Goal: Information Seeking & Learning: Check status

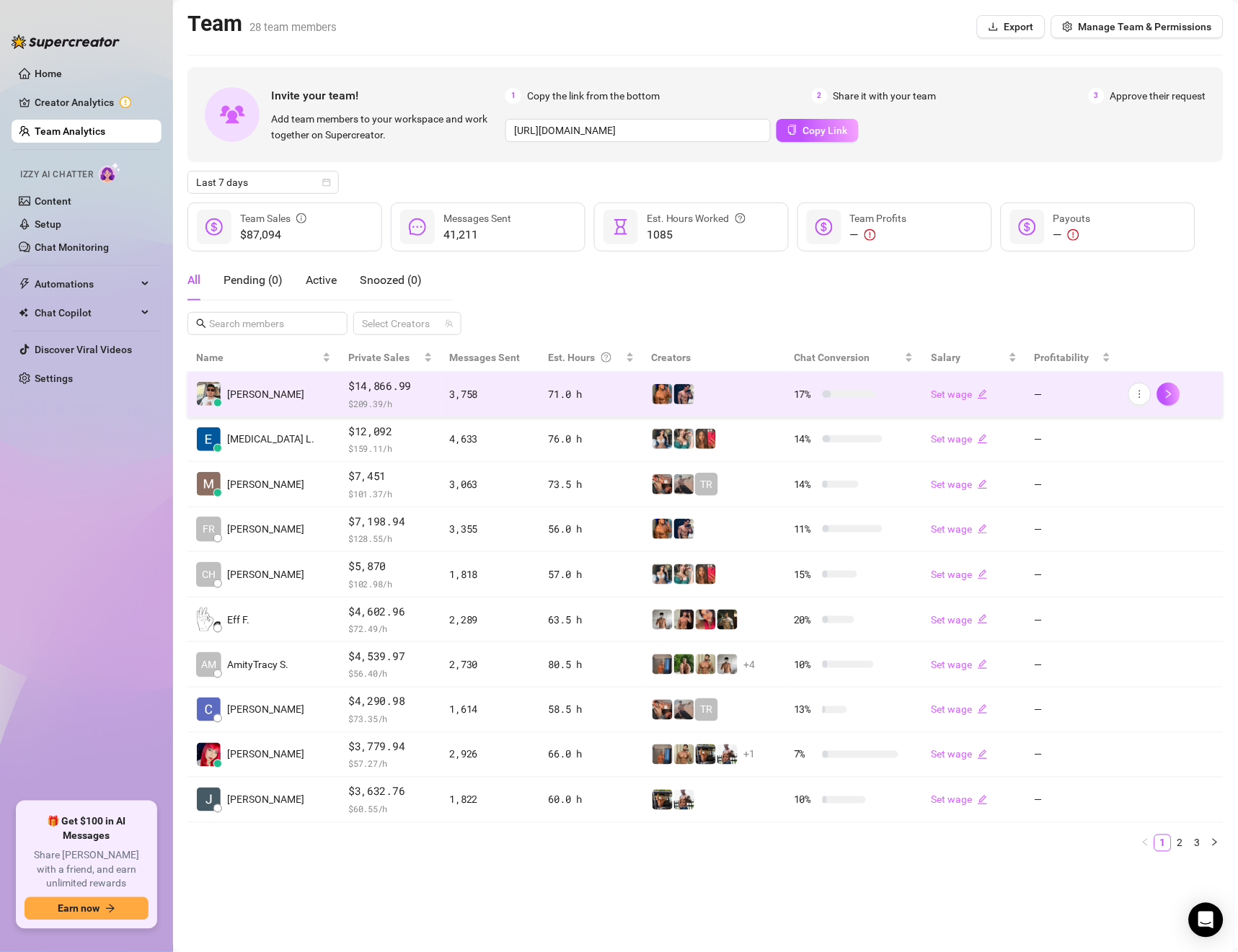
click at [272, 400] on td "[PERSON_NAME]" at bounding box center [264, 394] width 152 height 45
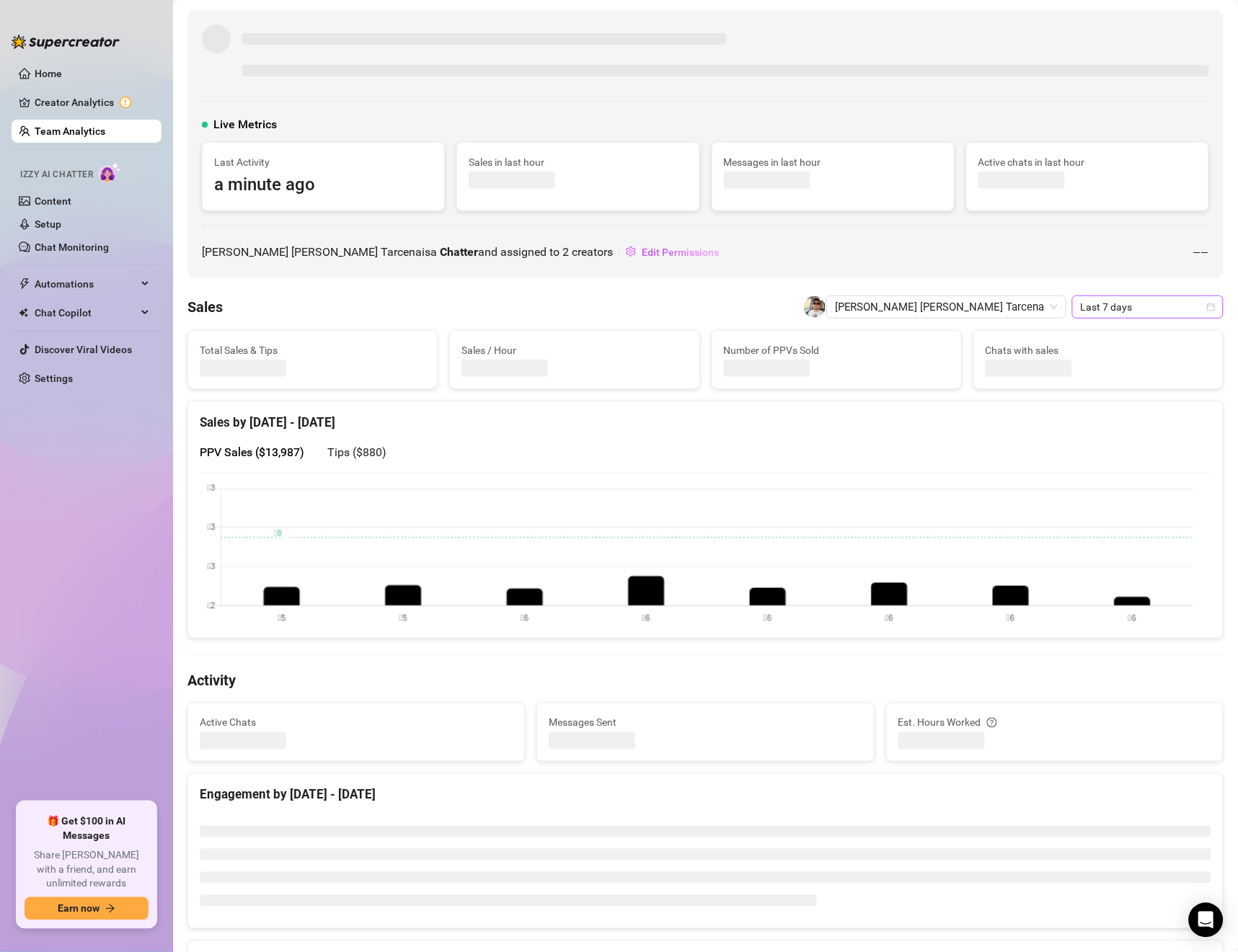
click at [1127, 312] on span "Last 7 days" at bounding box center [1148, 307] width 134 height 22
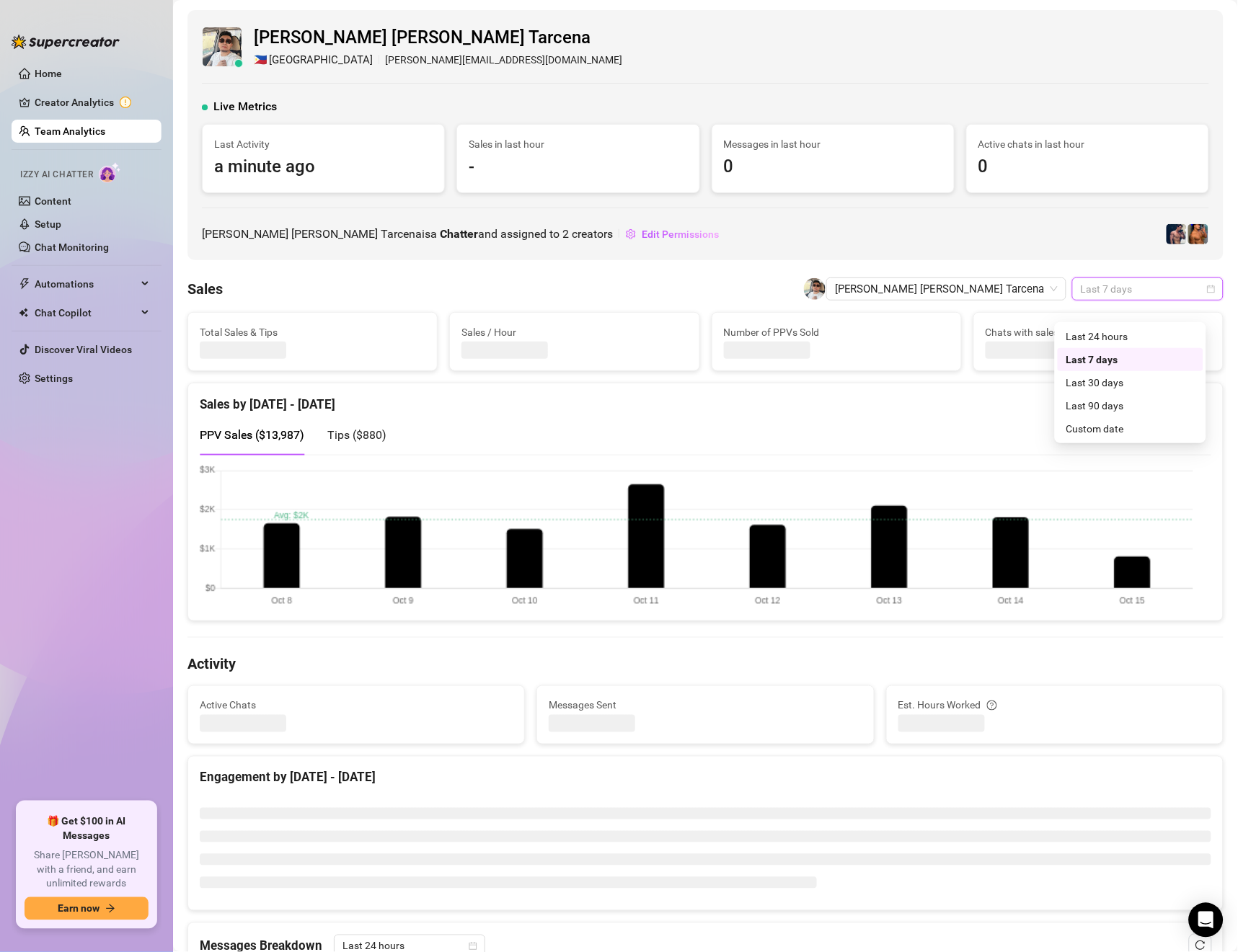
click at [1094, 426] on div "Custom date" at bounding box center [1131, 429] width 129 height 16
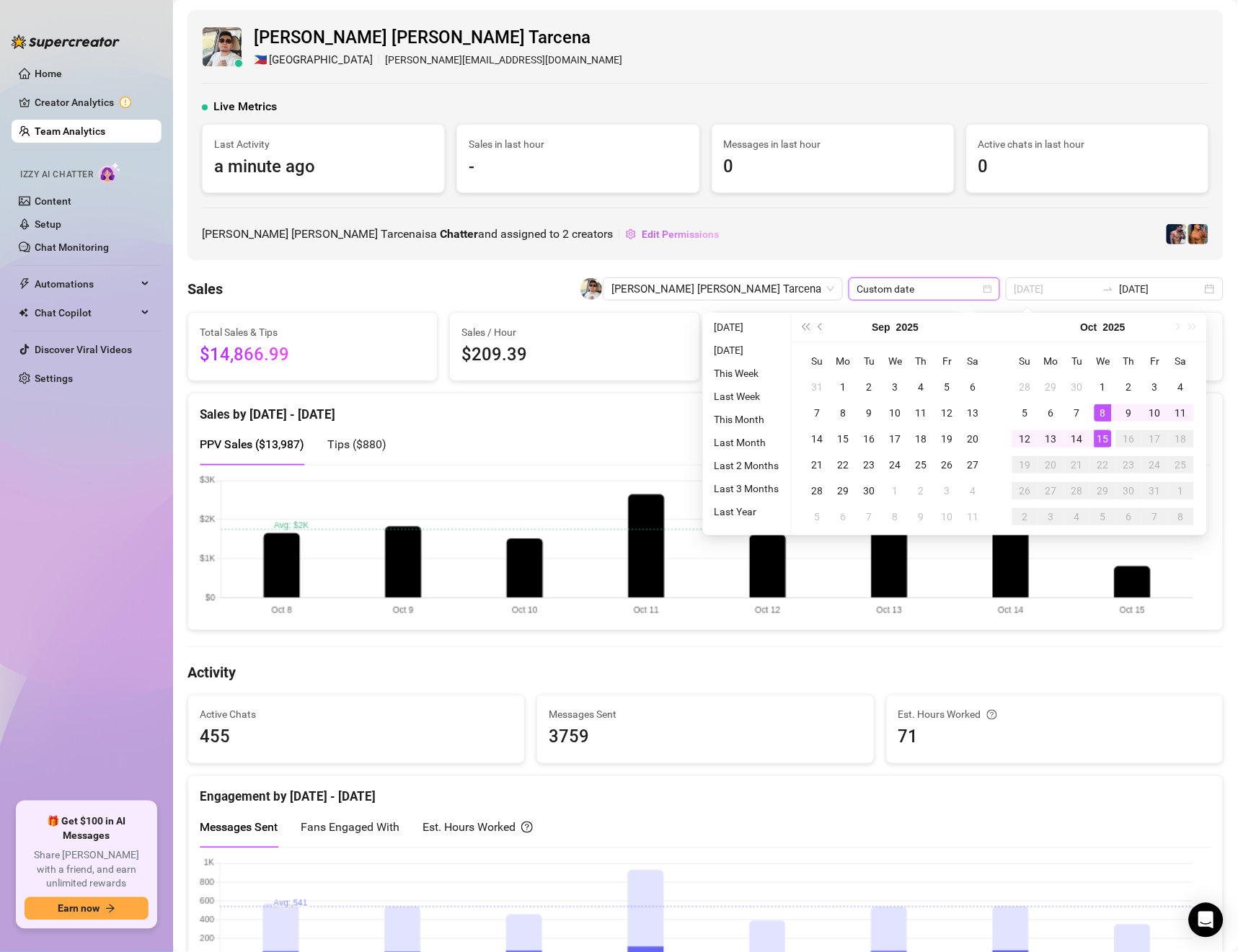
type input "[DATE]"
click at [1105, 434] on div "15" at bounding box center [1104, 439] width 17 height 17
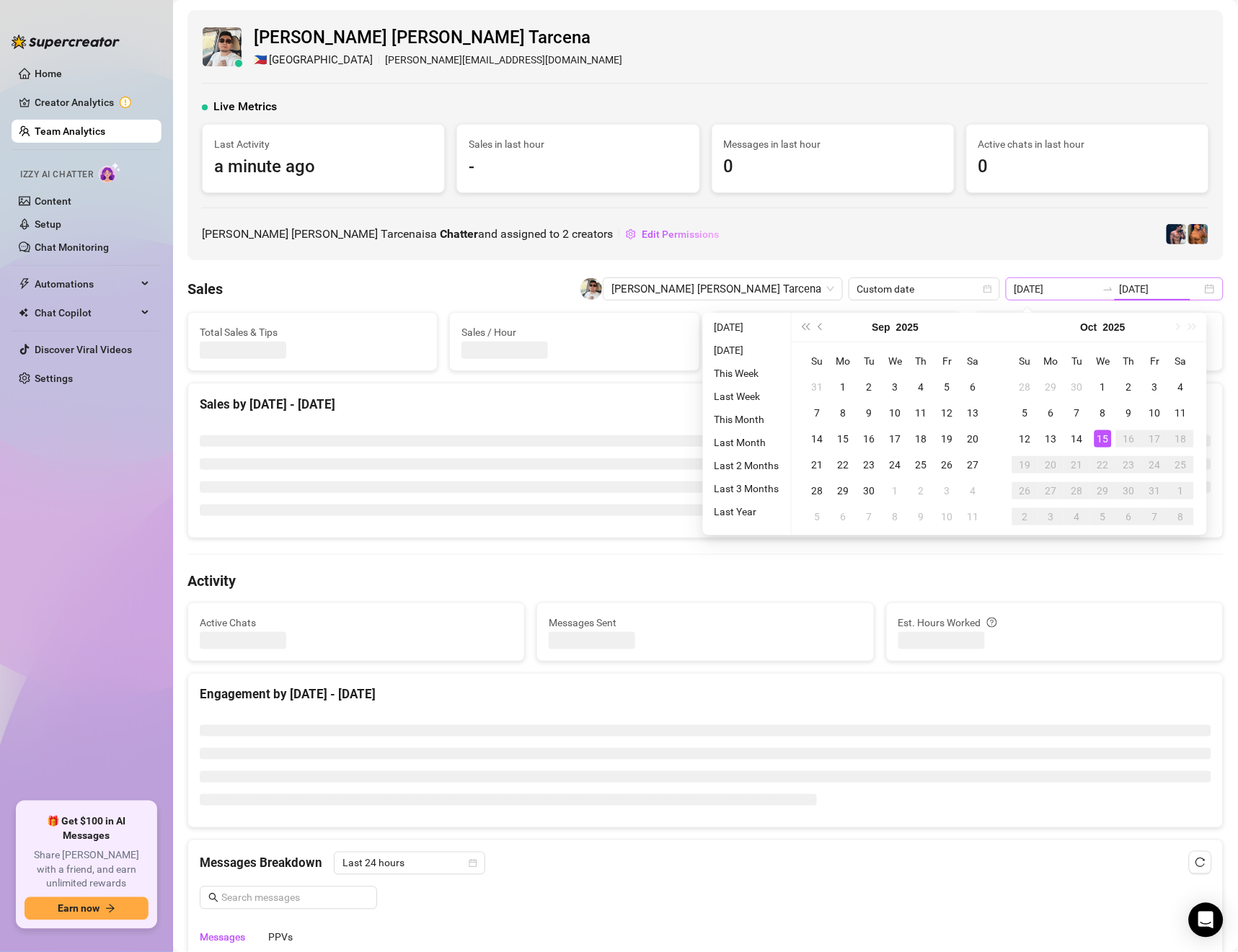
type input "[DATE]"
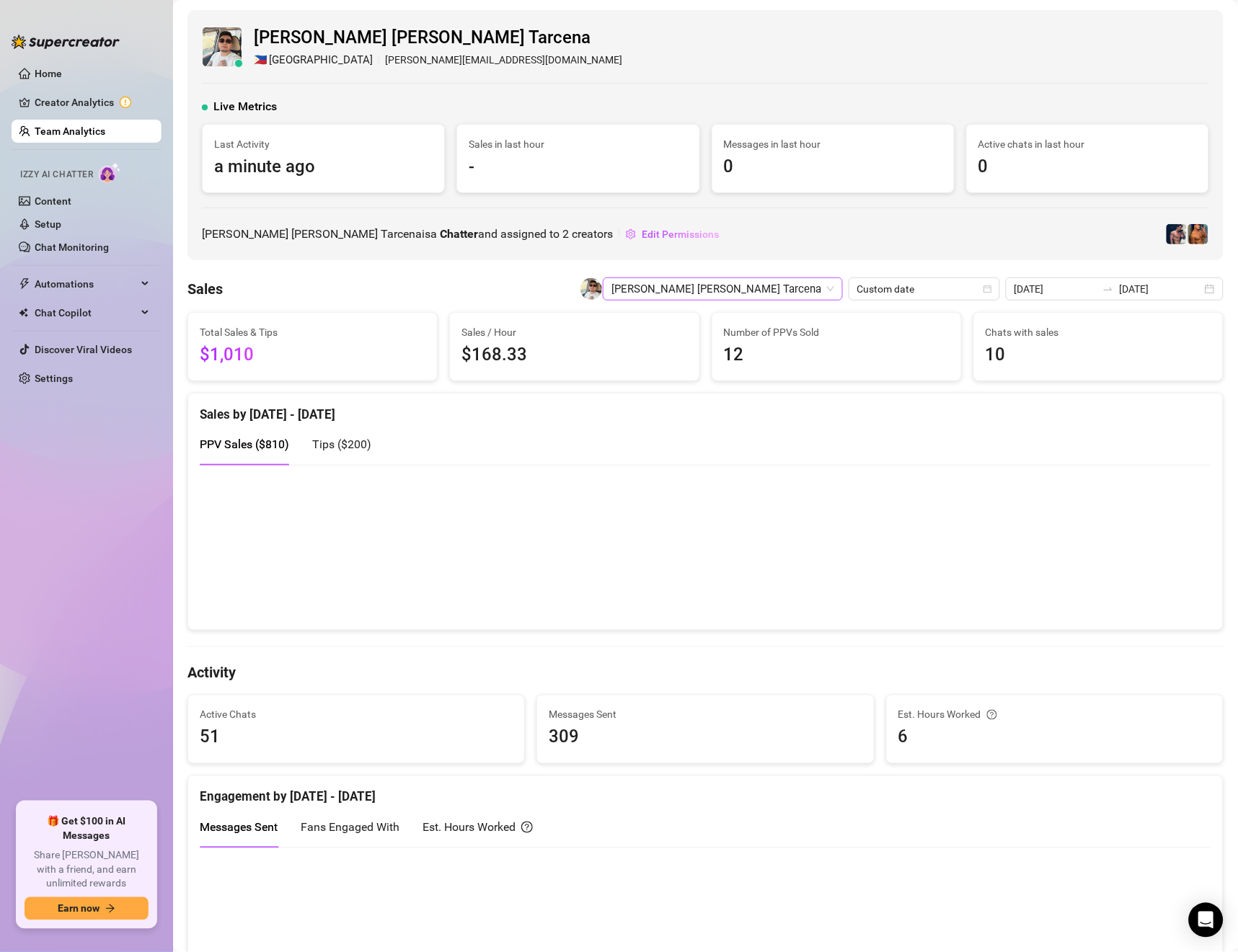
click at [817, 286] on span "[PERSON_NAME] [PERSON_NAME] Tarcena" at bounding box center [723, 289] width 223 height 22
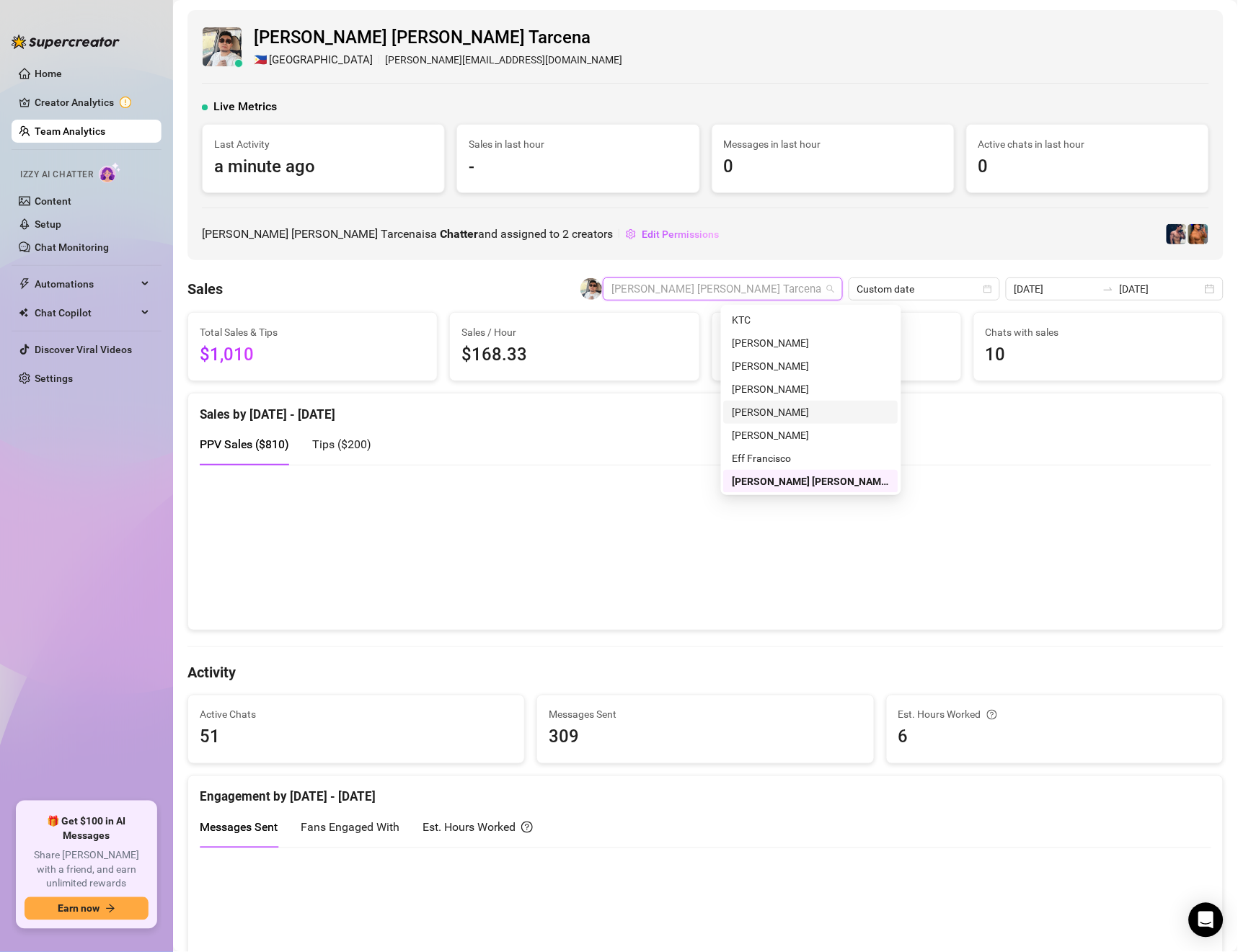
scroll to position [242, 0]
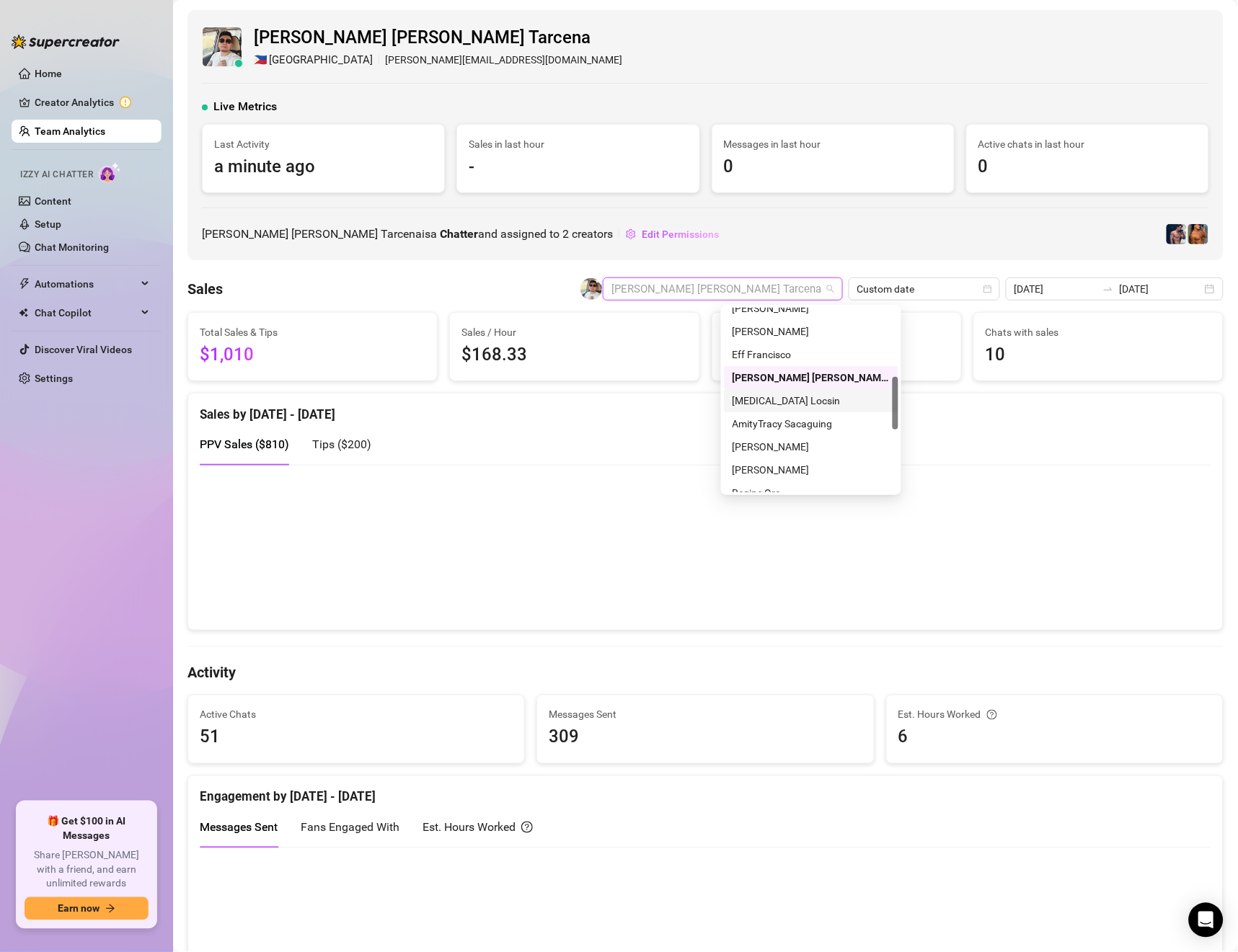
click at [787, 398] on div "[MEDICAL_DATA] Locsin" at bounding box center [811, 401] width 157 height 16
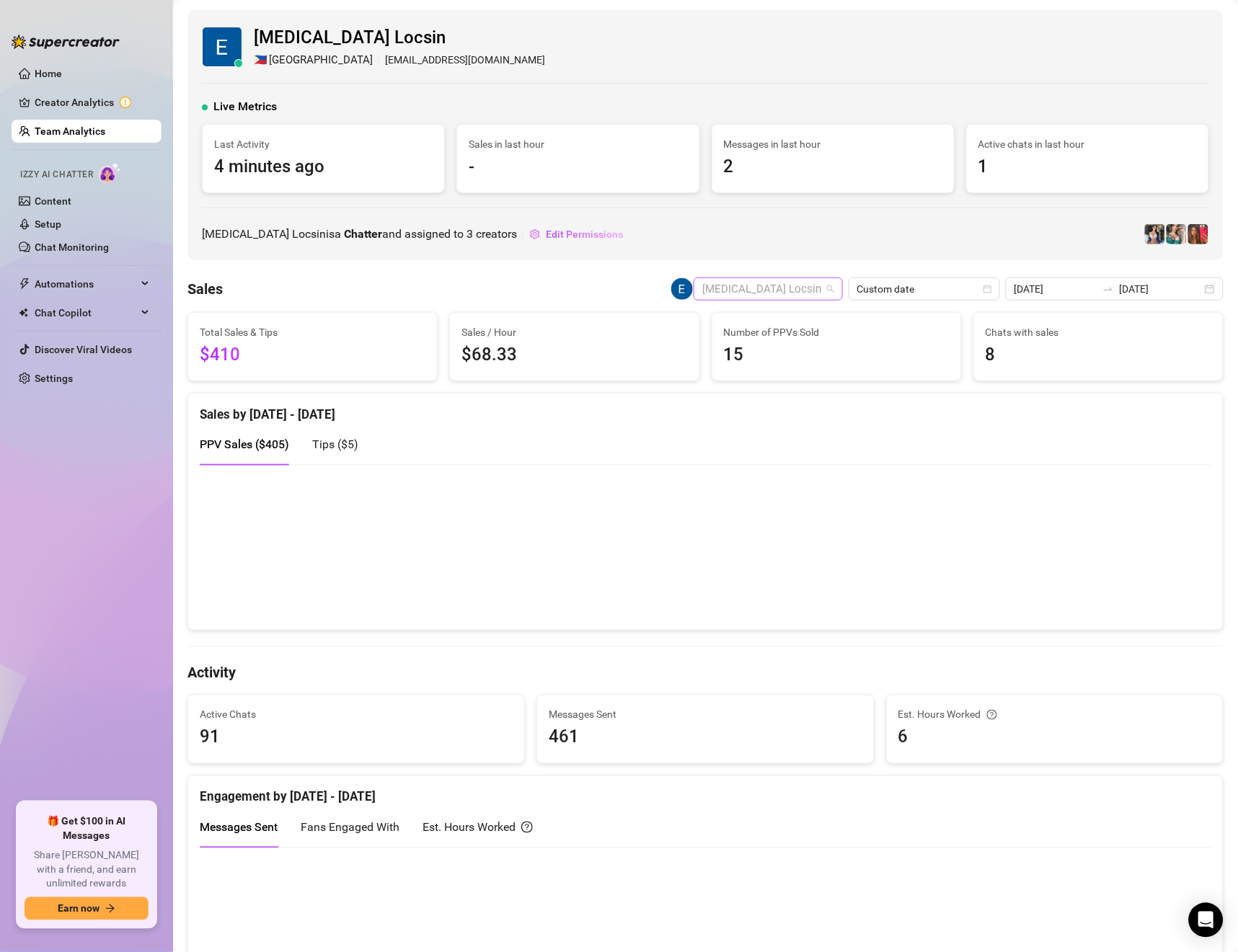
click at [774, 289] on span "[MEDICAL_DATA] Locsin" at bounding box center [768, 289] width 132 height 22
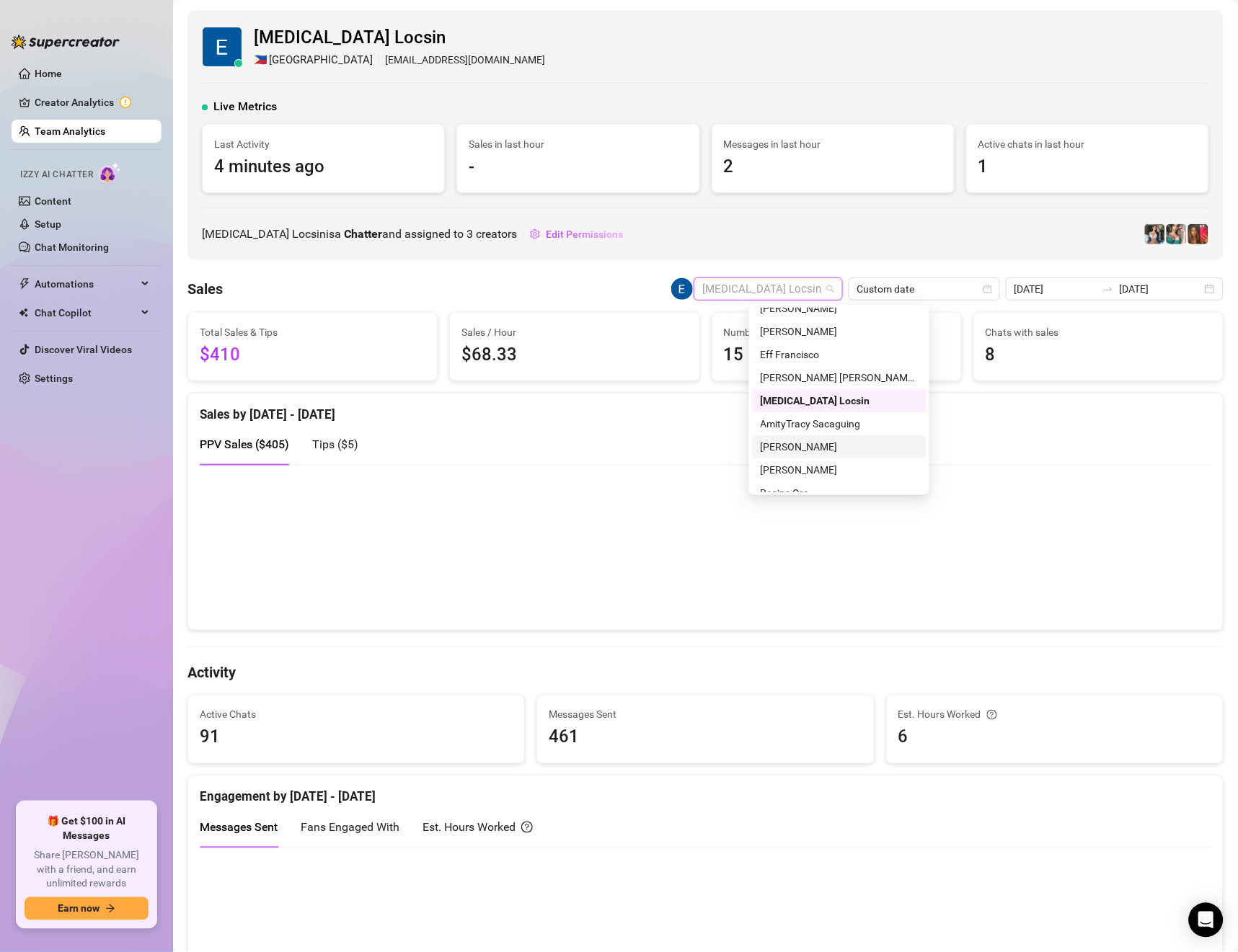
click at [803, 439] on div "[PERSON_NAME]" at bounding box center [839, 447] width 157 height 16
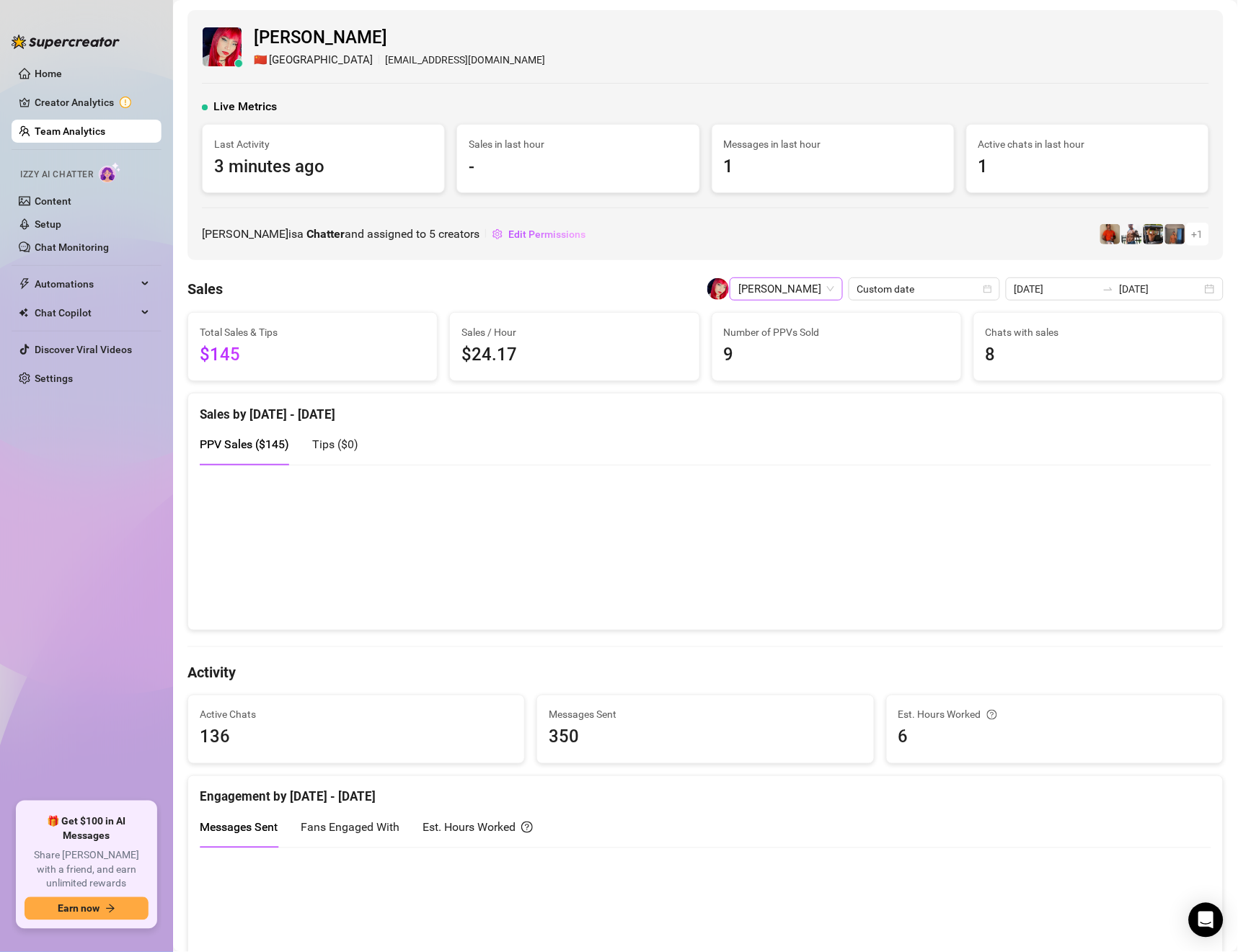
click at [807, 300] on span "[PERSON_NAME]" at bounding box center [786, 289] width 96 height 22
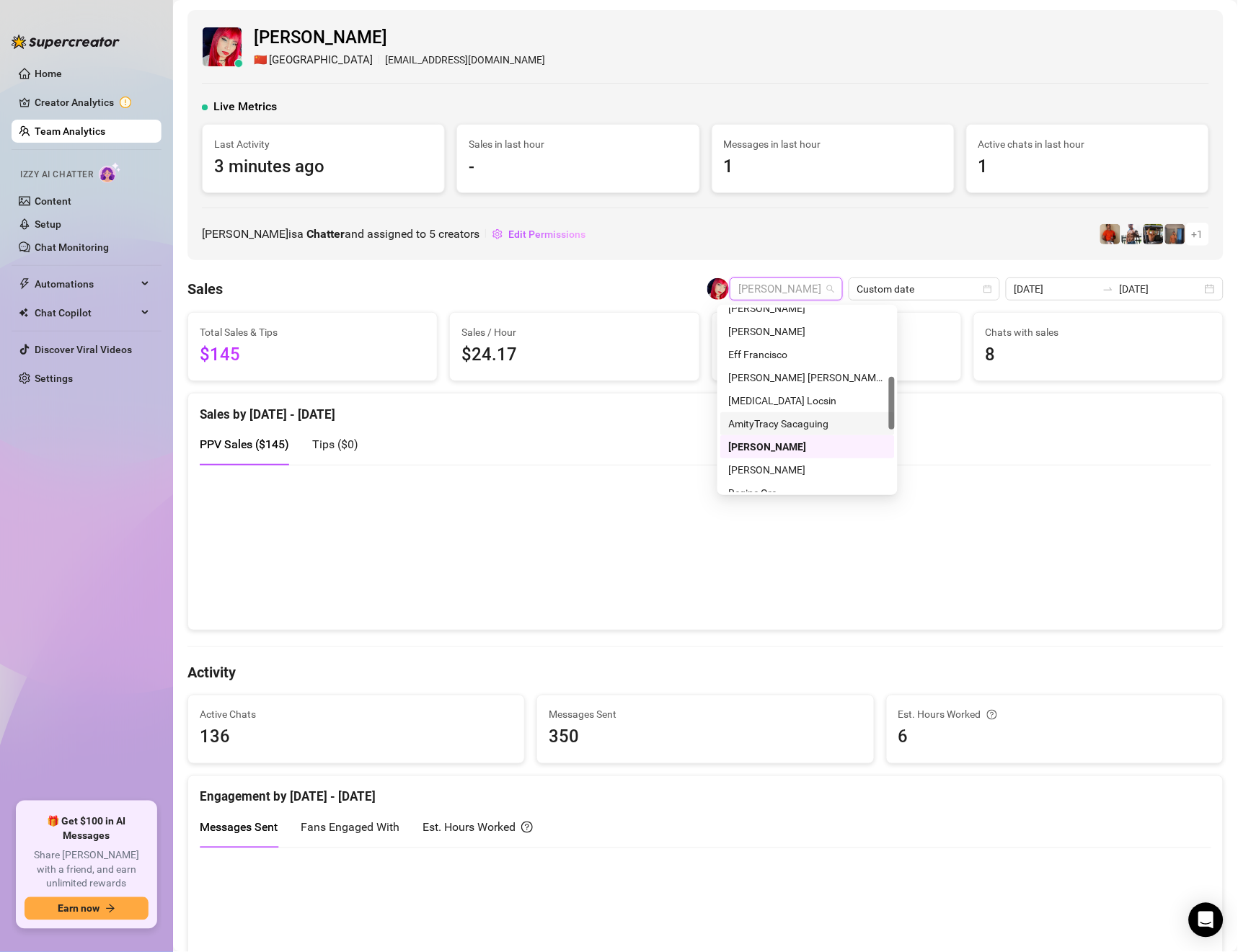
scroll to position [345, 0]
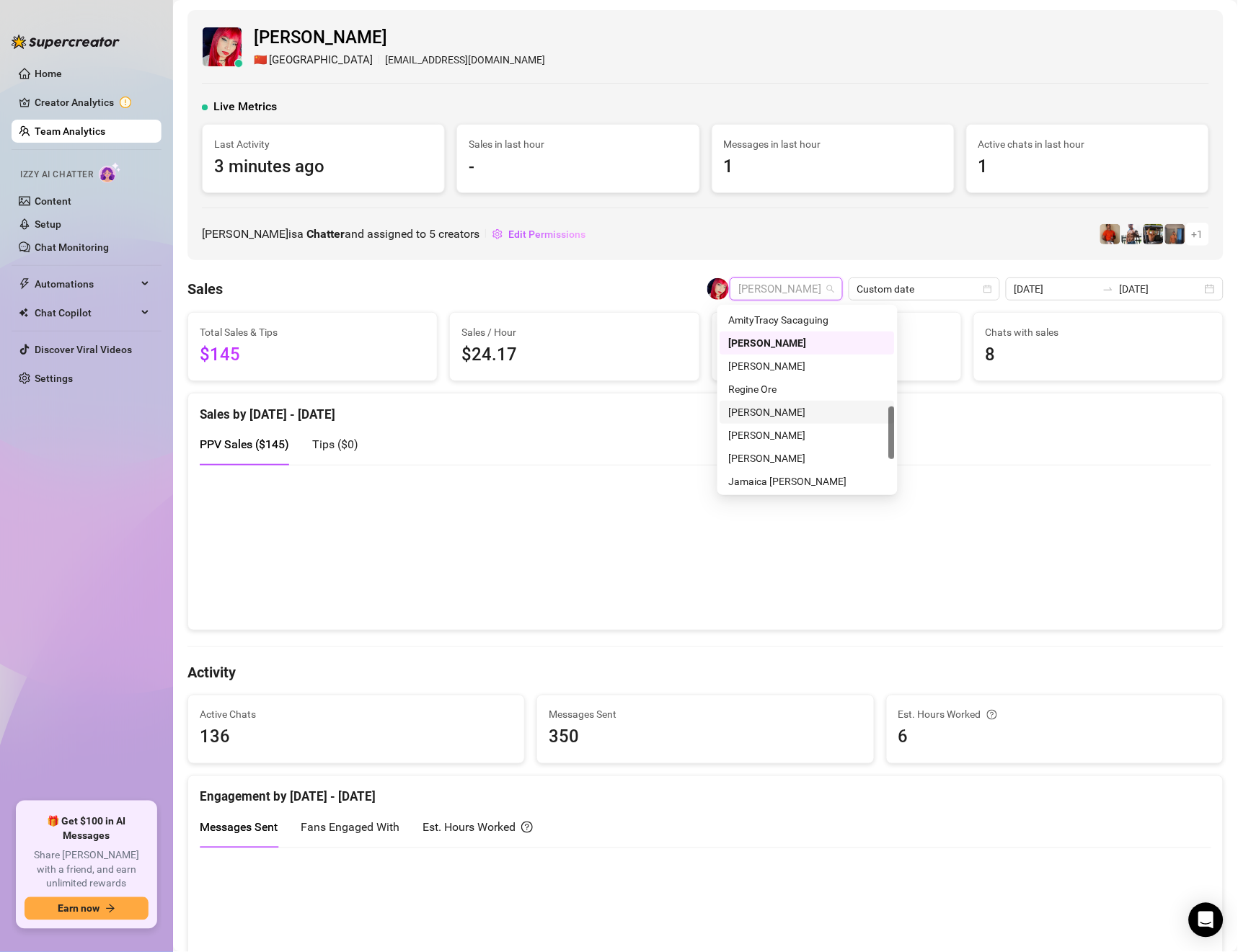
click at [773, 414] on div "[PERSON_NAME]" at bounding box center [807, 412] width 157 height 16
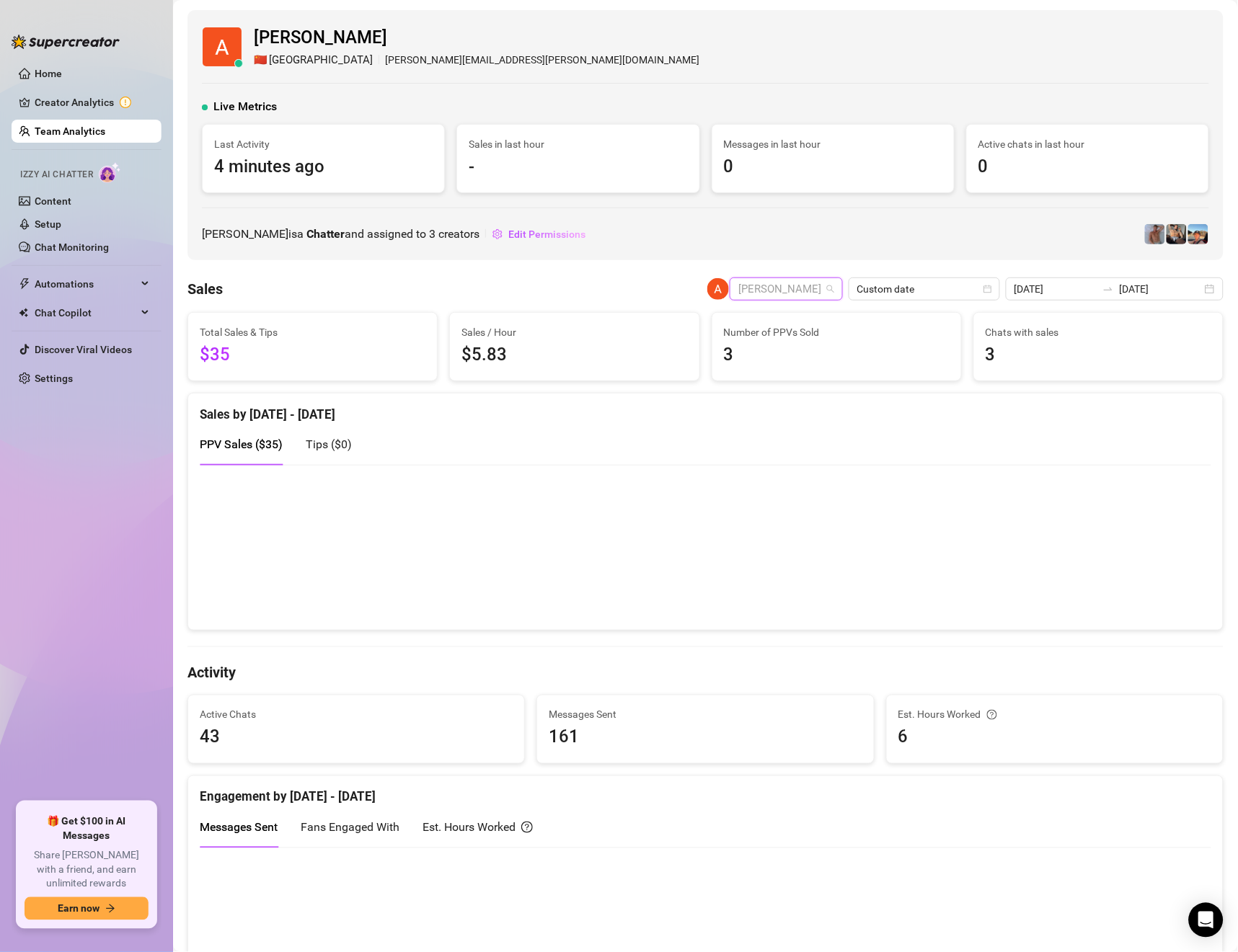
click at [784, 283] on span "[PERSON_NAME]" at bounding box center [786, 289] width 96 height 22
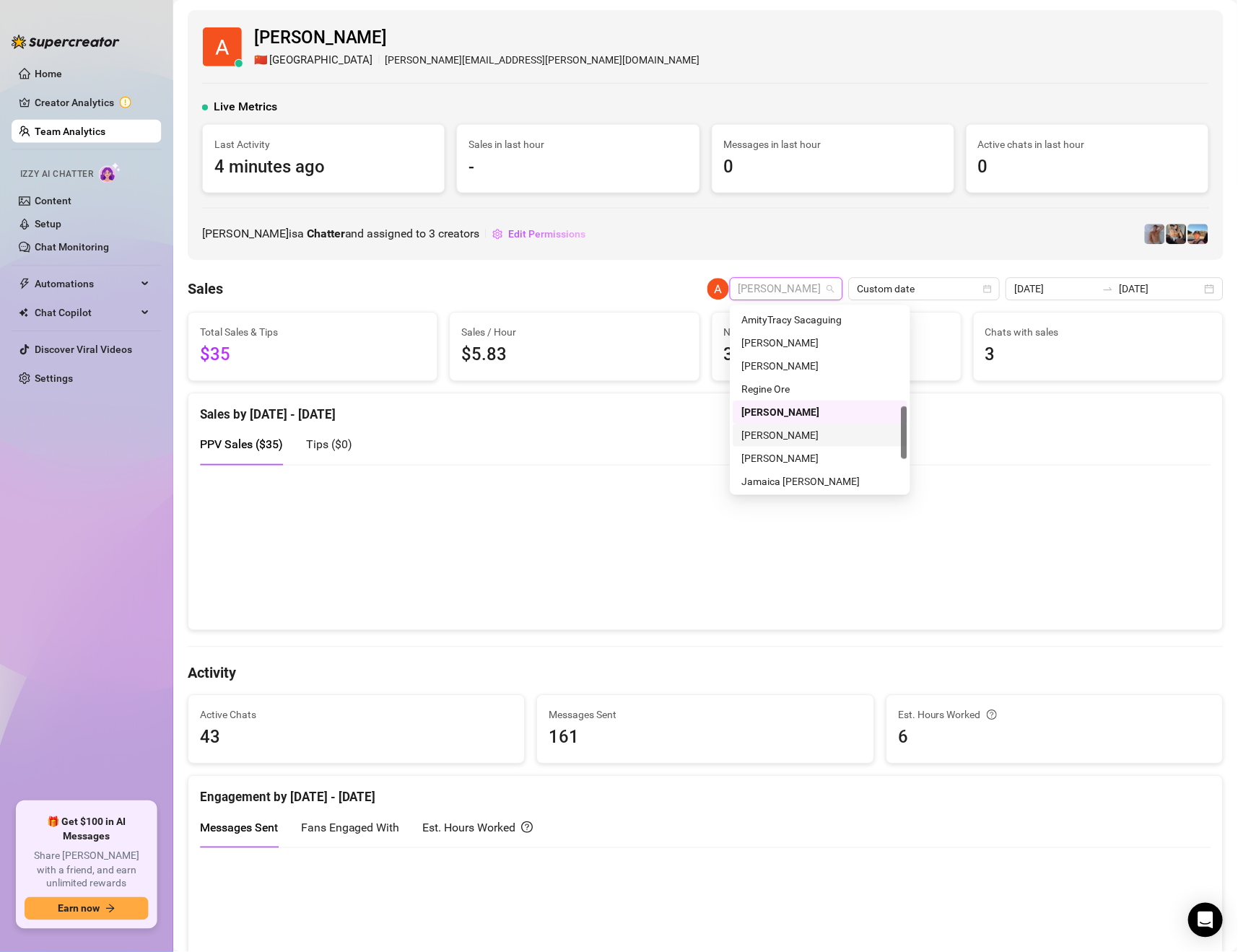
scroll to position [450, 0]
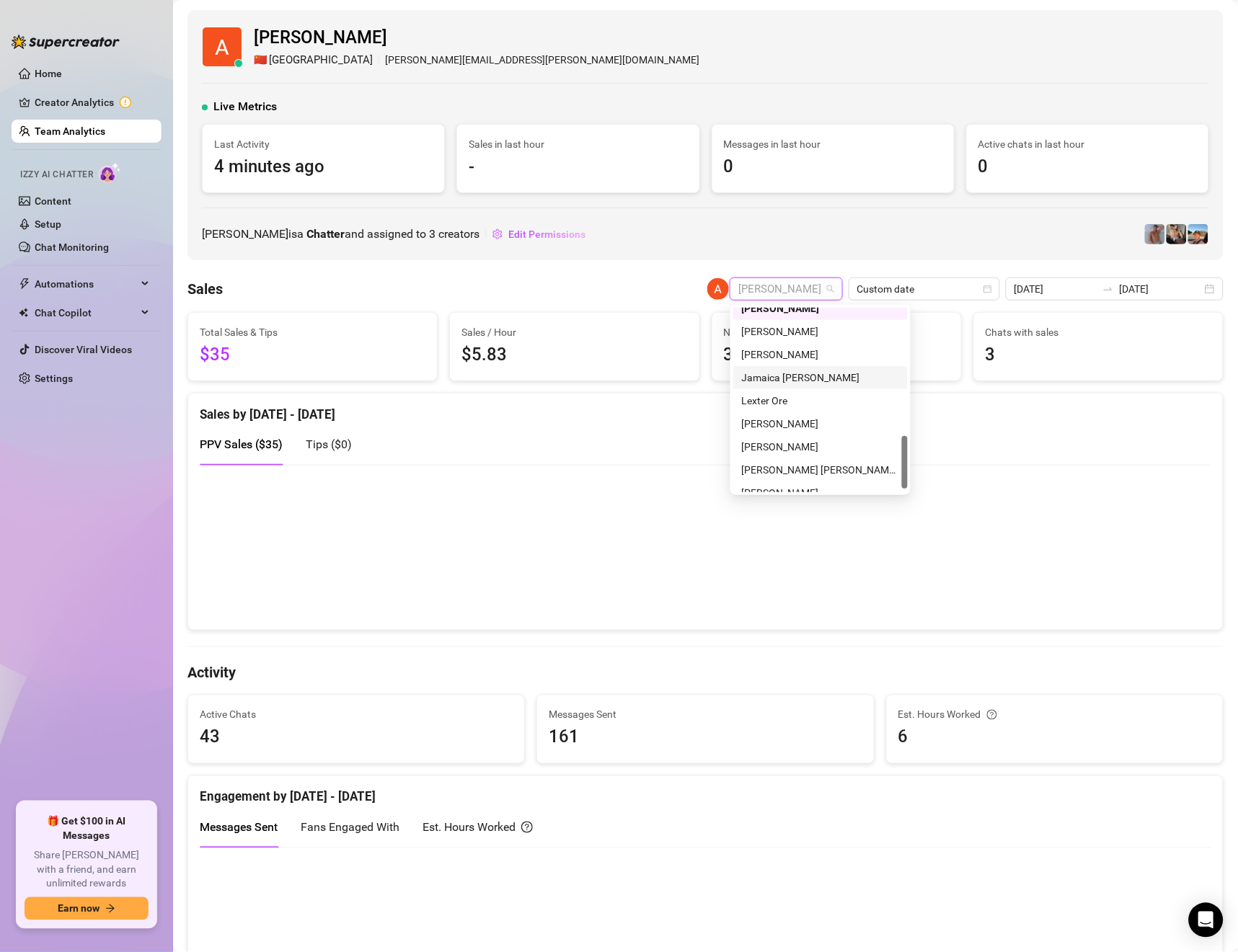
click at [794, 376] on div "Jamaica [PERSON_NAME]" at bounding box center [821, 378] width 157 height 16
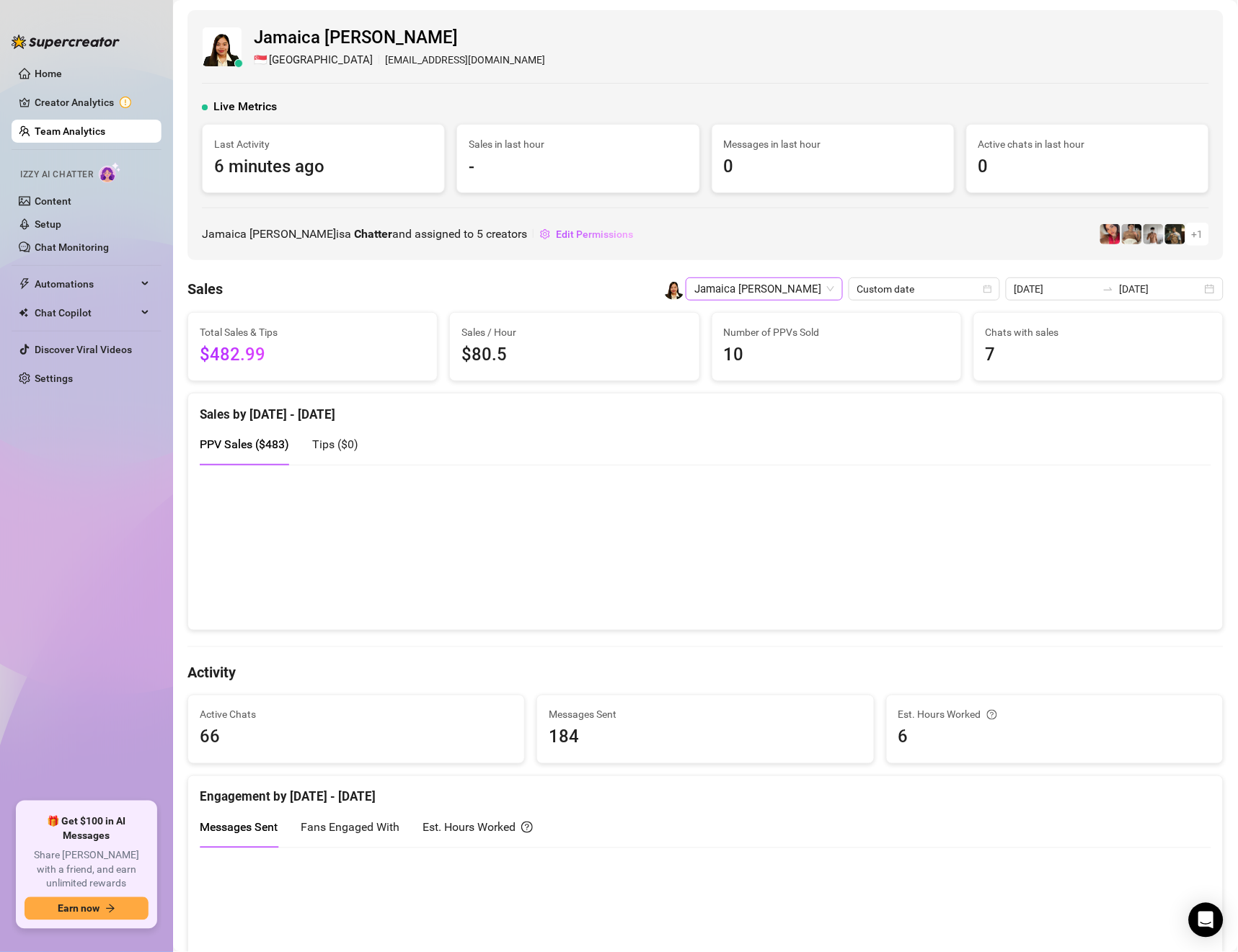
click at [803, 293] on span "Jamaica [PERSON_NAME]" at bounding box center [764, 289] width 140 height 22
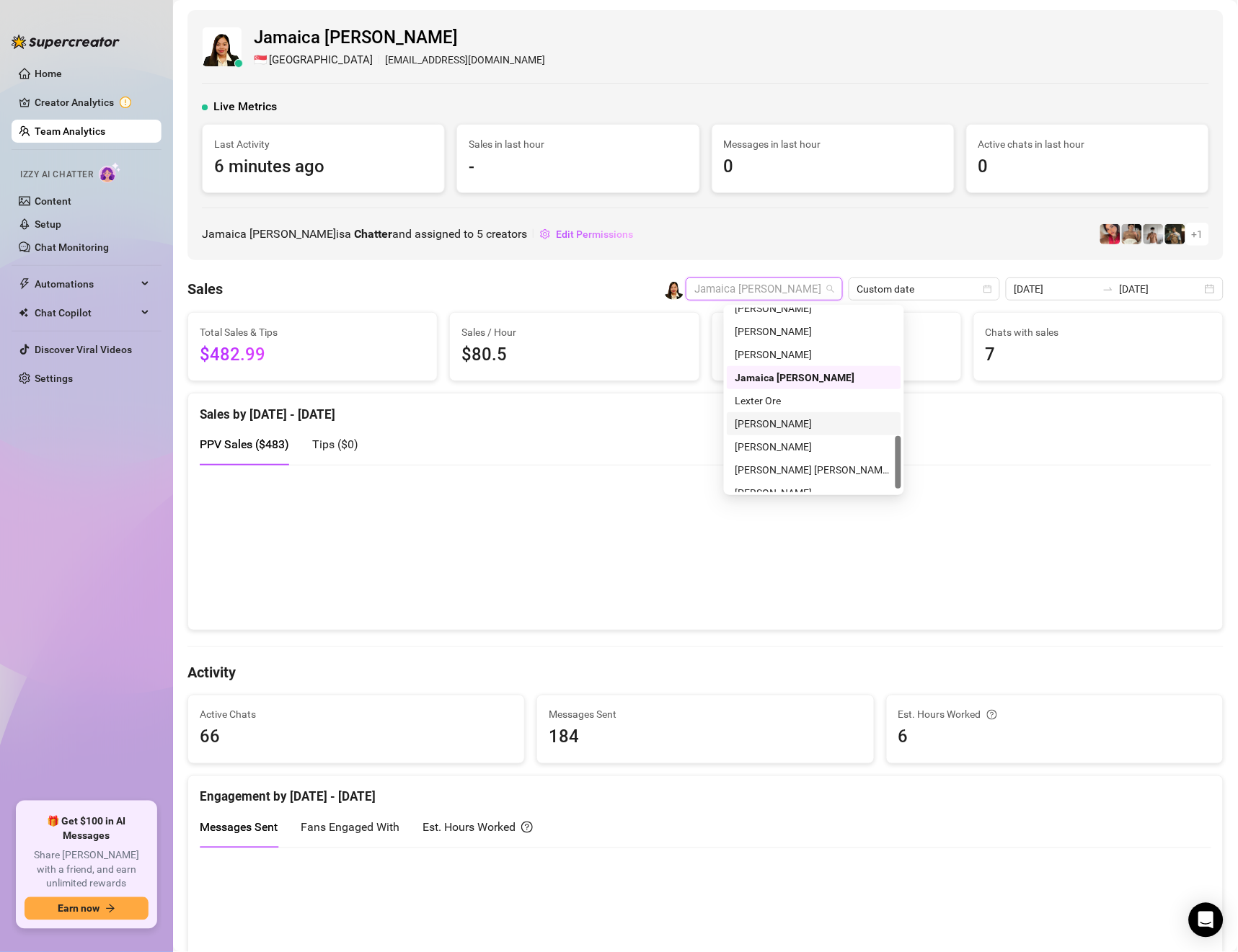
click at [789, 419] on div "[PERSON_NAME]" at bounding box center [814, 423] width 157 height 16
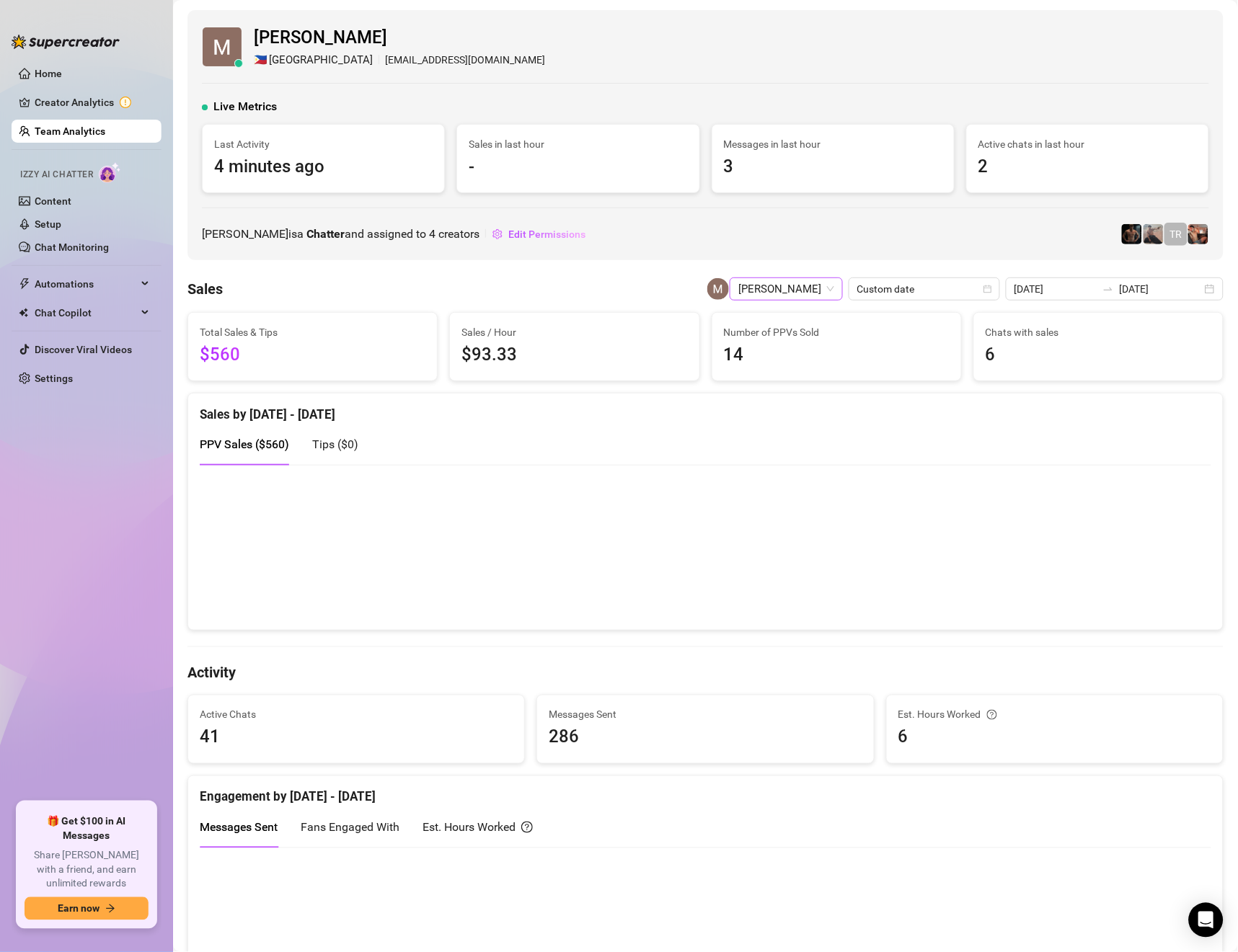
click at [807, 291] on span "[PERSON_NAME]" at bounding box center [786, 289] width 96 height 22
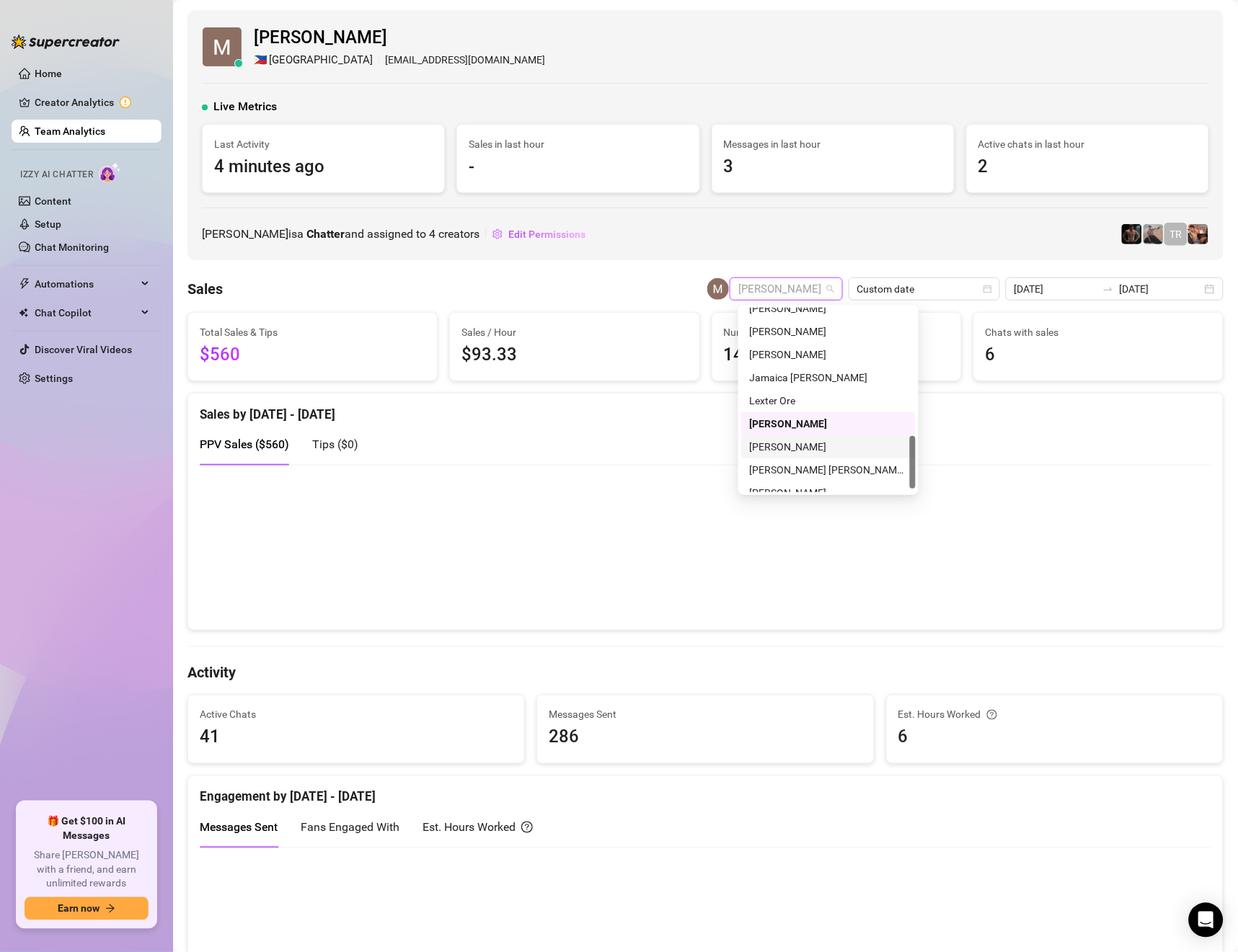
click at [807, 449] on div "[PERSON_NAME]" at bounding box center [828, 447] width 157 height 16
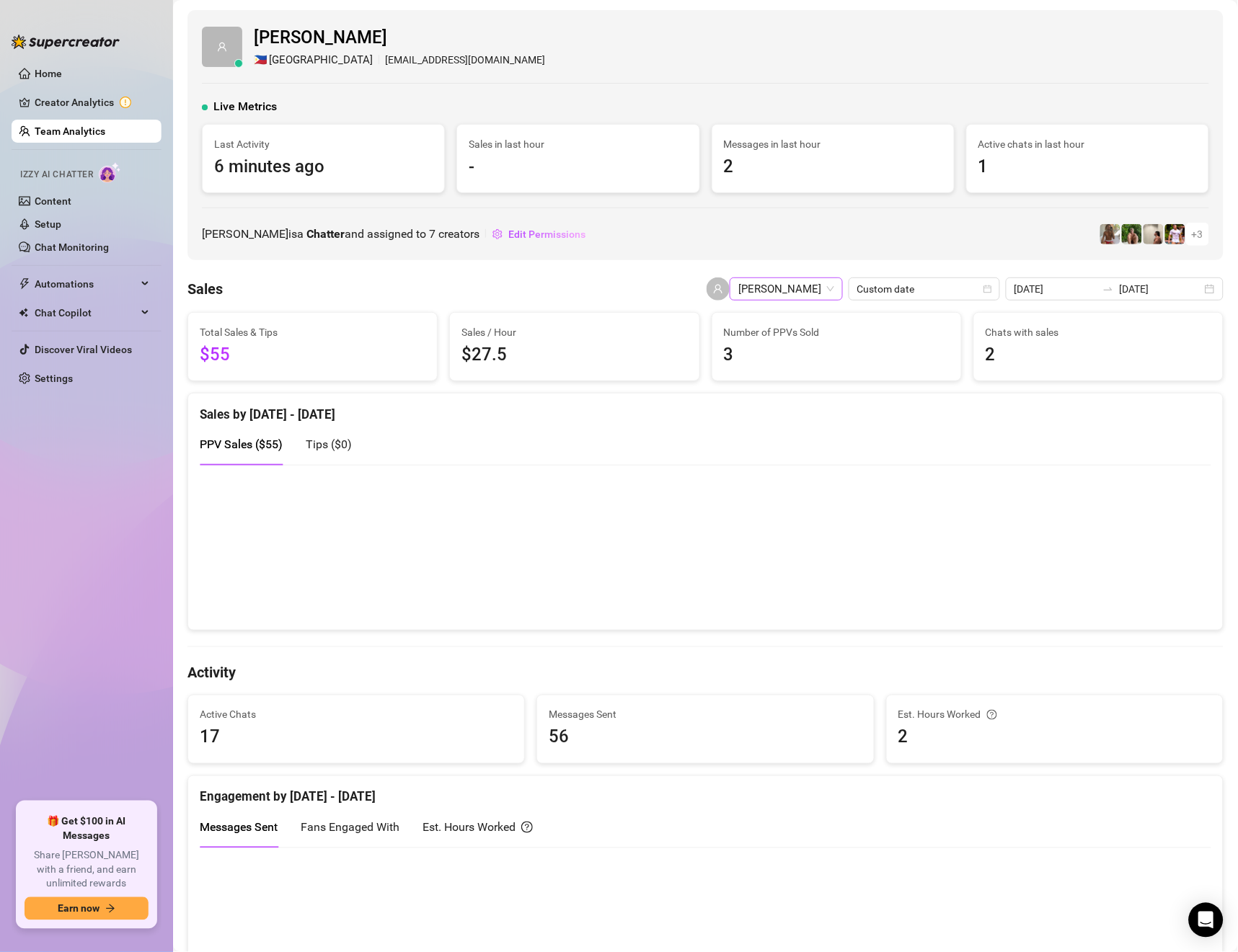
click at [797, 285] on span "[PERSON_NAME]" at bounding box center [786, 289] width 96 height 22
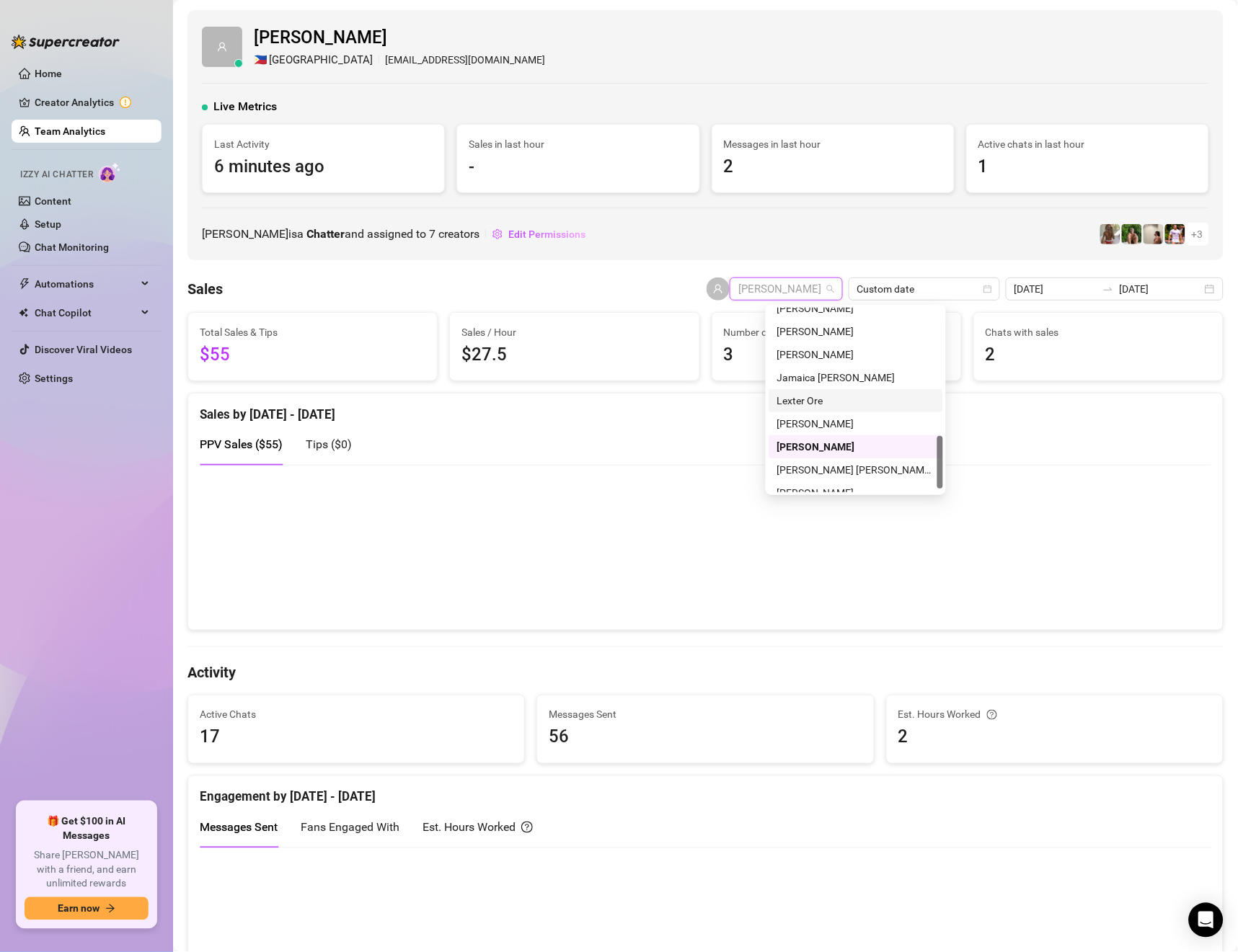
click at [827, 402] on div "Lexter Ore" at bounding box center [856, 401] width 157 height 16
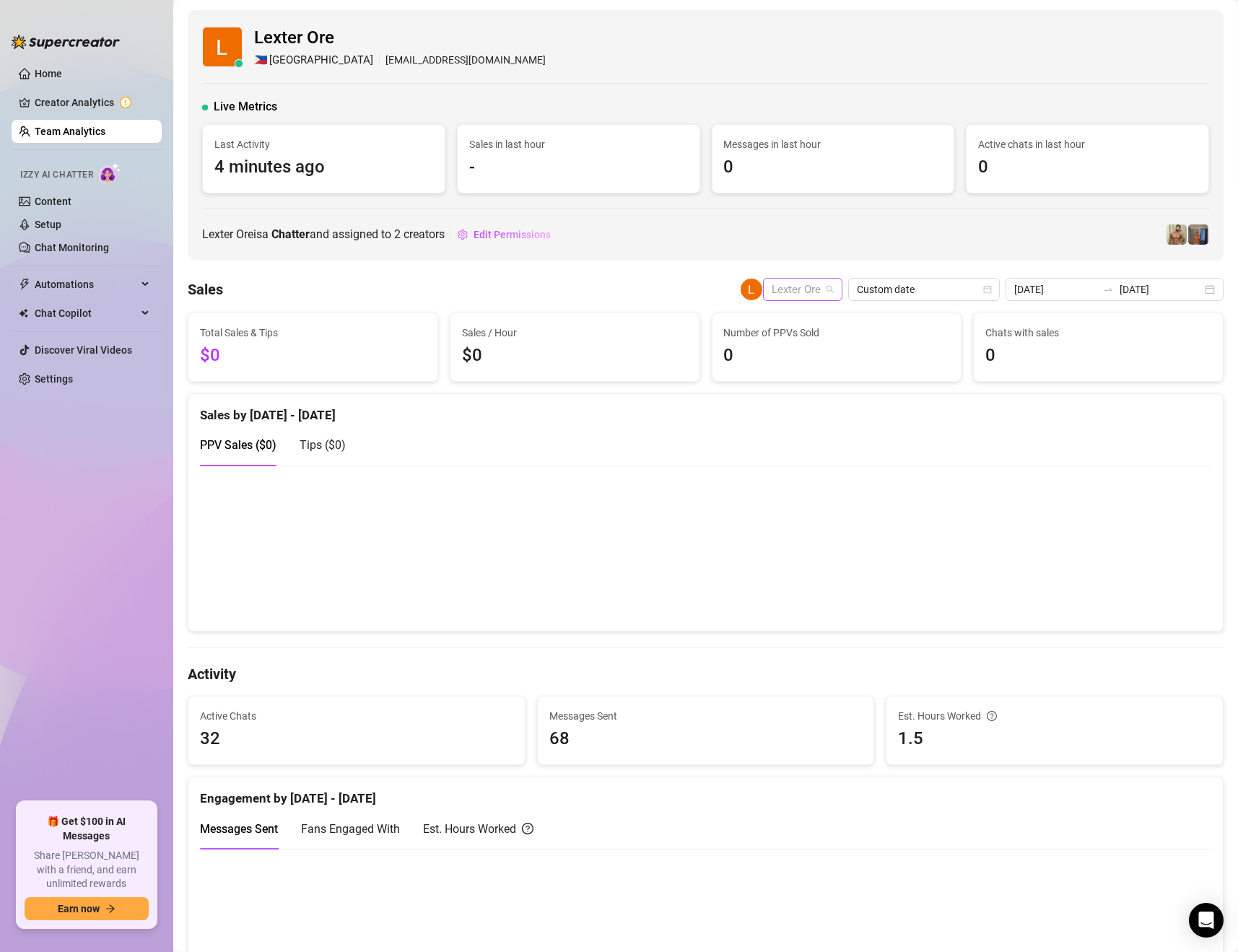
click at [792, 290] on span "Lexter Ore" at bounding box center [802, 290] width 62 height 22
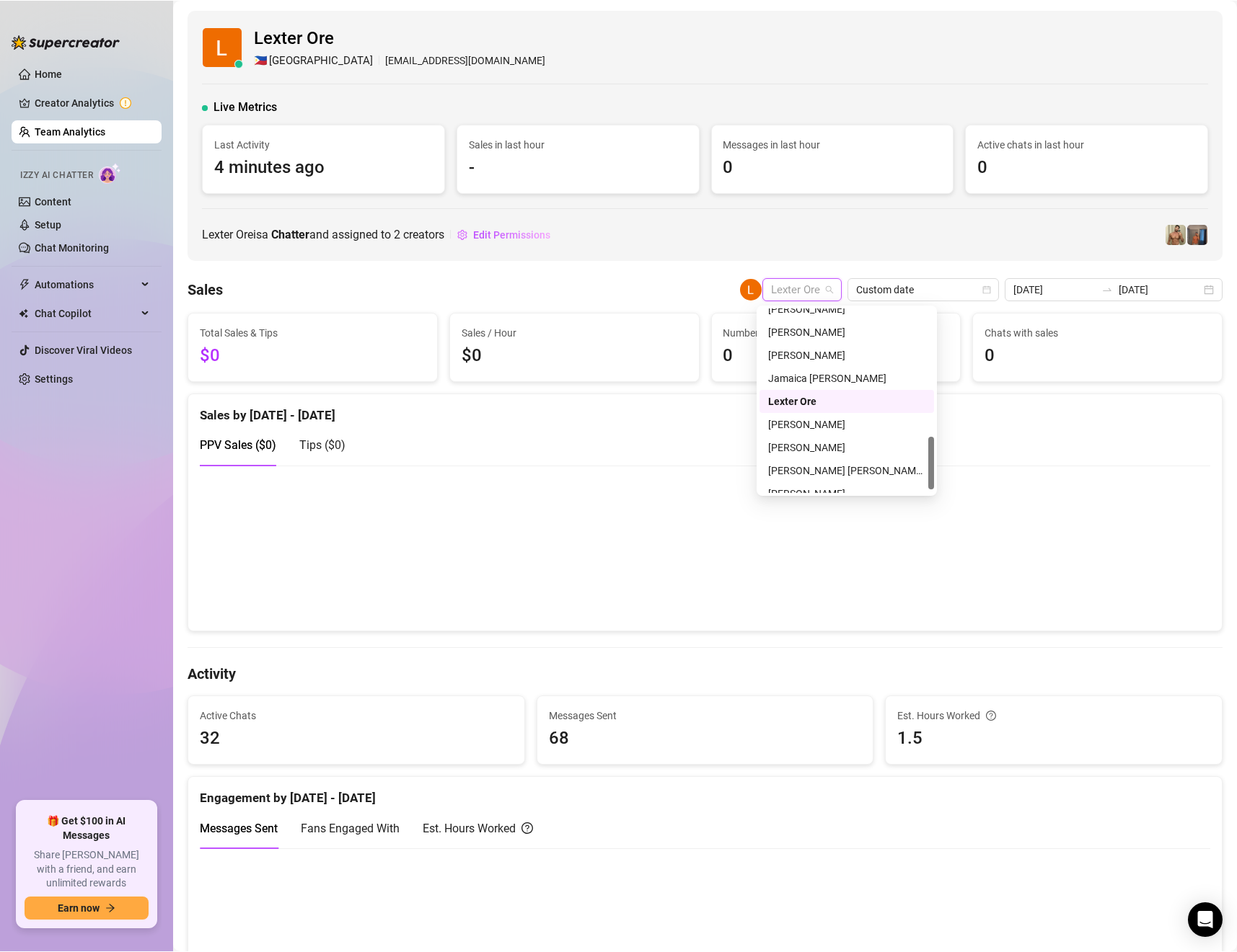
scroll to position [138, 0]
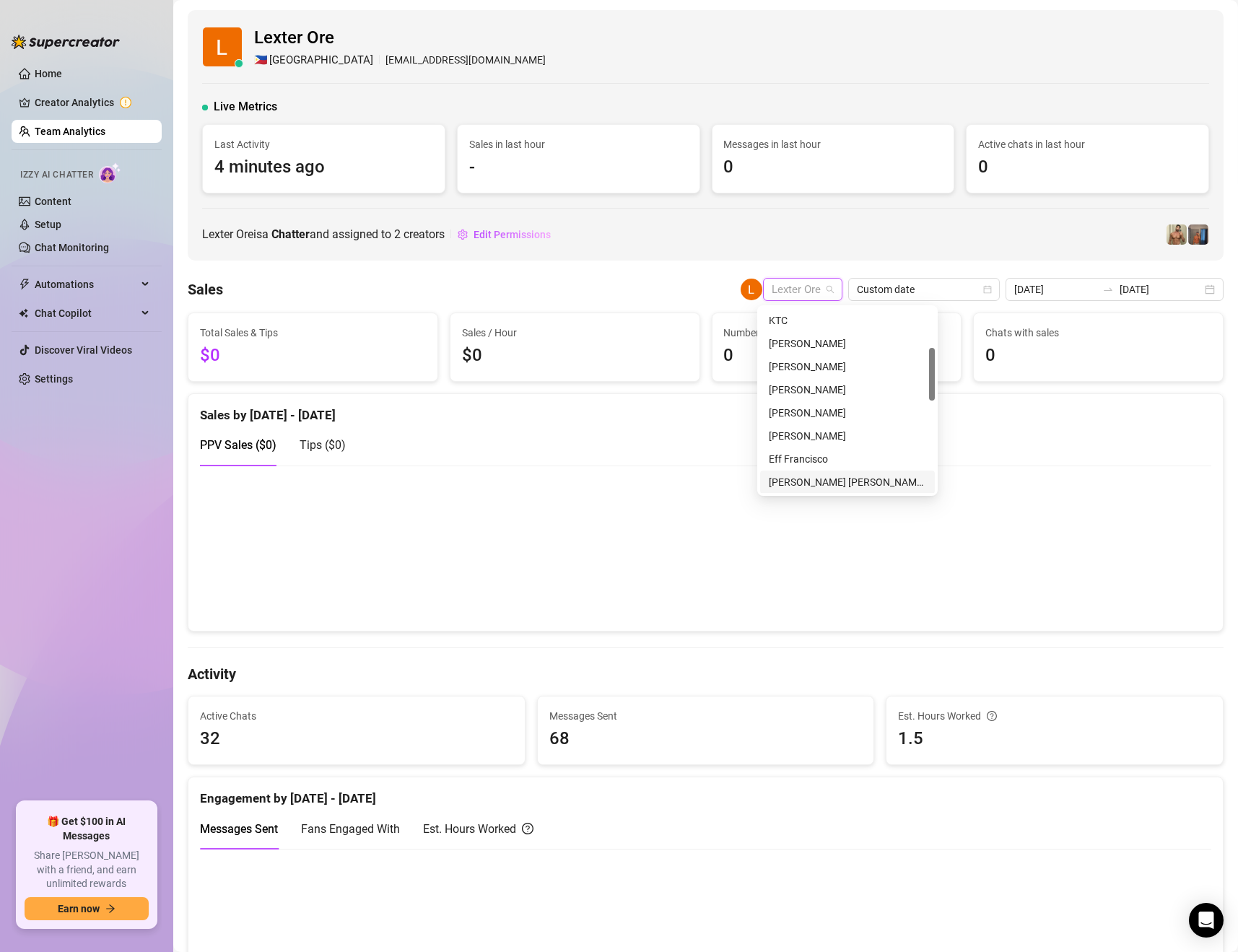
click at [804, 479] on div "[PERSON_NAME] [PERSON_NAME] Tarcena" at bounding box center [847, 482] width 157 height 16
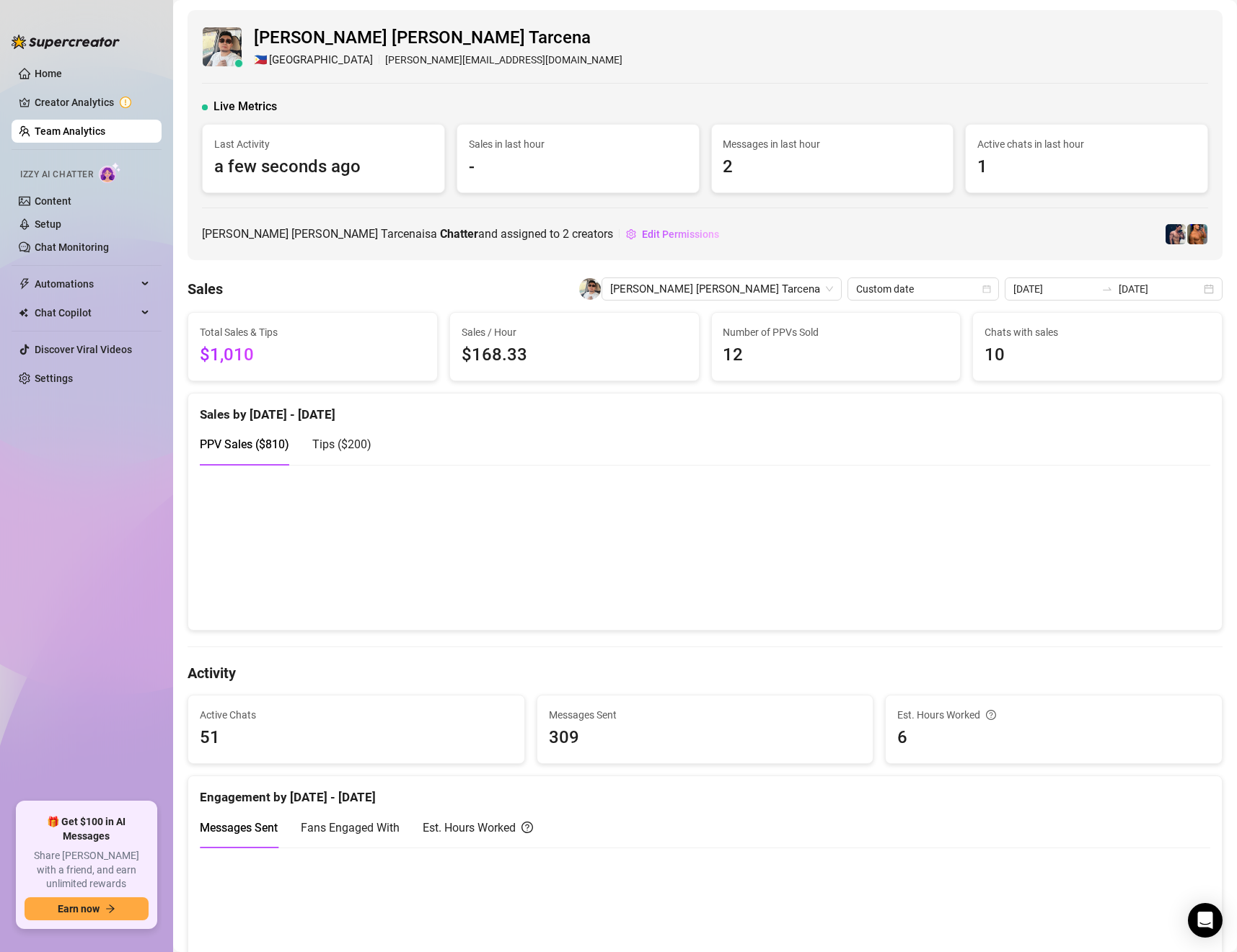
click at [848, 899] on canvas at bounding box center [696, 930] width 991 height 144
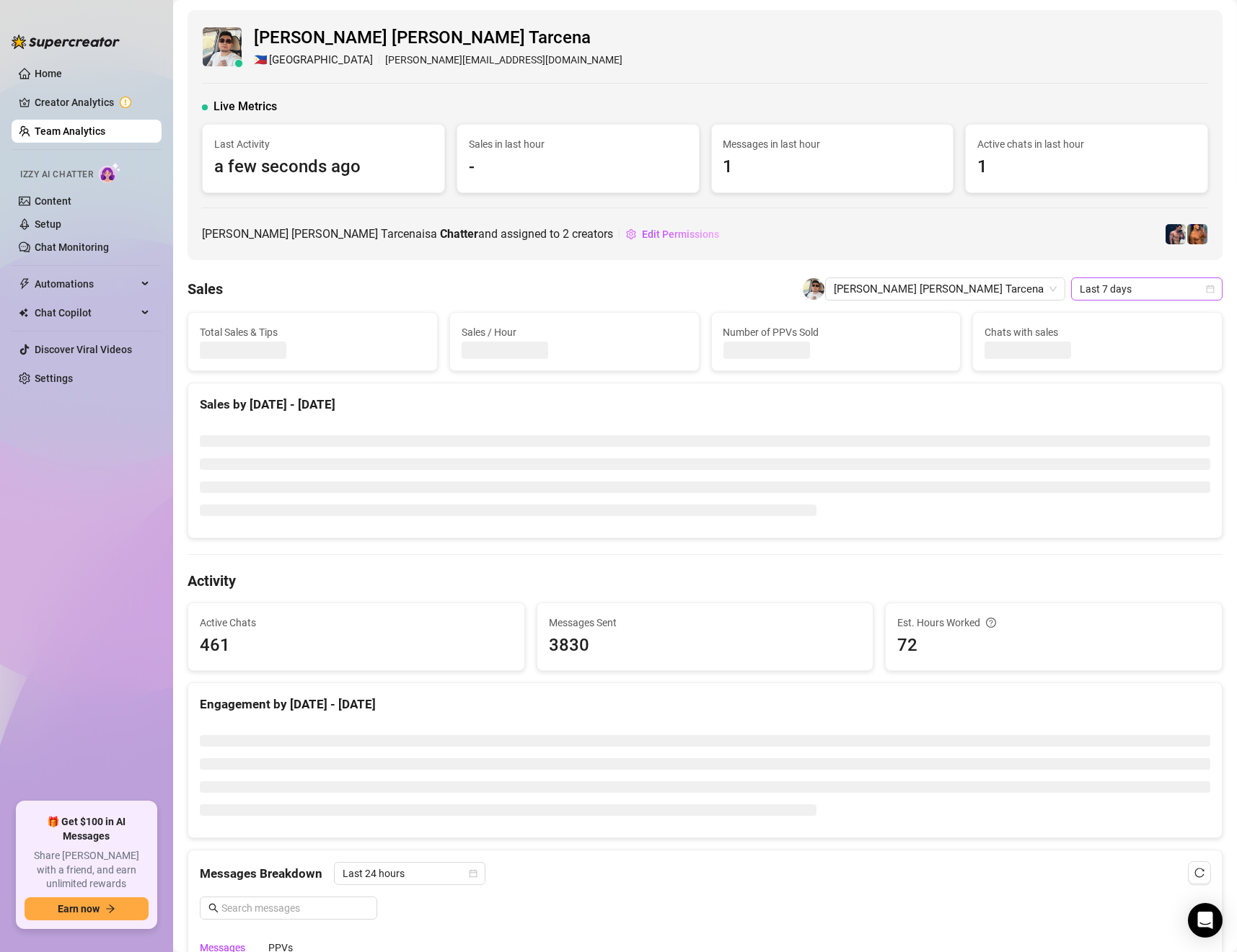
click at [1110, 293] on span "Last 7 days" at bounding box center [1146, 289] width 134 height 22
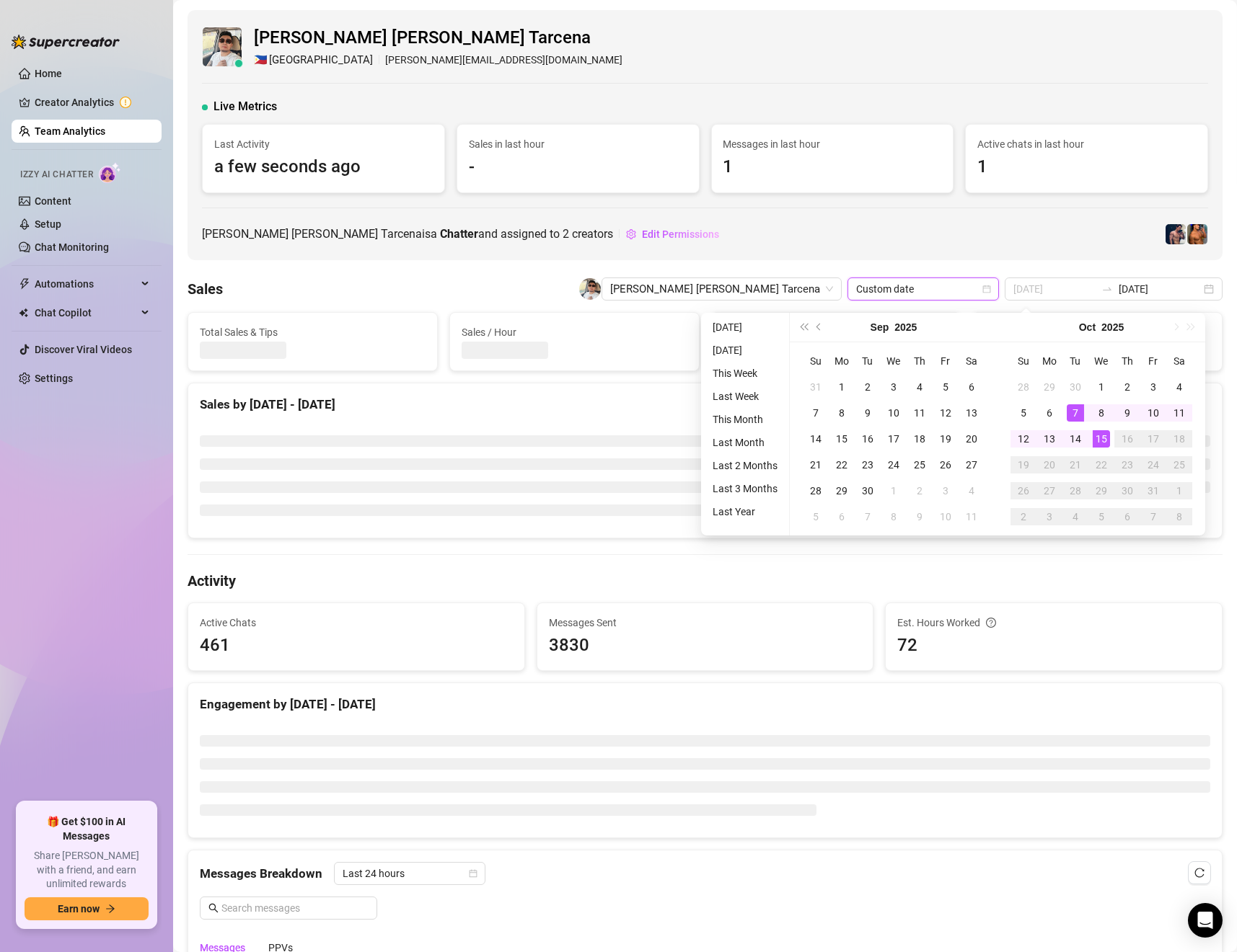
click at [1095, 435] on div "15" at bounding box center [1101, 439] width 17 height 17
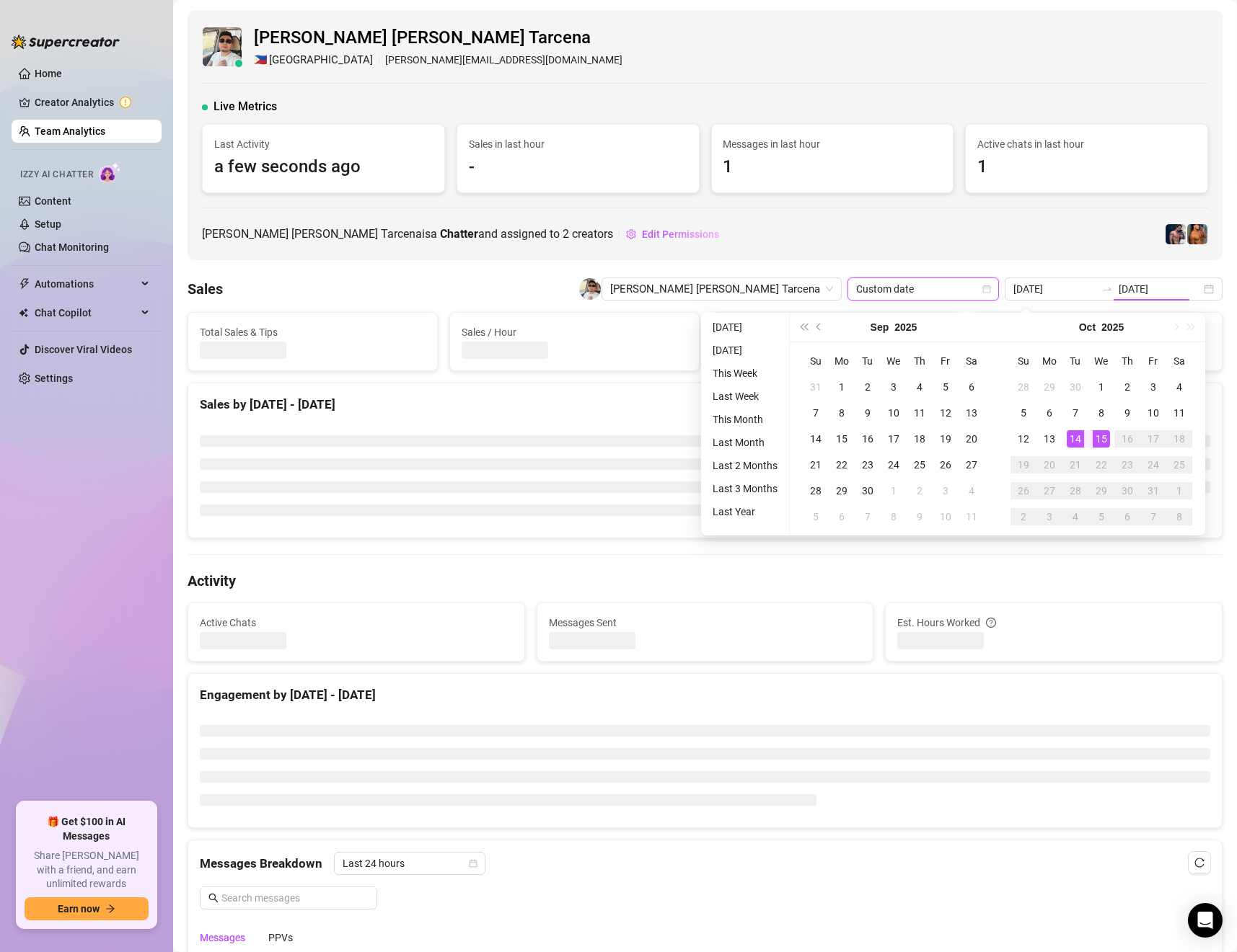
type input "[DATE]"
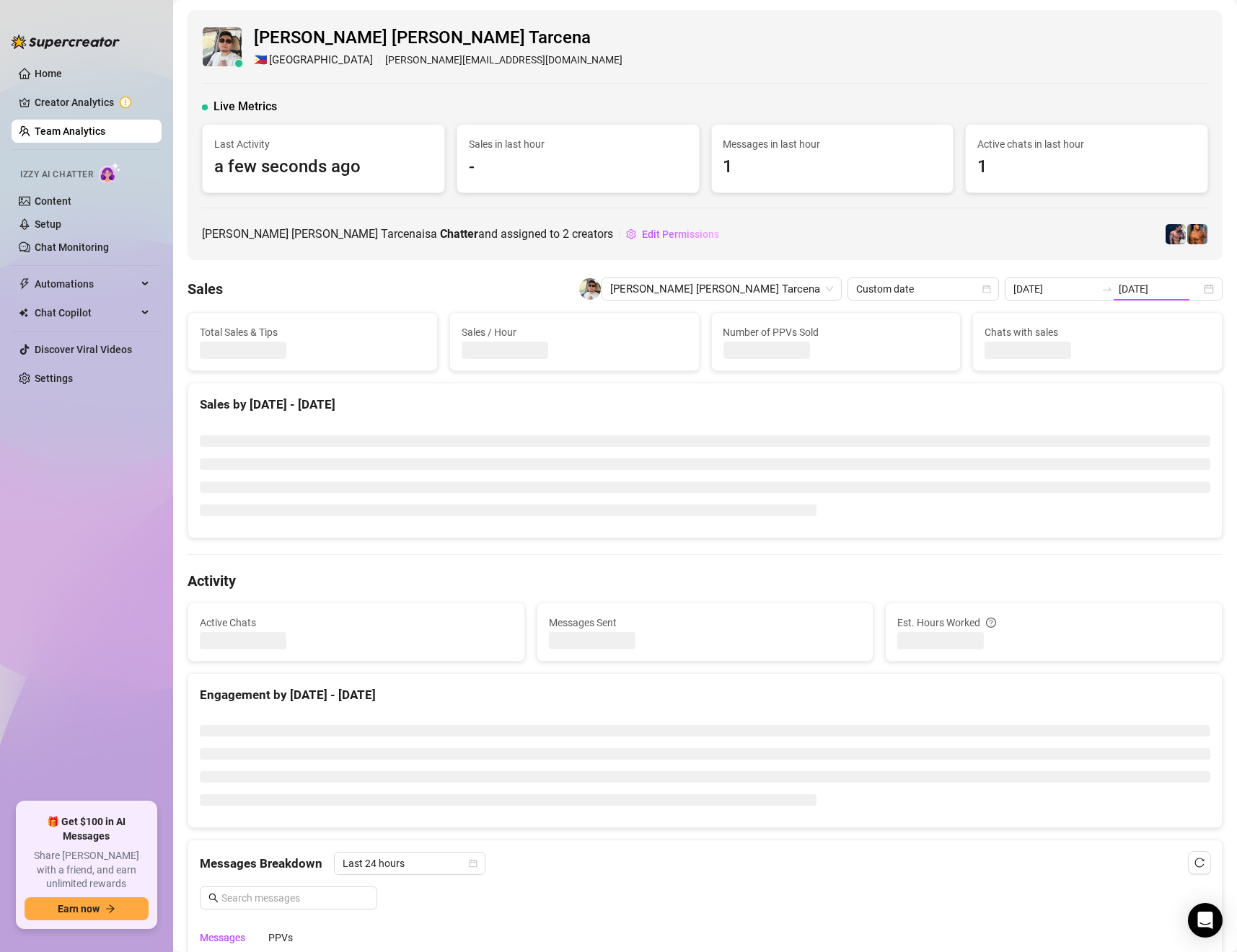
type input "[DATE]"
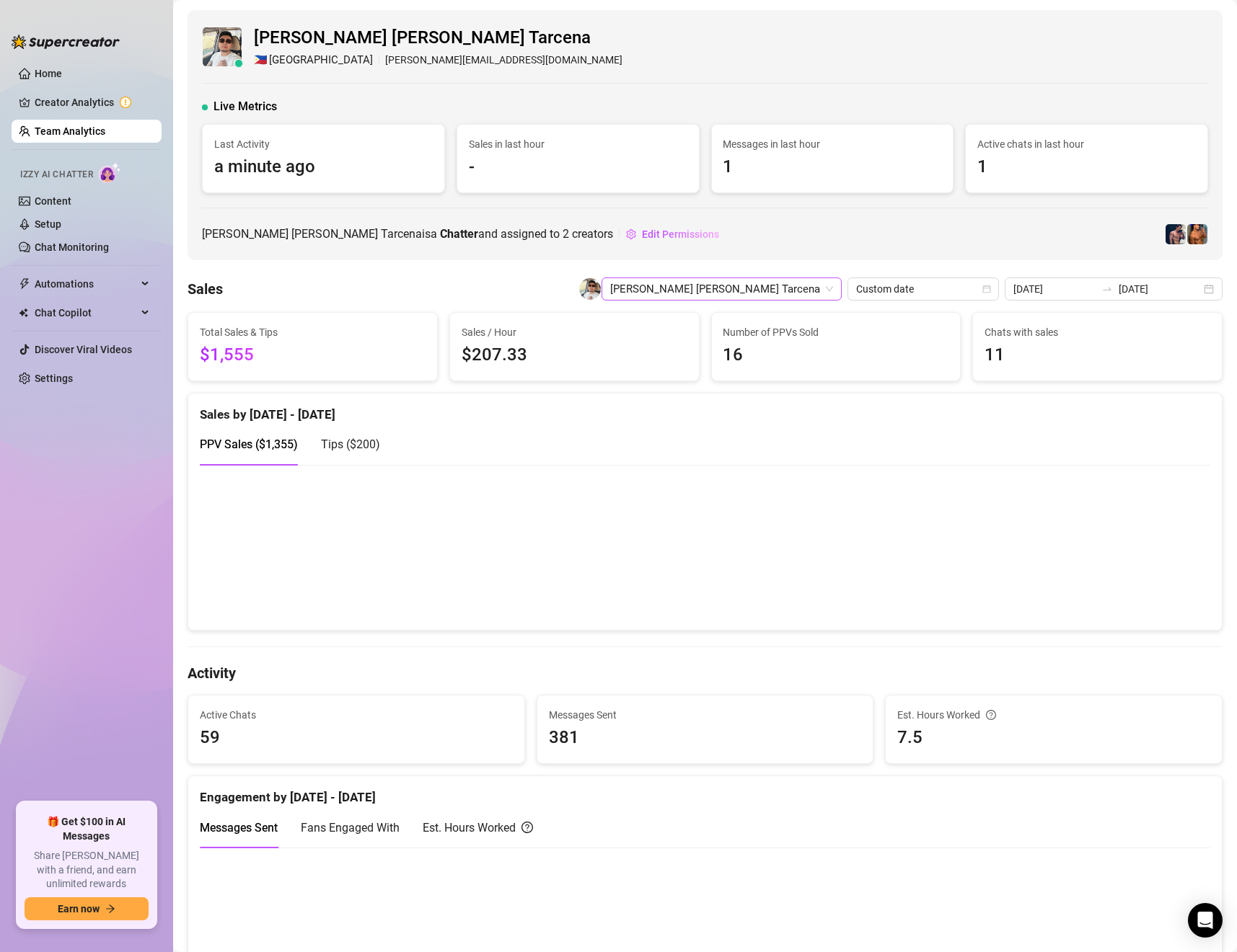
click at [810, 291] on span "[PERSON_NAME] [PERSON_NAME] Tarcena" at bounding box center [722, 289] width 223 height 22
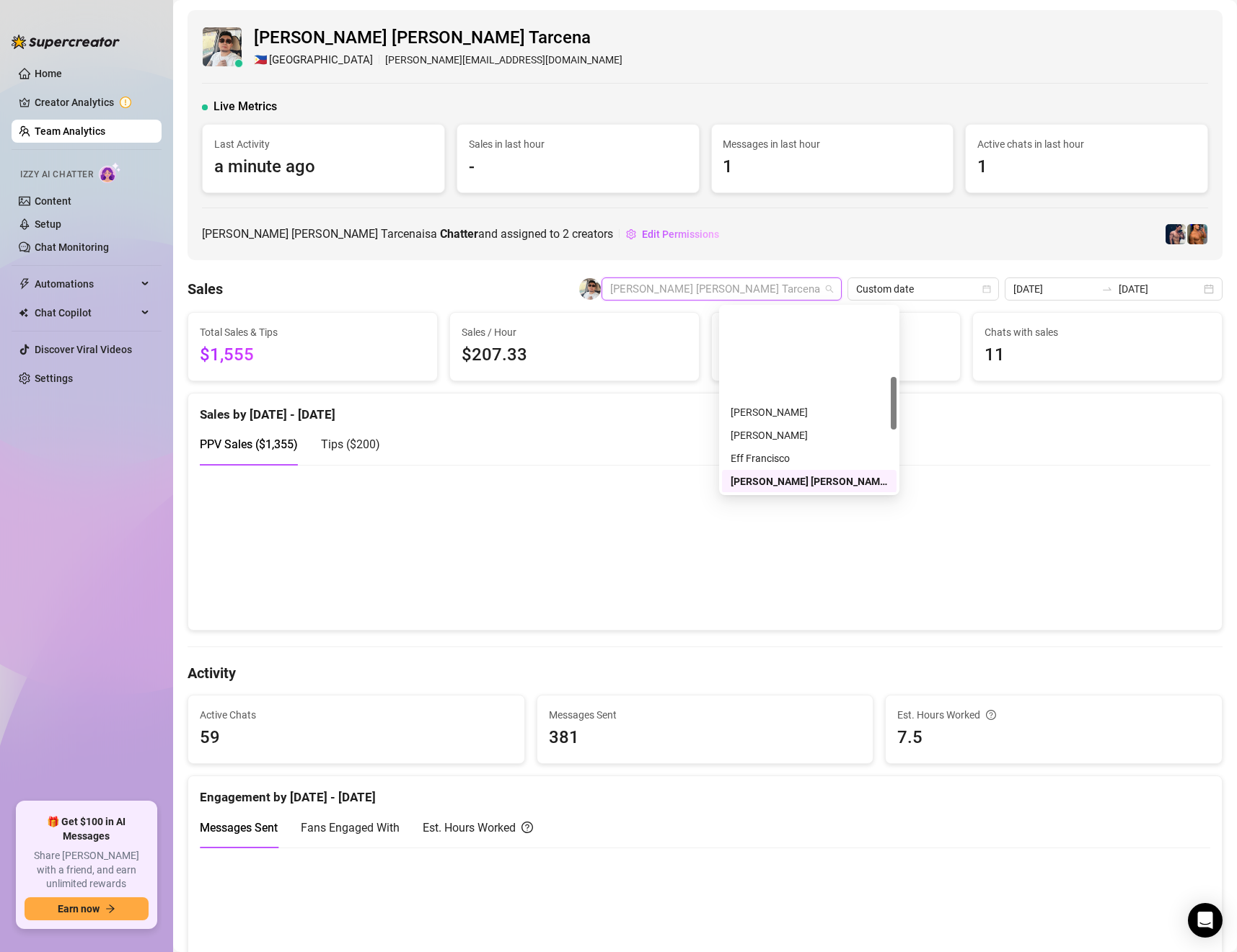
scroll to position [242, 0]
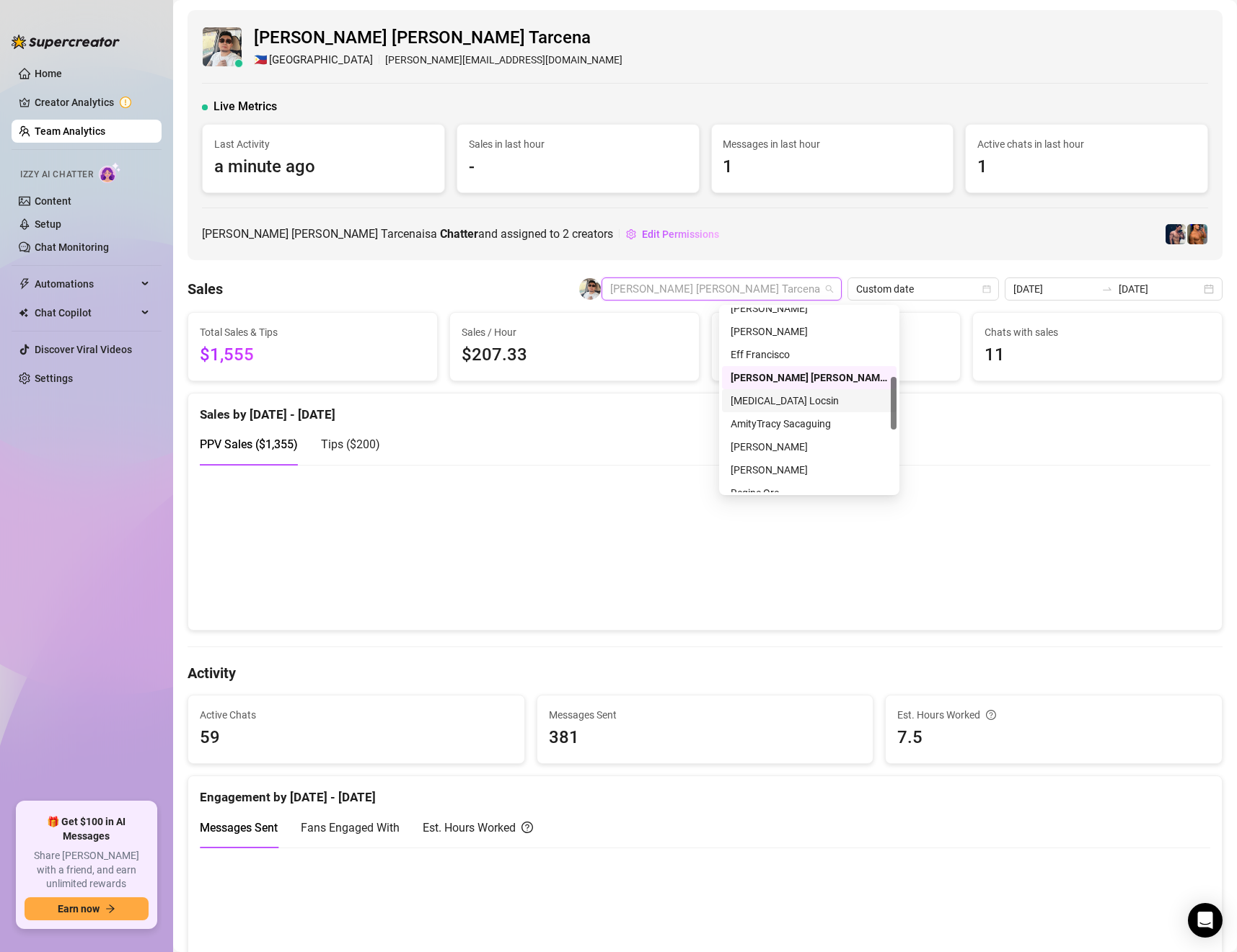
click at [773, 399] on div "[MEDICAL_DATA] Locsin" at bounding box center [809, 401] width 157 height 16
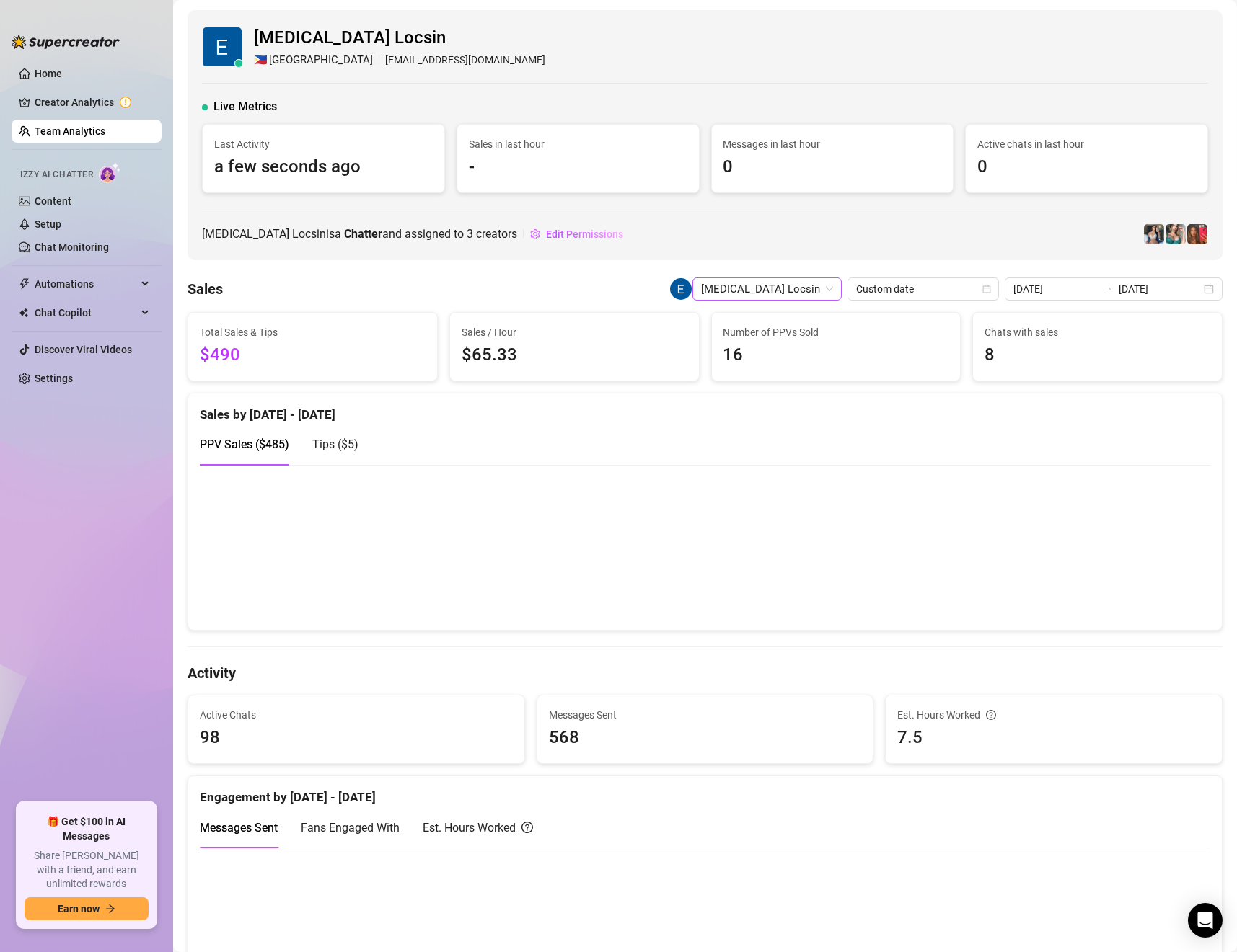
click at [801, 293] on span "[MEDICAL_DATA] Locsin" at bounding box center [767, 289] width 132 height 22
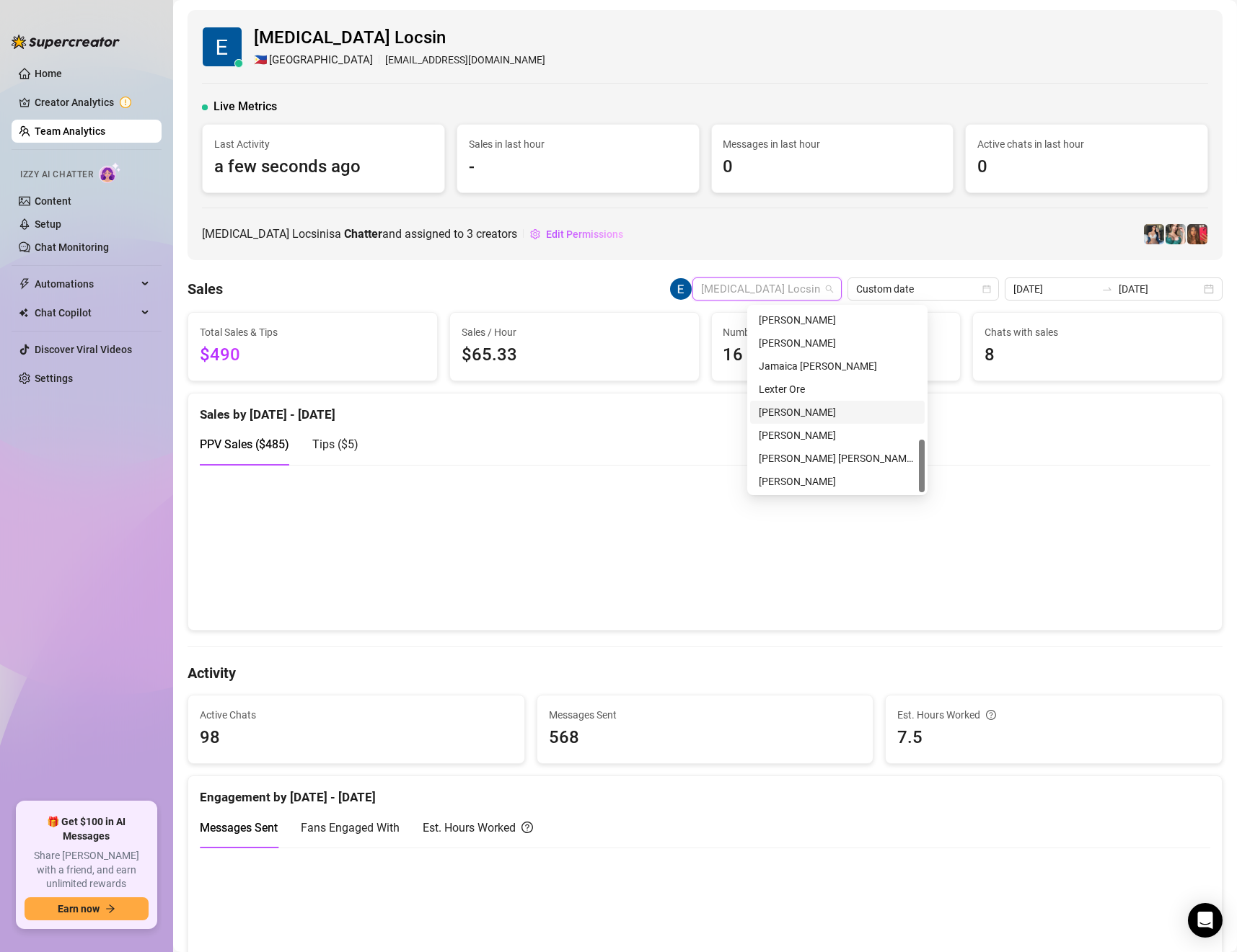
click at [820, 407] on div "[PERSON_NAME]" at bounding box center [837, 412] width 157 height 16
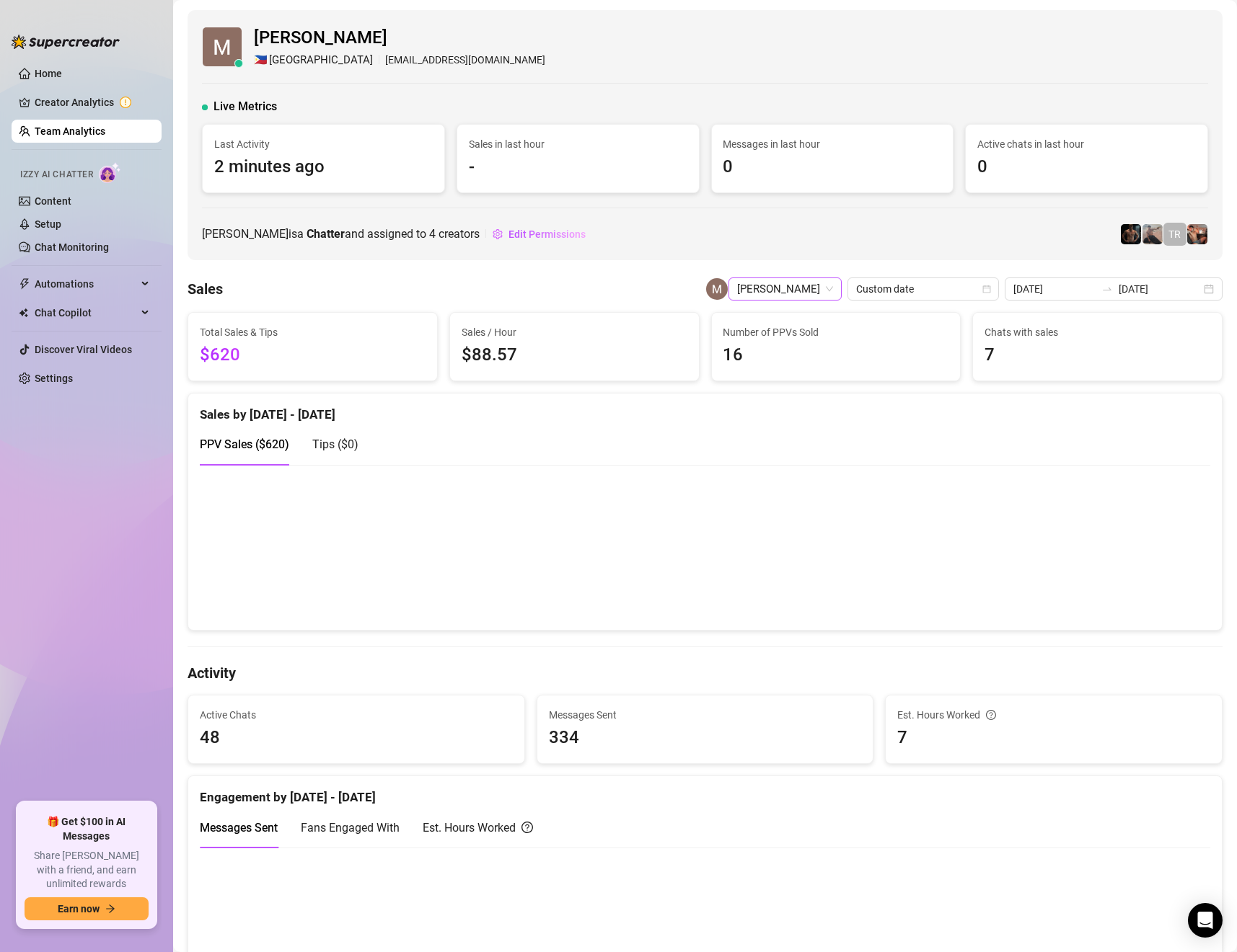
click at [810, 290] on span "[PERSON_NAME]" at bounding box center [785, 289] width 96 height 22
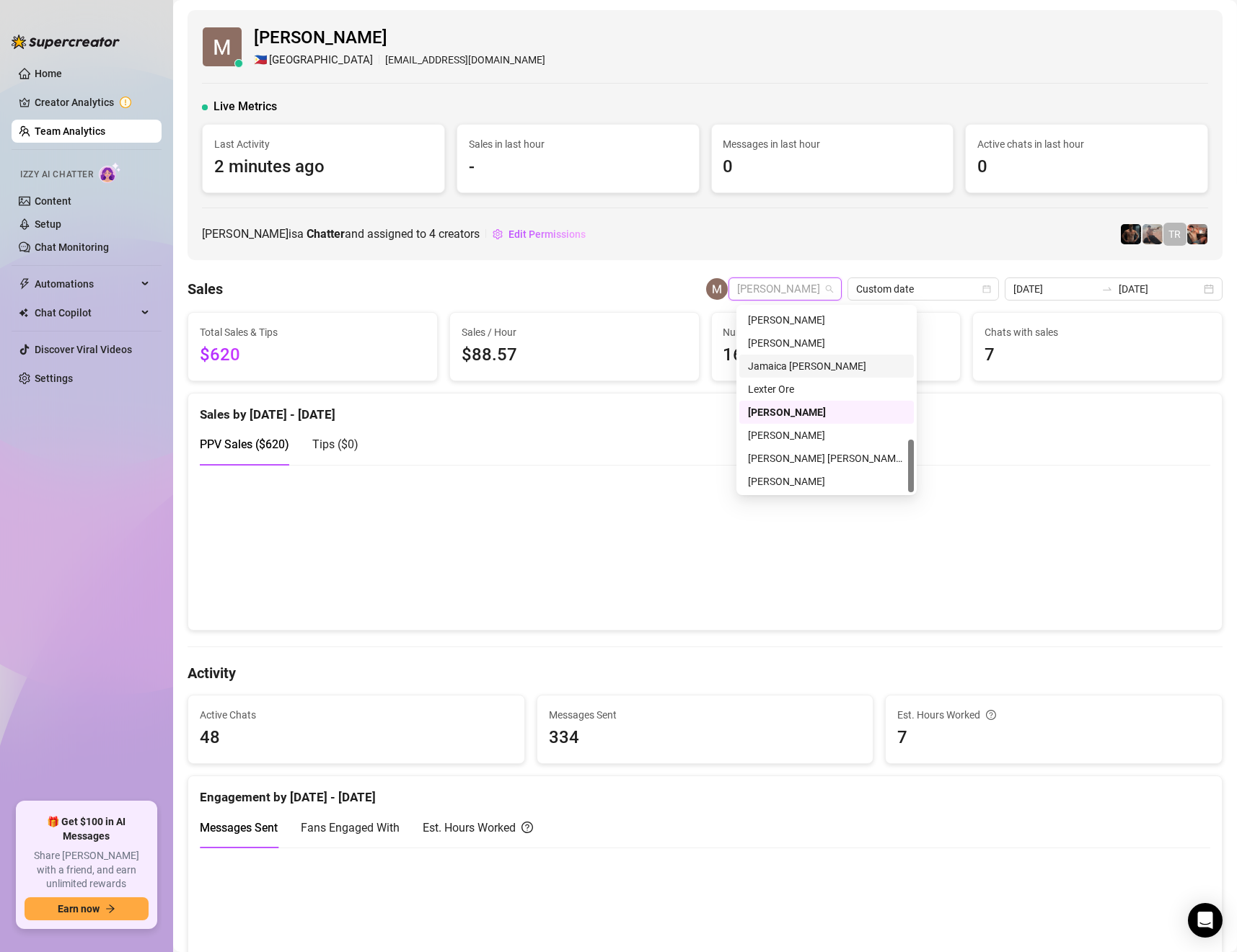
click at [827, 369] on div "Jamaica [PERSON_NAME]" at bounding box center [826, 366] width 157 height 16
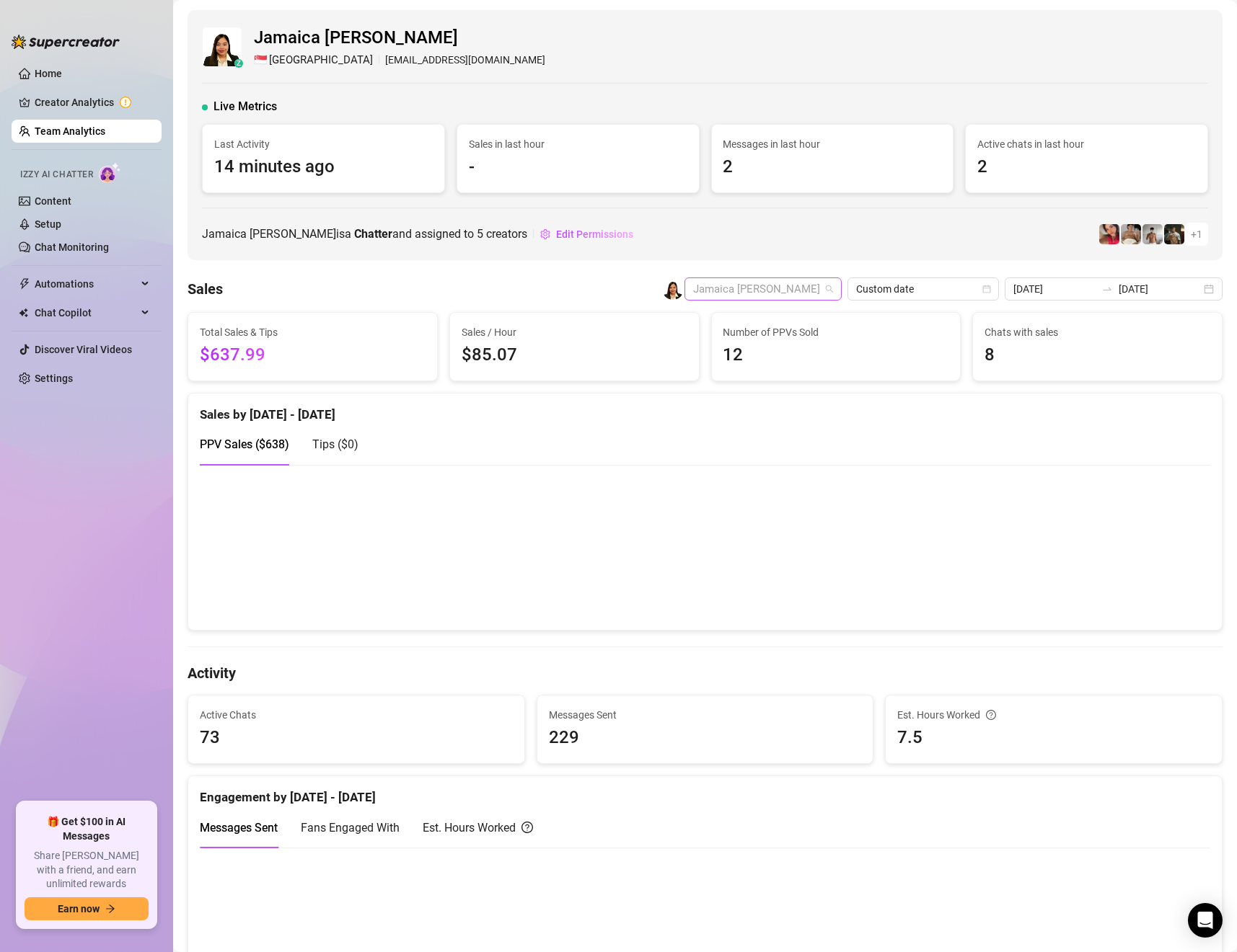
click at [764, 289] on span "Jamaica [PERSON_NAME]" at bounding box center [762, 289] width 140 height 22
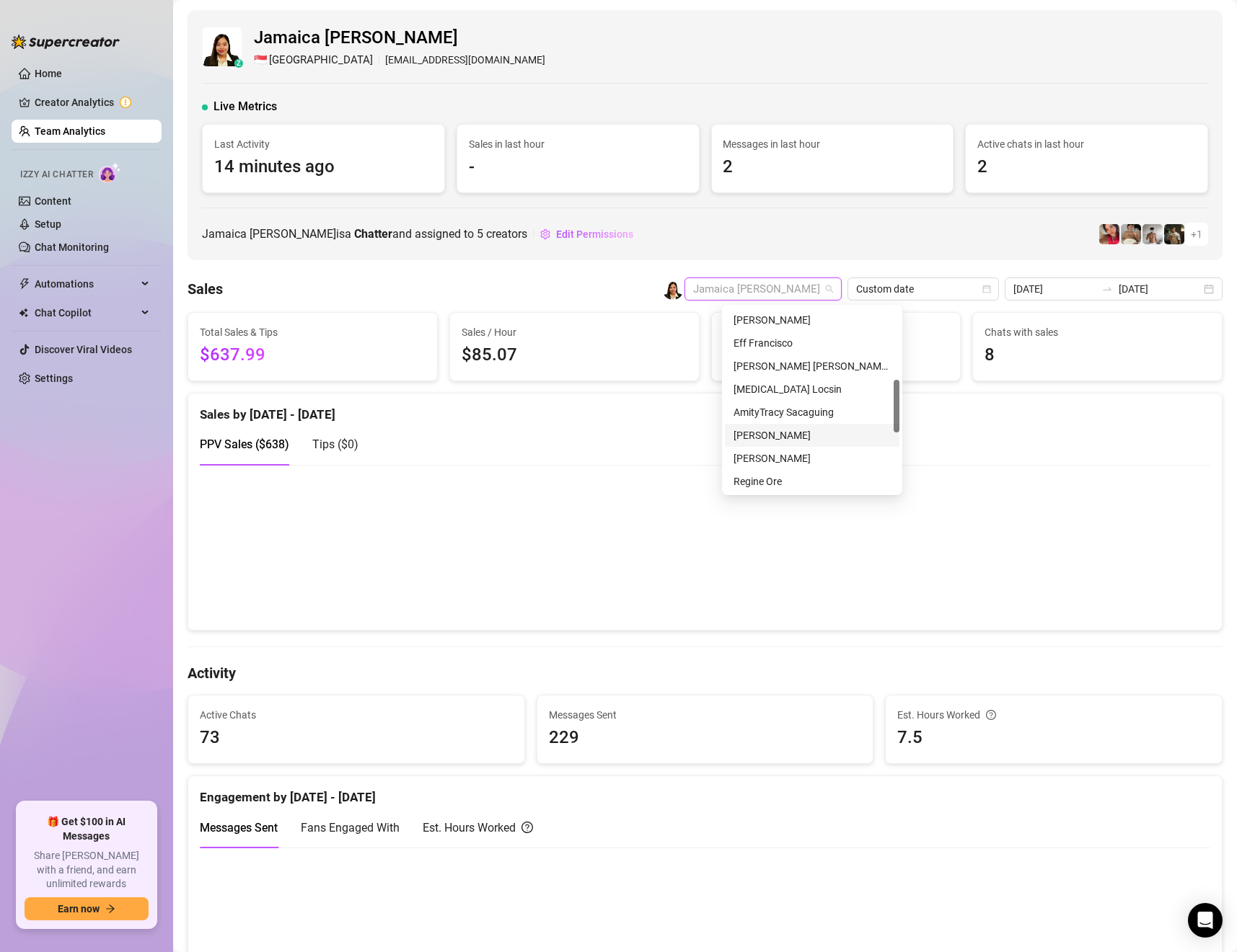
click at [780, 437] on div "[PERSON_NAME]" at bounding box center [812, 435] width 157 height 16
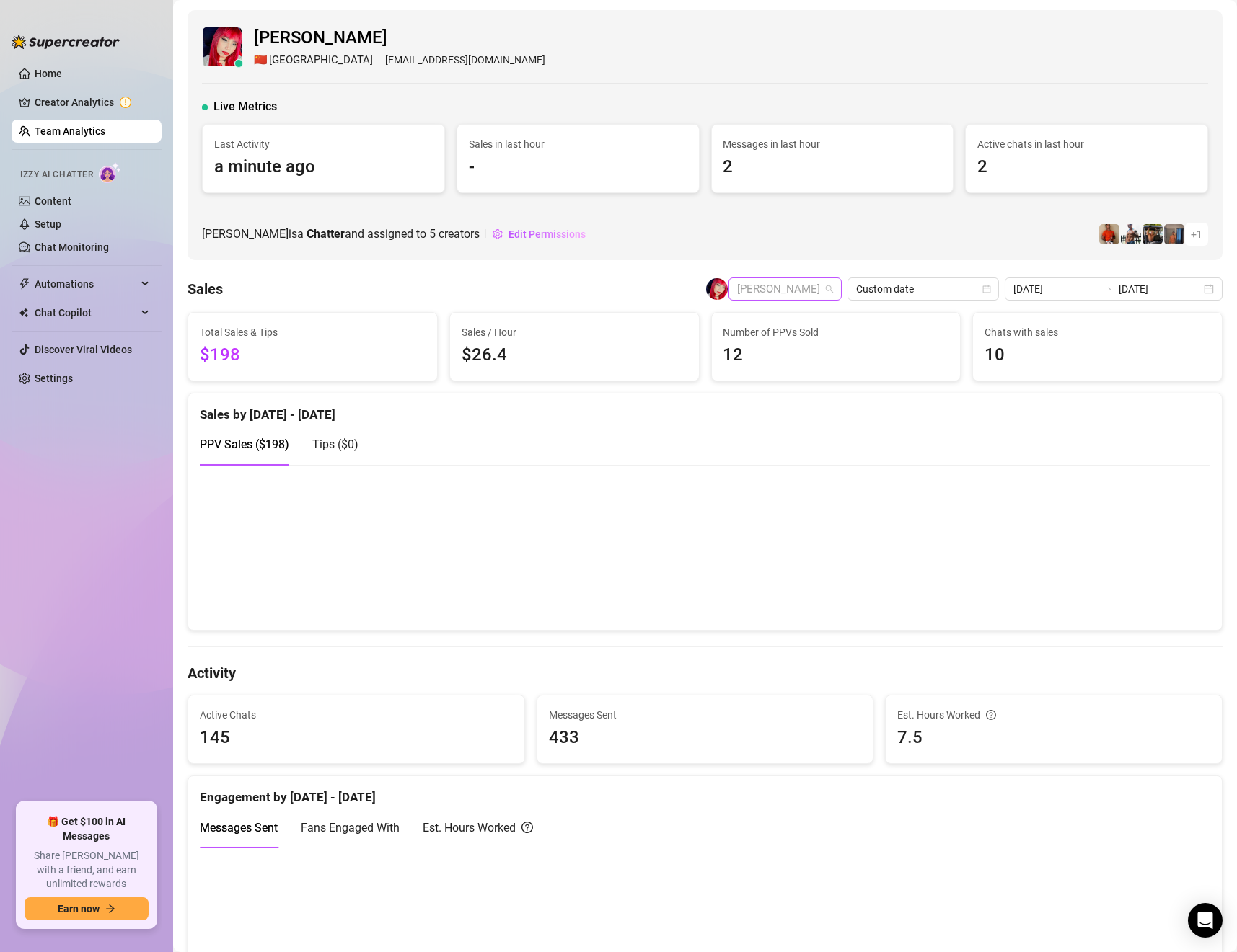
click at [755, 289] on span "[PERSON_NAME]" at bounding box center [785, 289] width 96 height 22
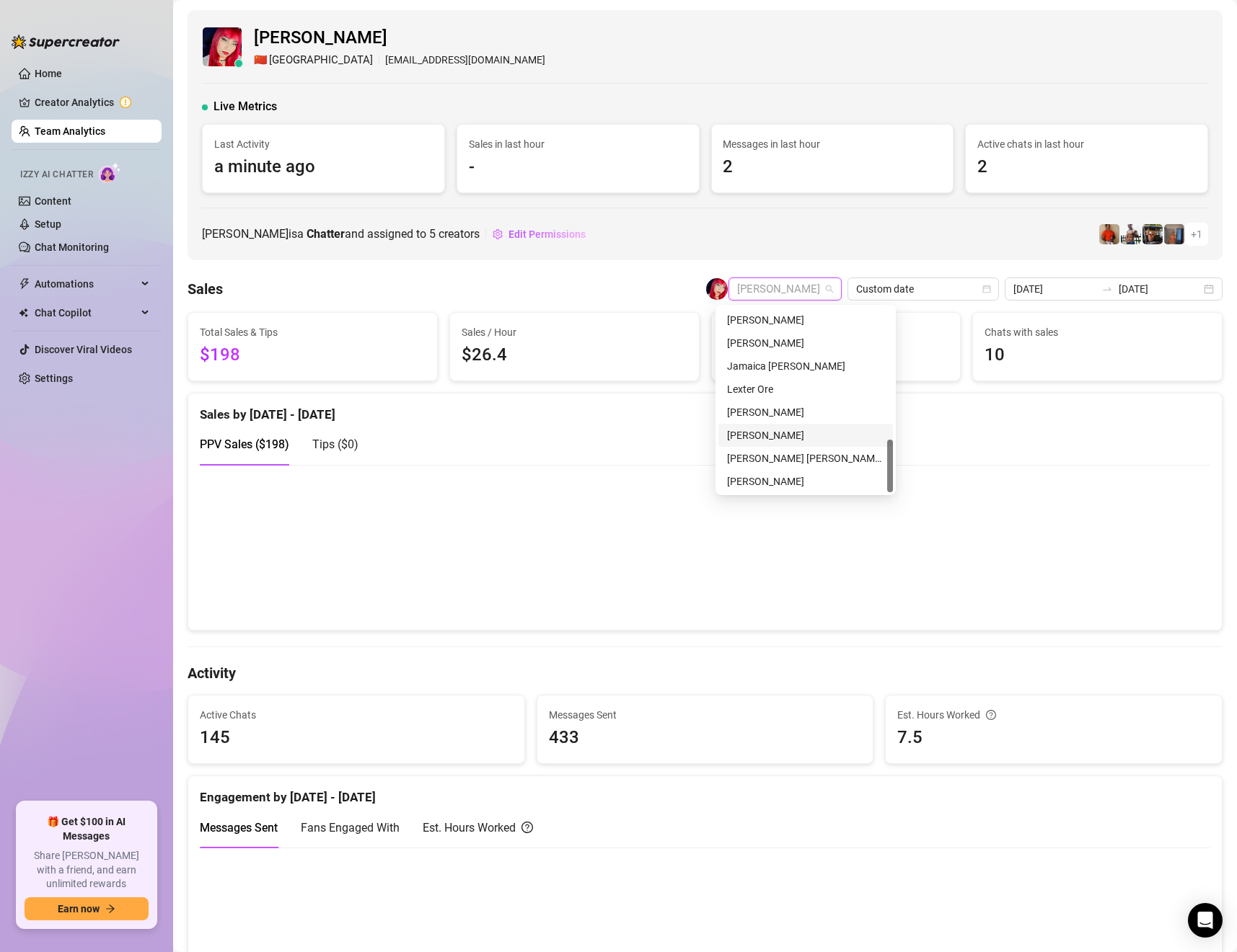
click at [780, 427] on div "[PERSON_NAME]" at bounding box center [806, 435] width 157 height 16
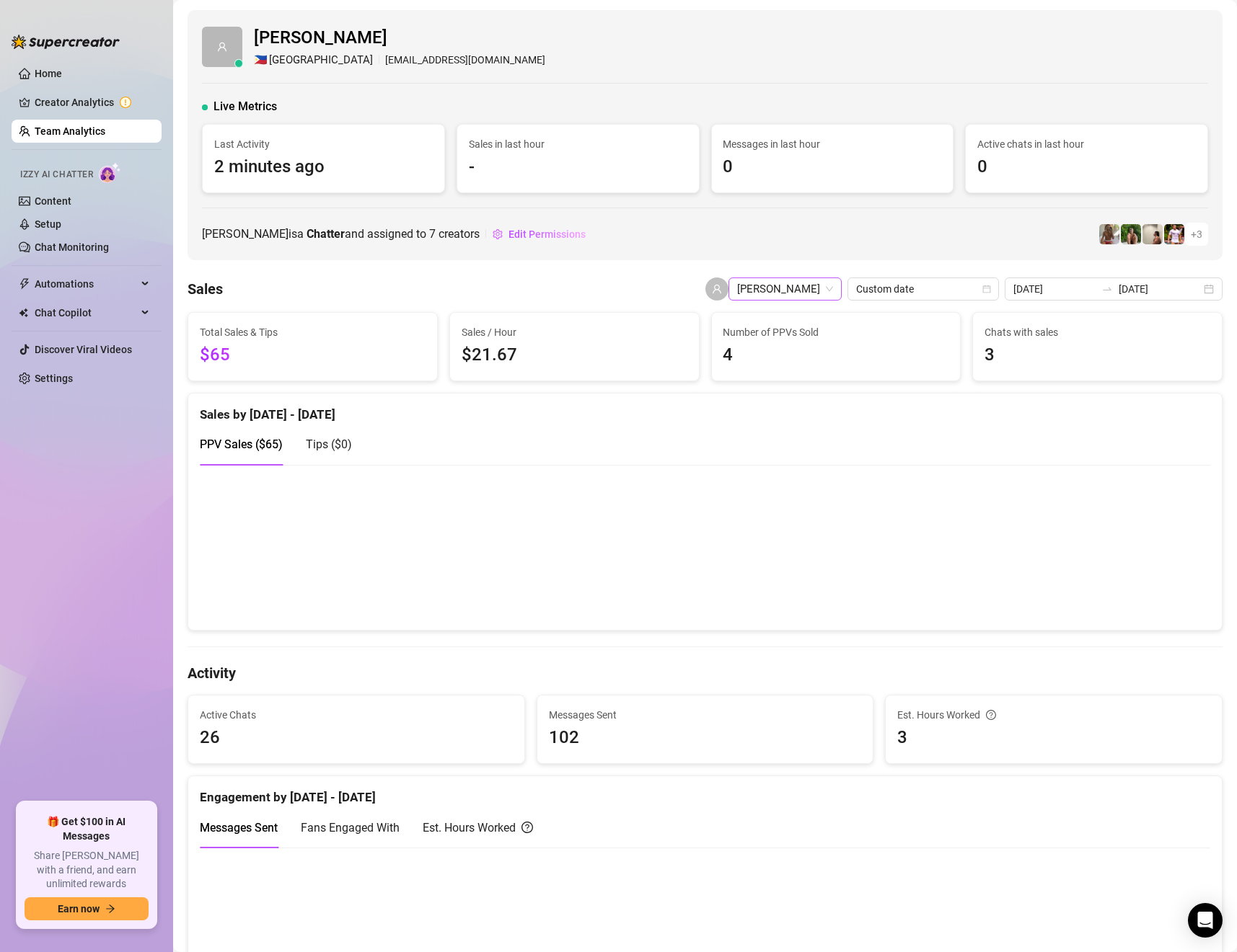
click at [799, 293] on span "[PERSON_NAME]" at bounding box center [785, 289] width 96 height 22
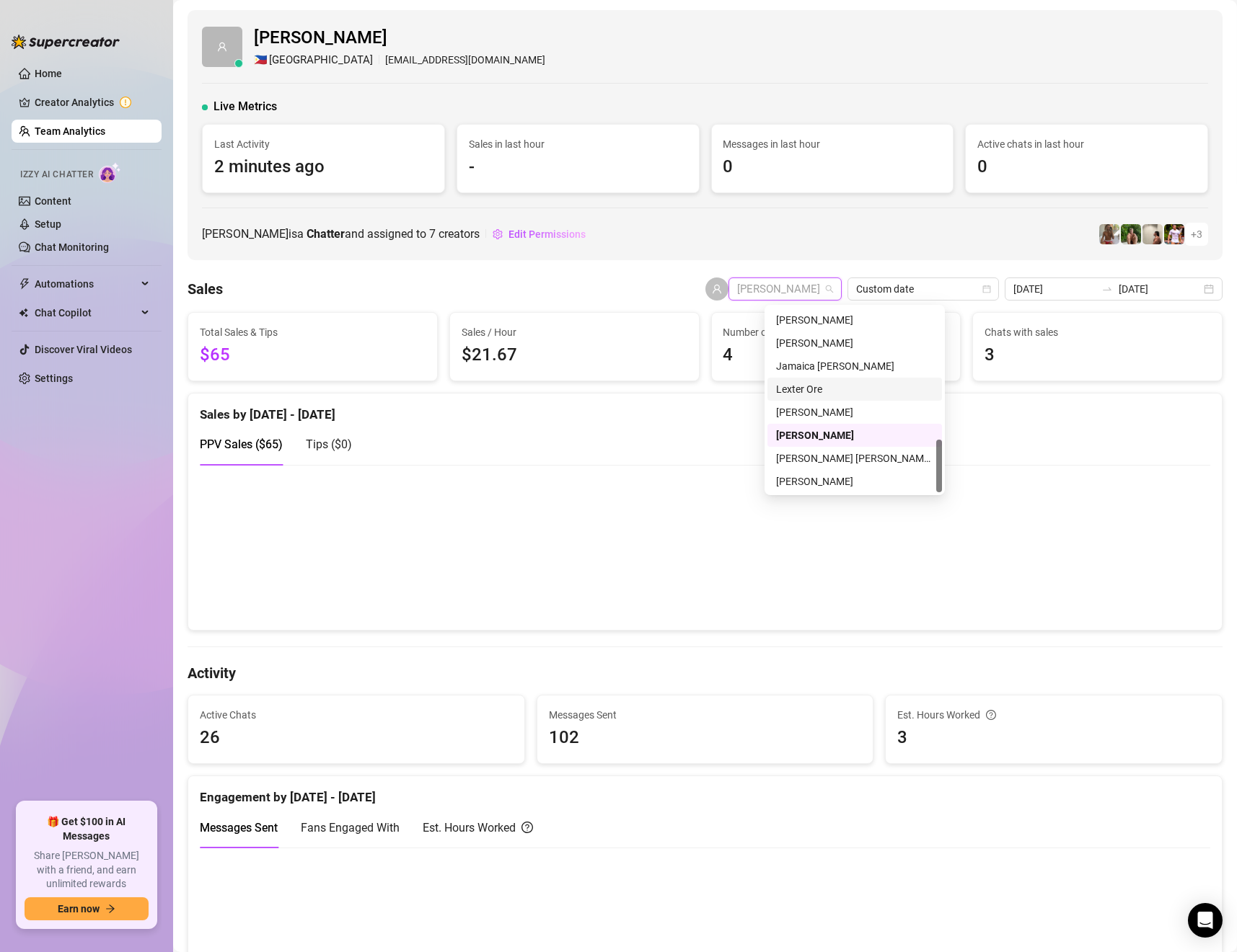
click at [821, 379] on div "Lexter Ore" at bounding box center [854, 389] width 174 height 23
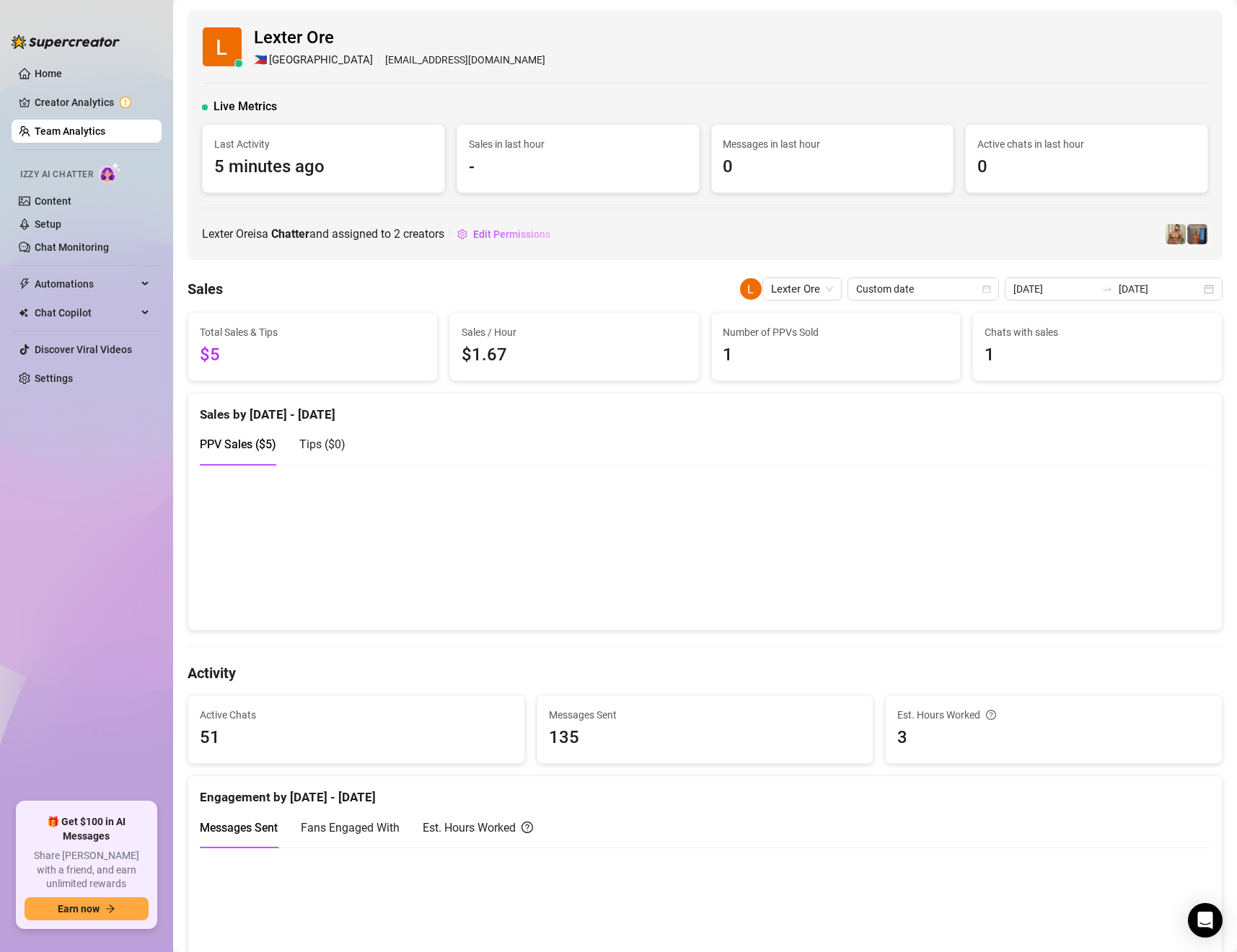
click at [777, 294] on span "Lexter Ore" at bounding box center [802, 289] width 62 height 22
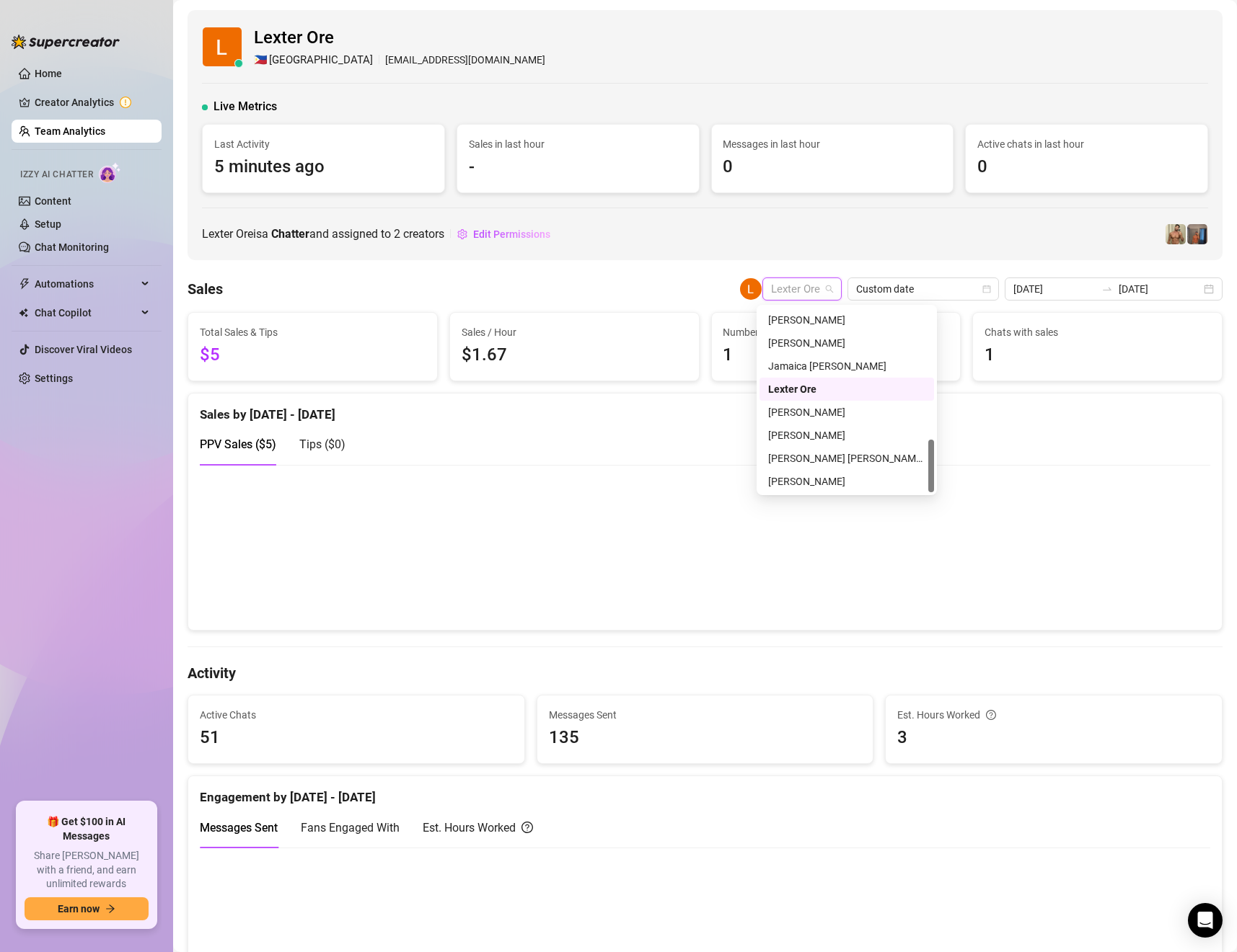
click at [819, 293] on span "Lexter Ore" at bounding box center [802, 289] width 62 height 22
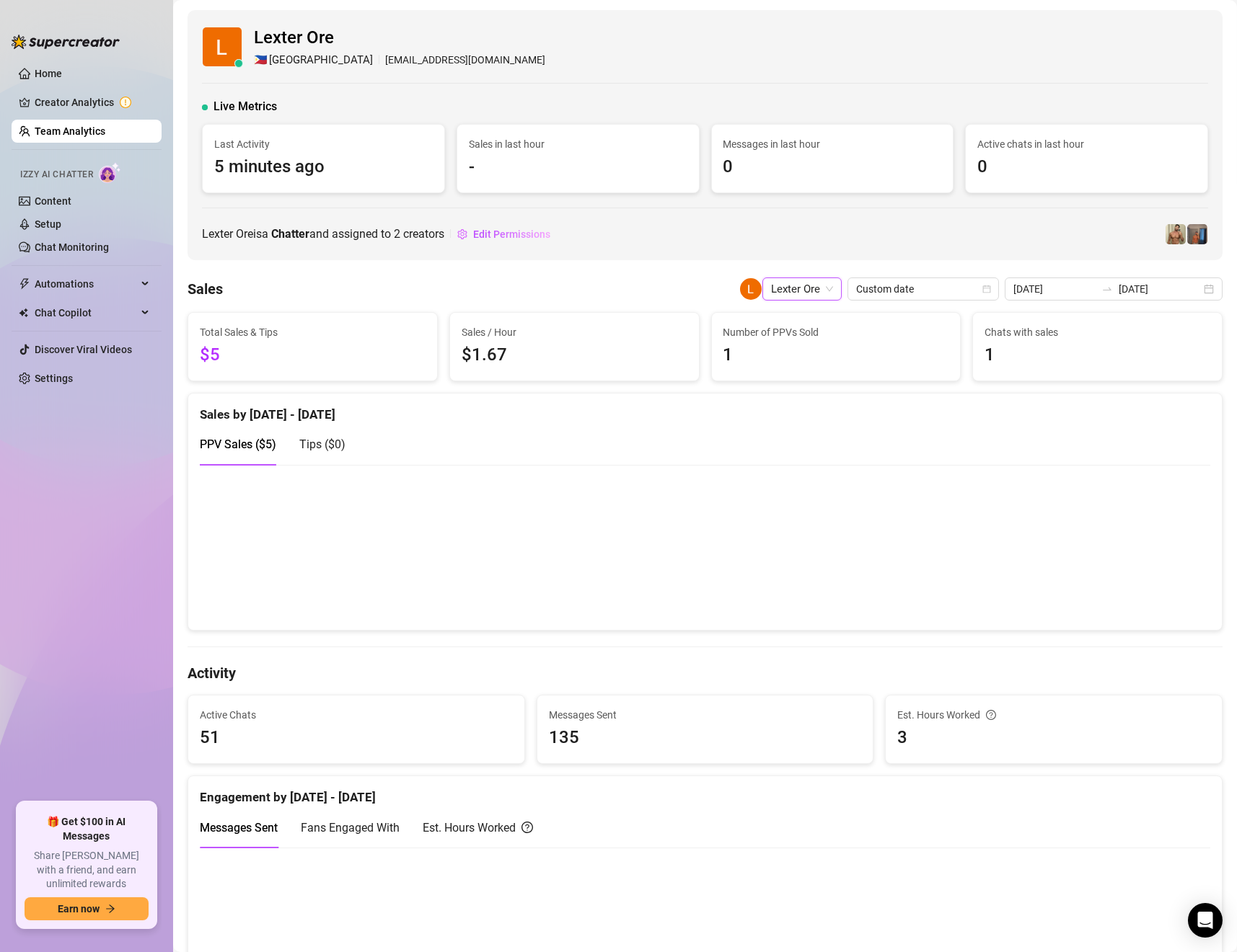
click at [819, 293] on span "Lexter Ore" at bounding box center [802, 289] width 62 height 22
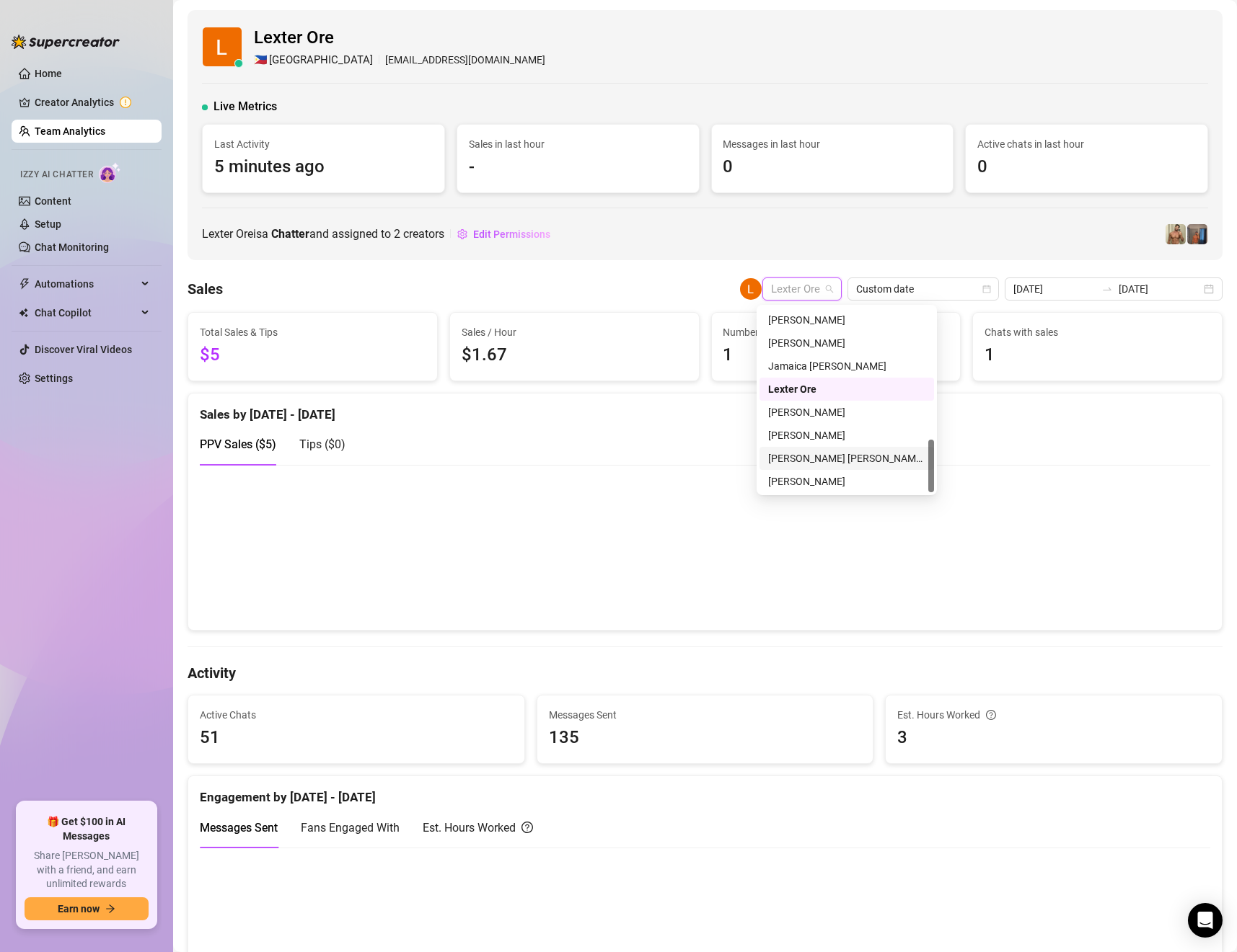
click at [801, 449] on div "[PERSON_NAME] [PERSON_NAME] Tayre" at bounding box center [846, 458] width 174 height 23
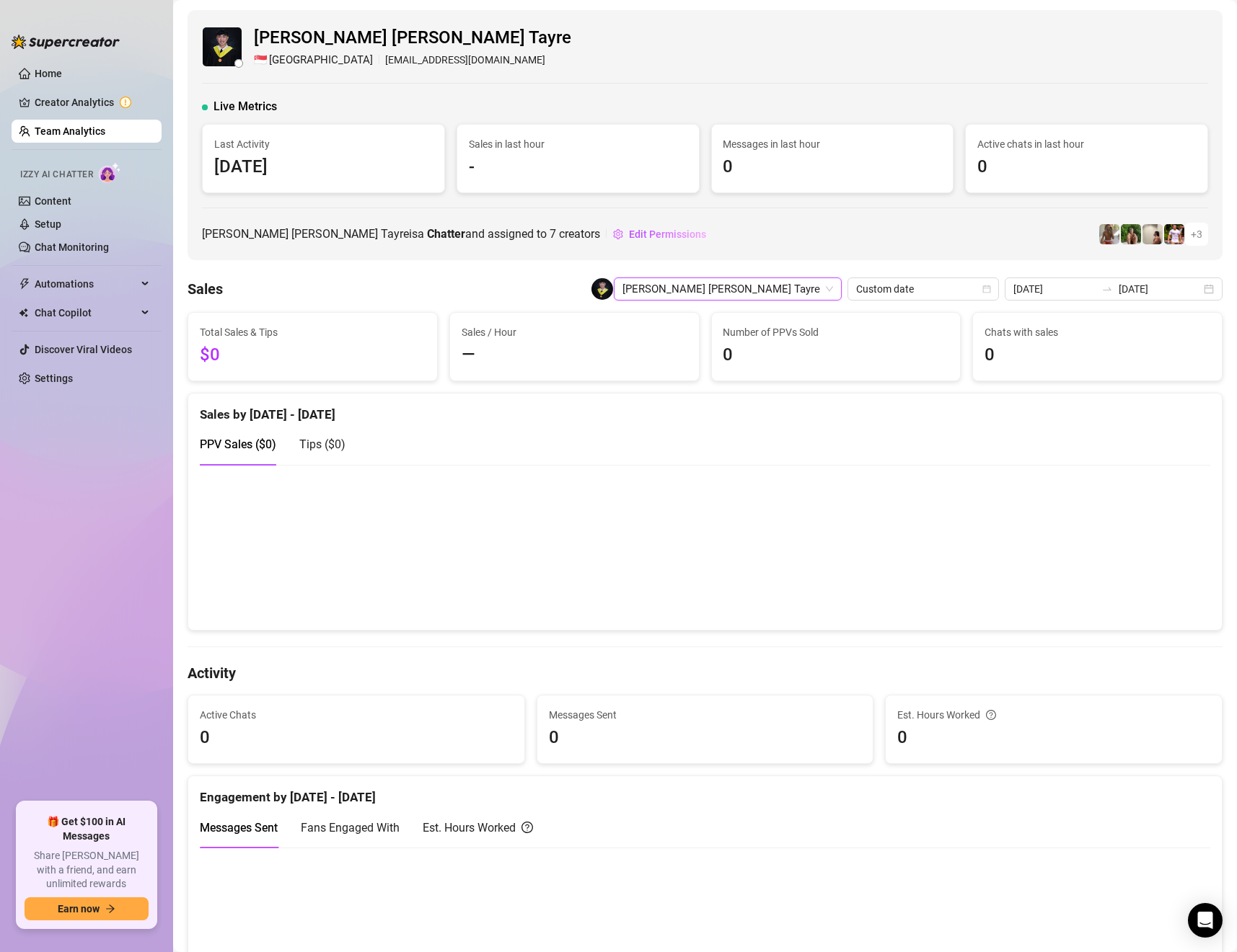
click at [810, 296] on span "[PERSON_NAME] [PERSON_NAME] Tayre" at bounding box center [727, 289] width 210 height 22
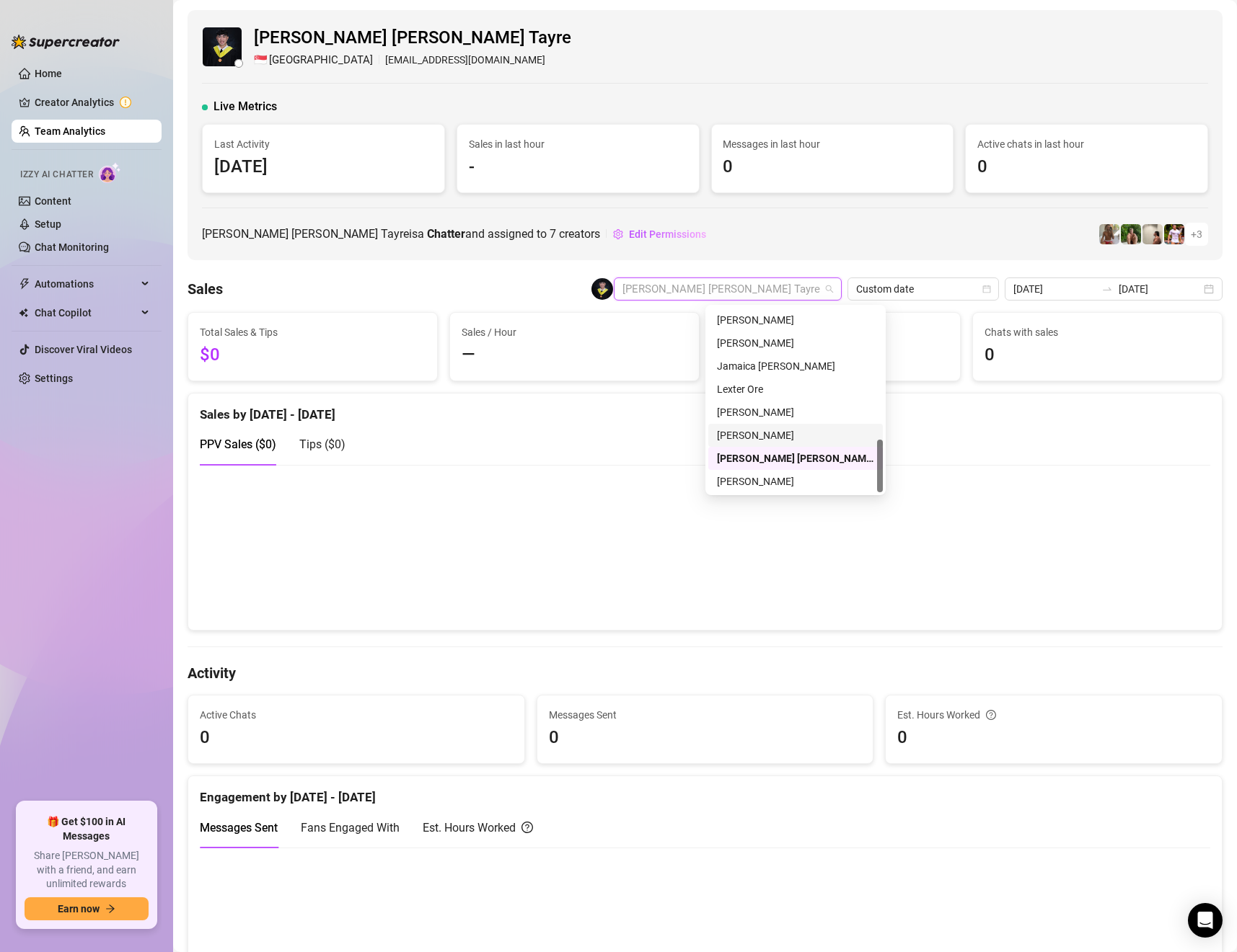
click at [767, 425] on div "[PERSON_NAME]" at bounding box center [795, 435] width 174 height 23
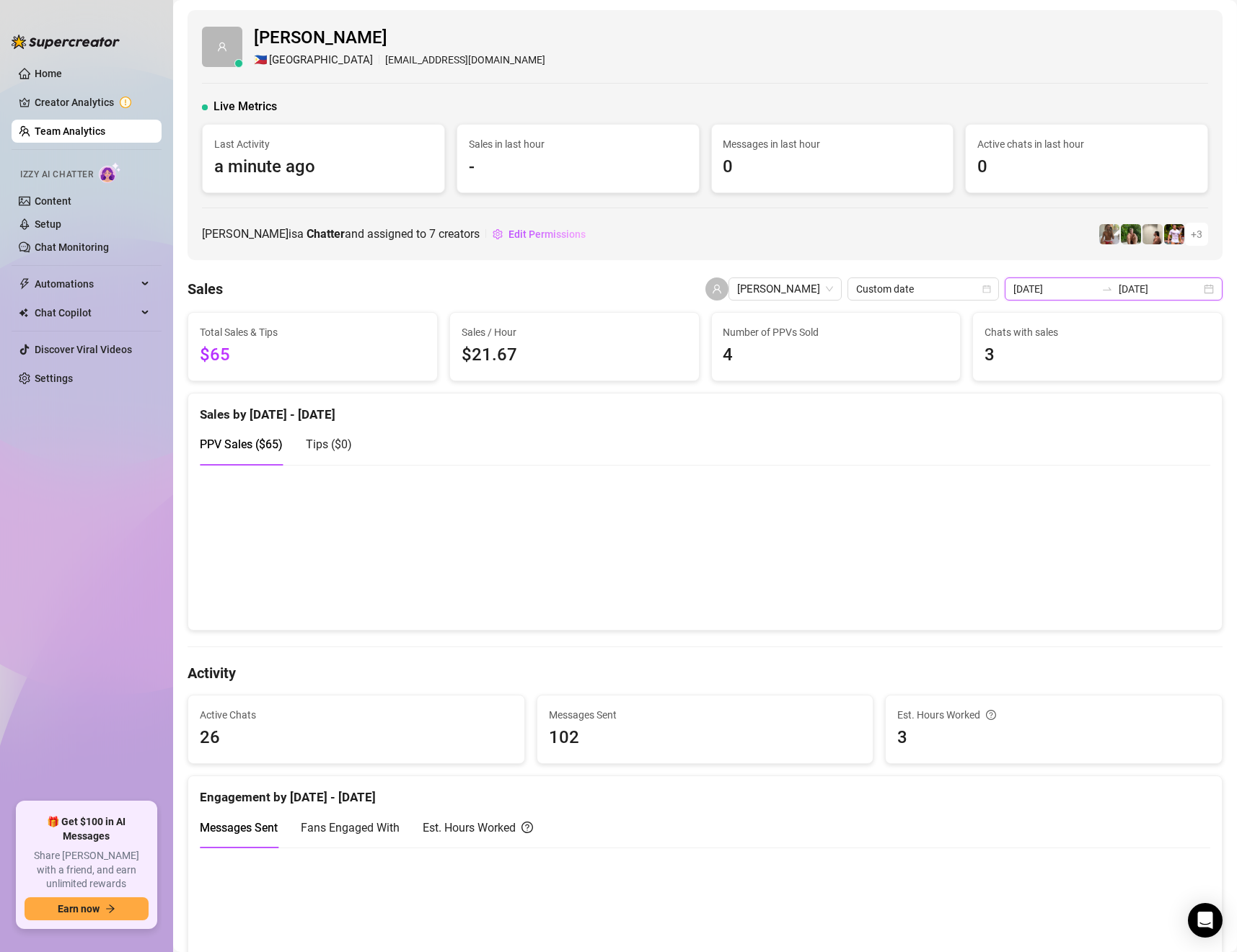
click at [1066, 289] on input "[DATE]" at bounding box center [1054, 289] width 82 height 16
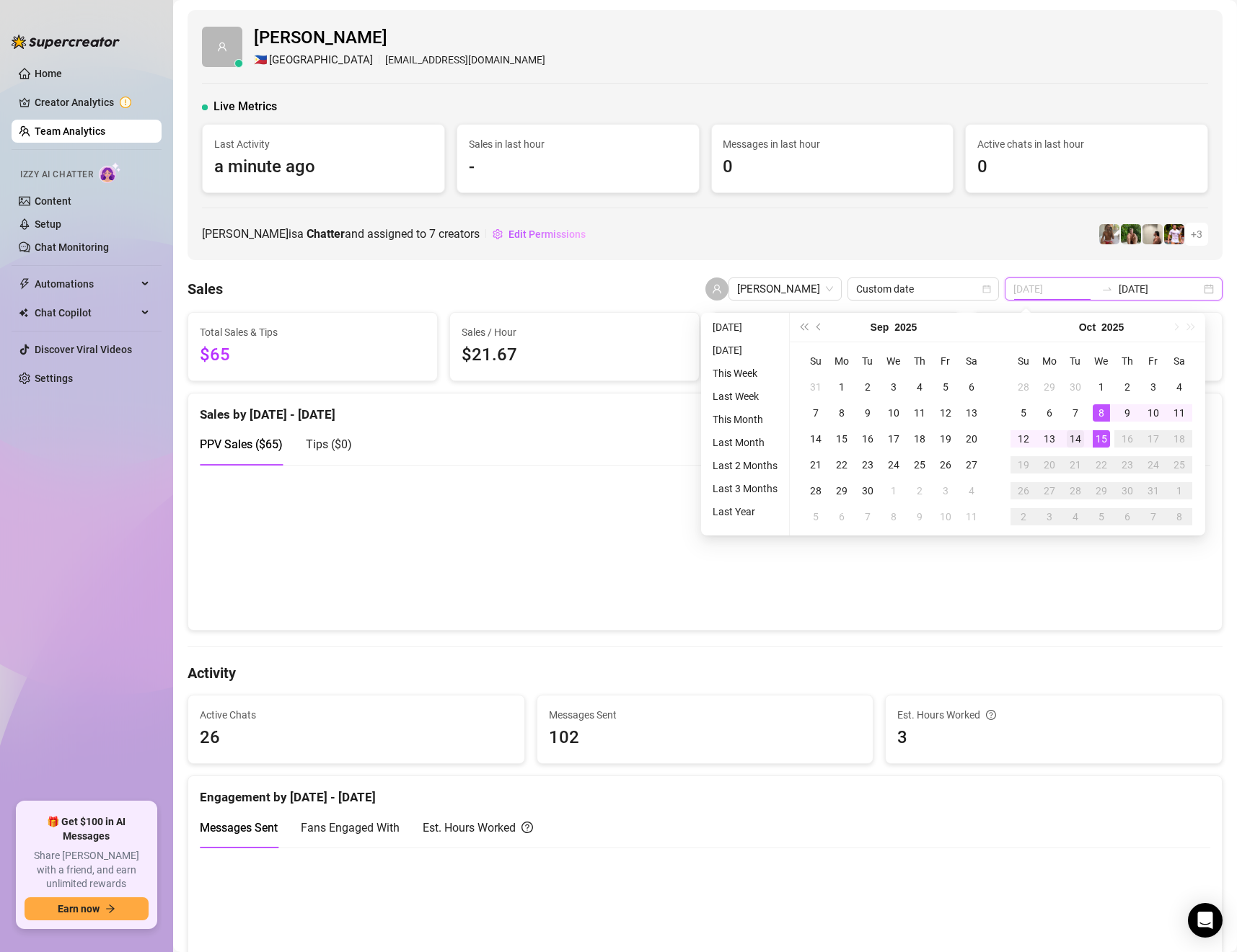
type input "2025-10-14"
click at [1079, 434] on div "14" at bounding box center [1075, 439] width 17 height 17
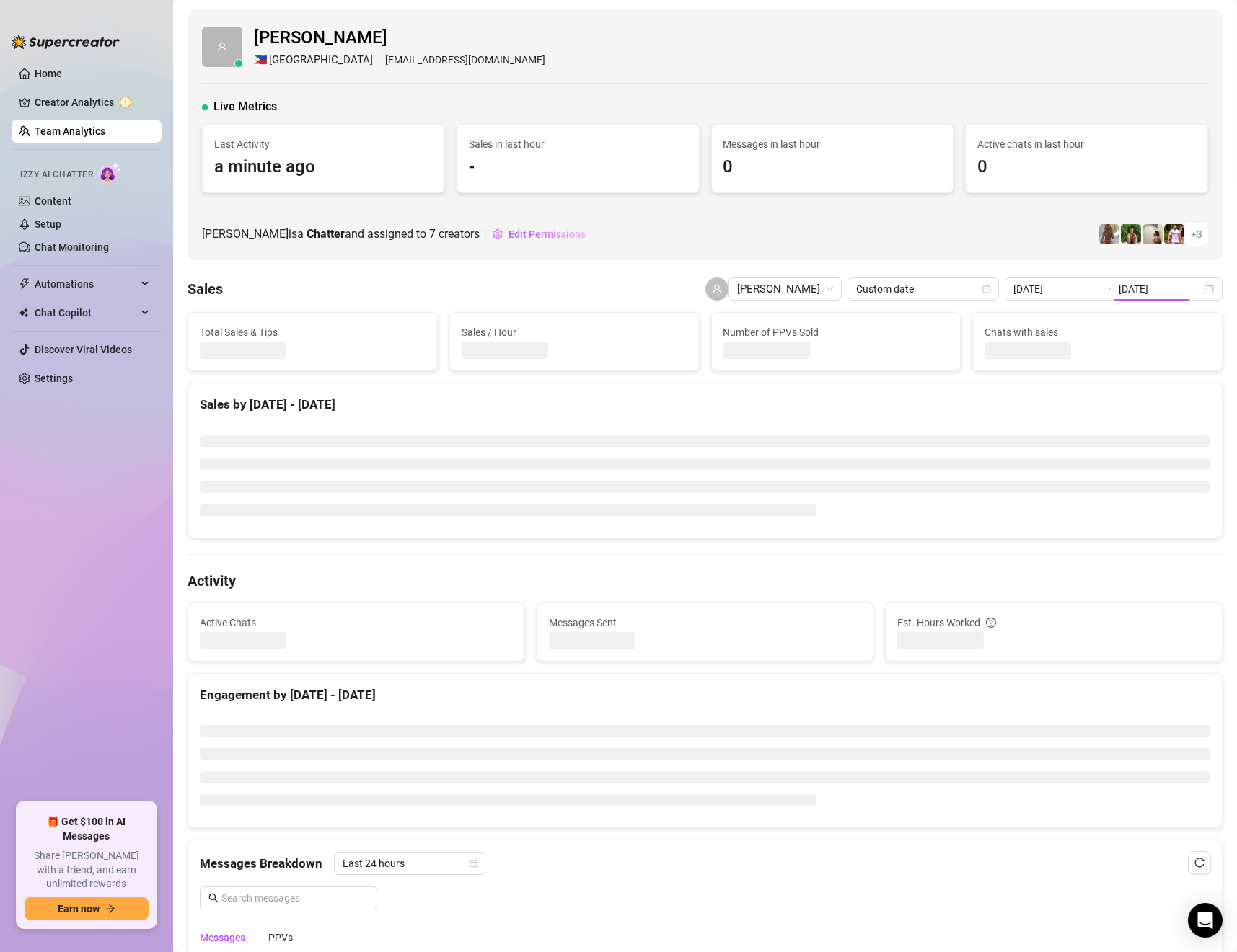
type input "2025-10-14"
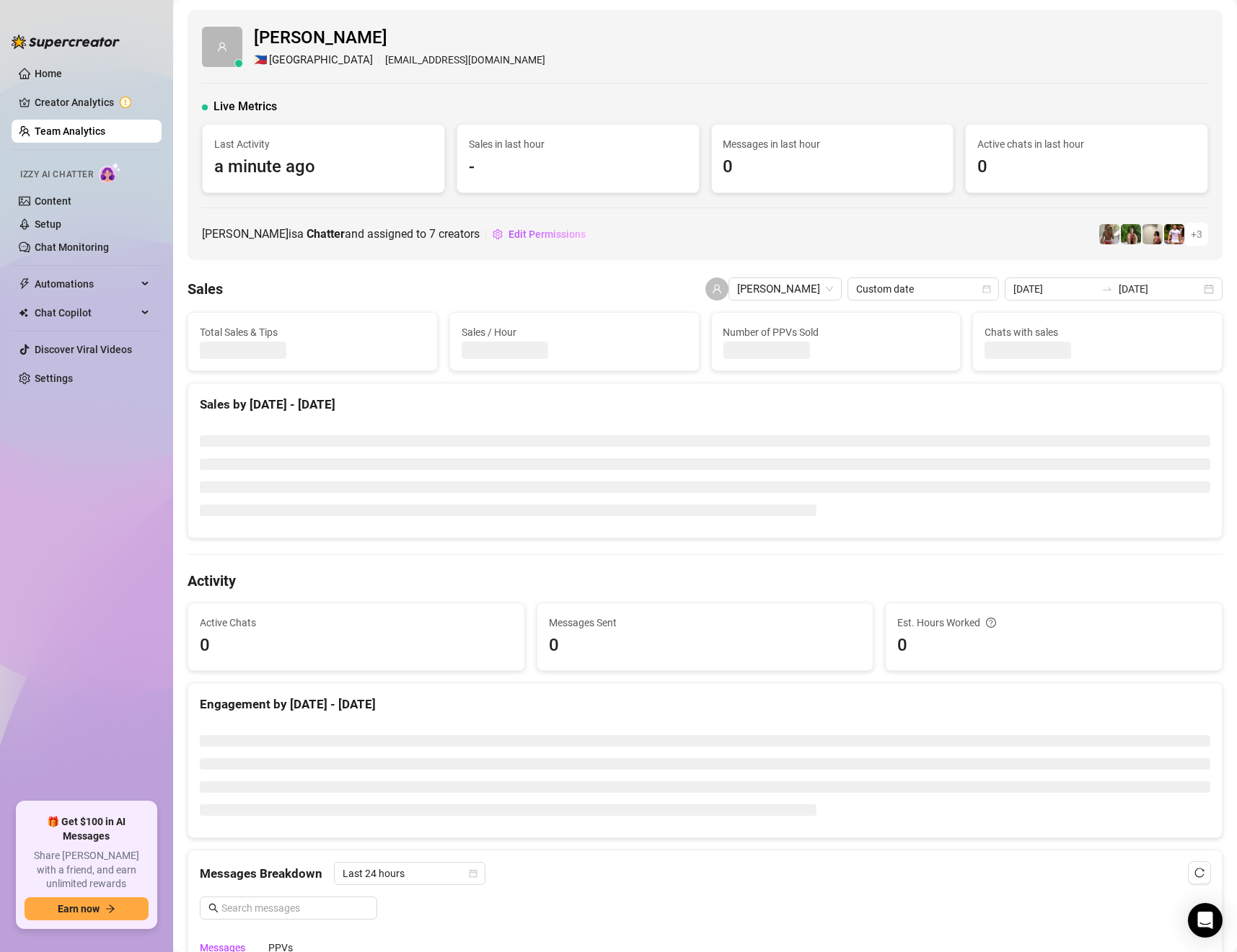
click at [1101, 289] on icon "swap-right" at bounding box center [1107, 289] width 12 height 12
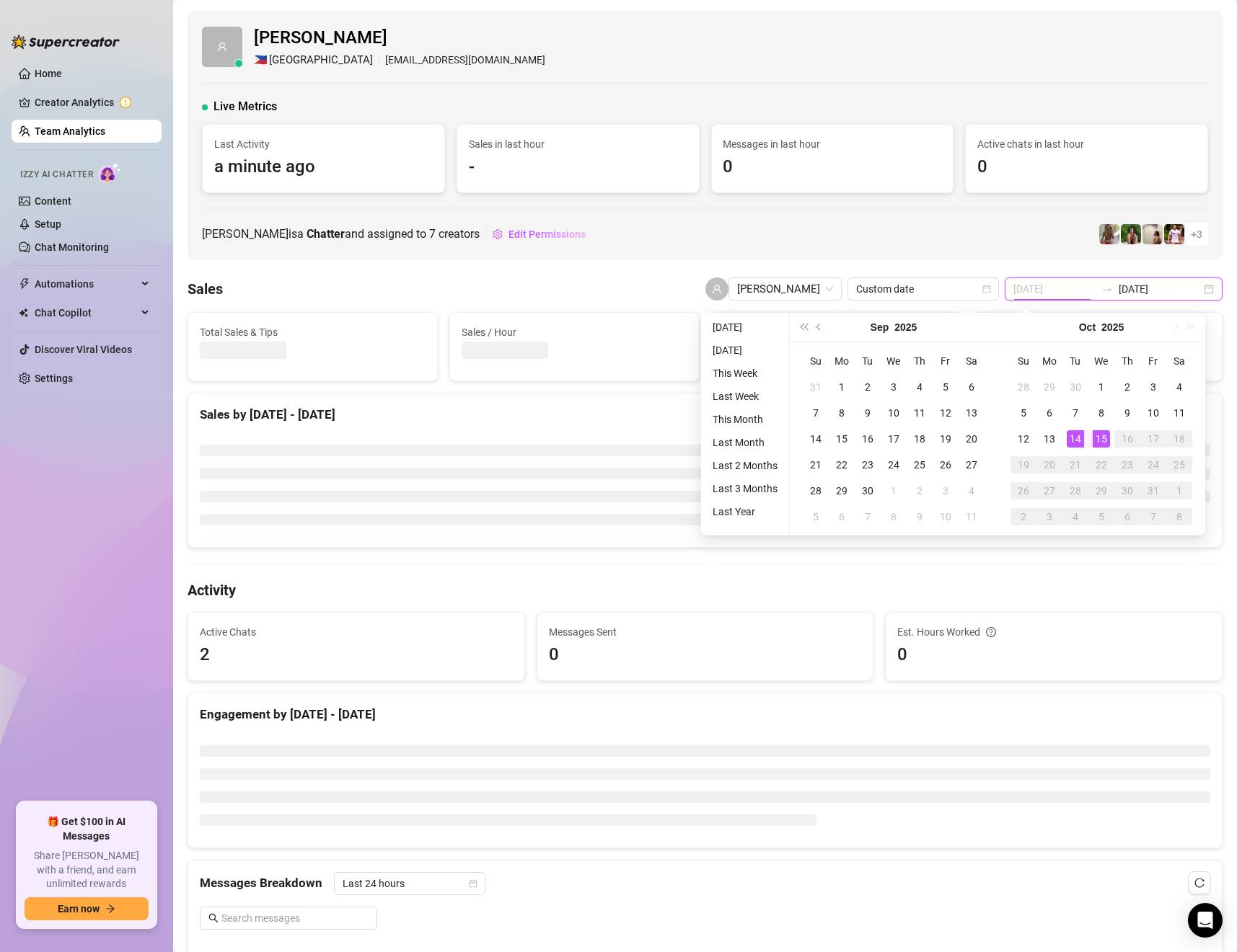
type input "[DATE]"
click at [1095, 442] on div "15" at bounding box center [1101, 439] width 17 height 17
click at [1096, 440] on div "15" at bounding box center [1101, 439] width 17 height 17
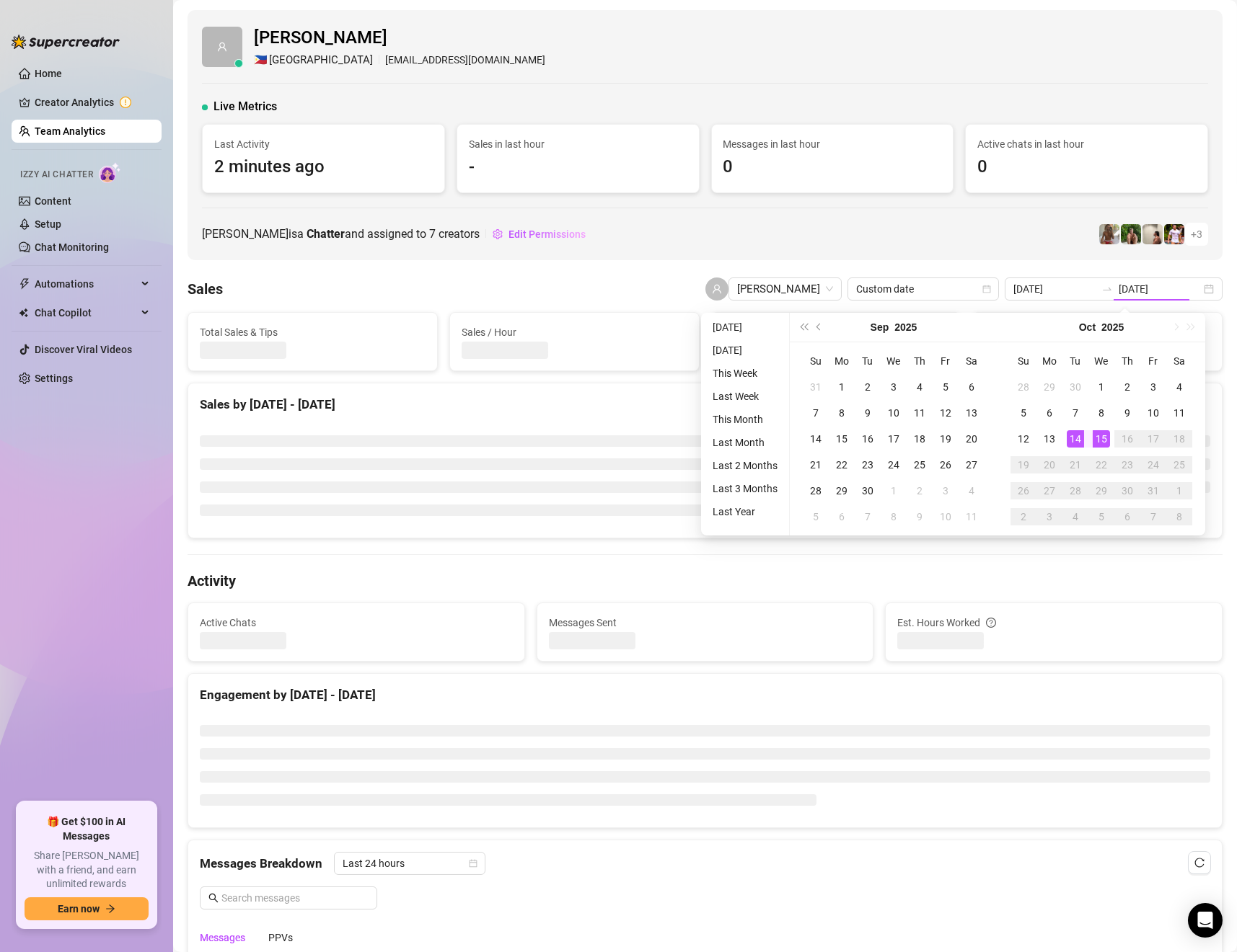
type input "[DATE]"
type input "2025-10-14"
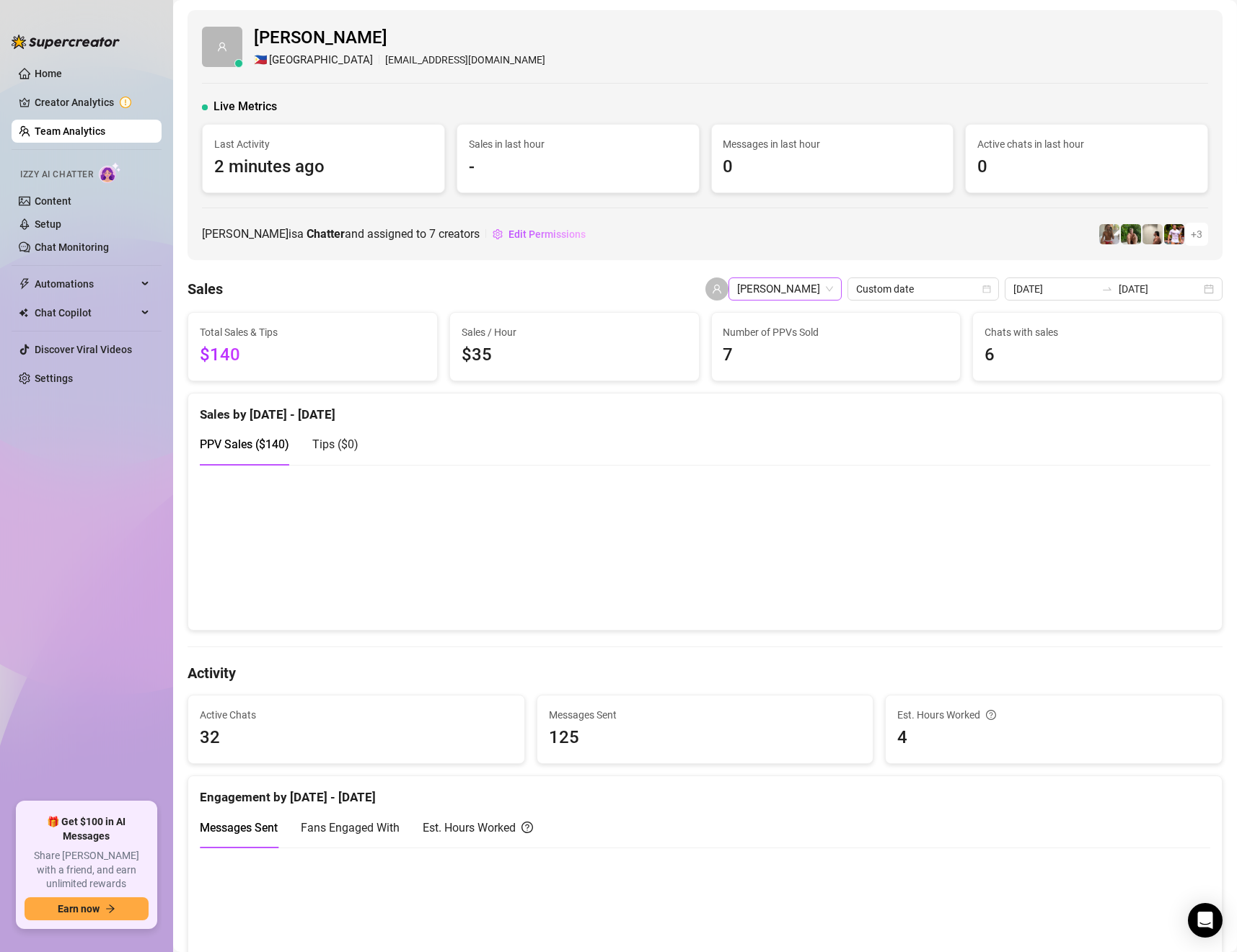
click at [797, 280] on span "[PERSON_NAME]" at bounding box center [785, 289] width 96 height 22
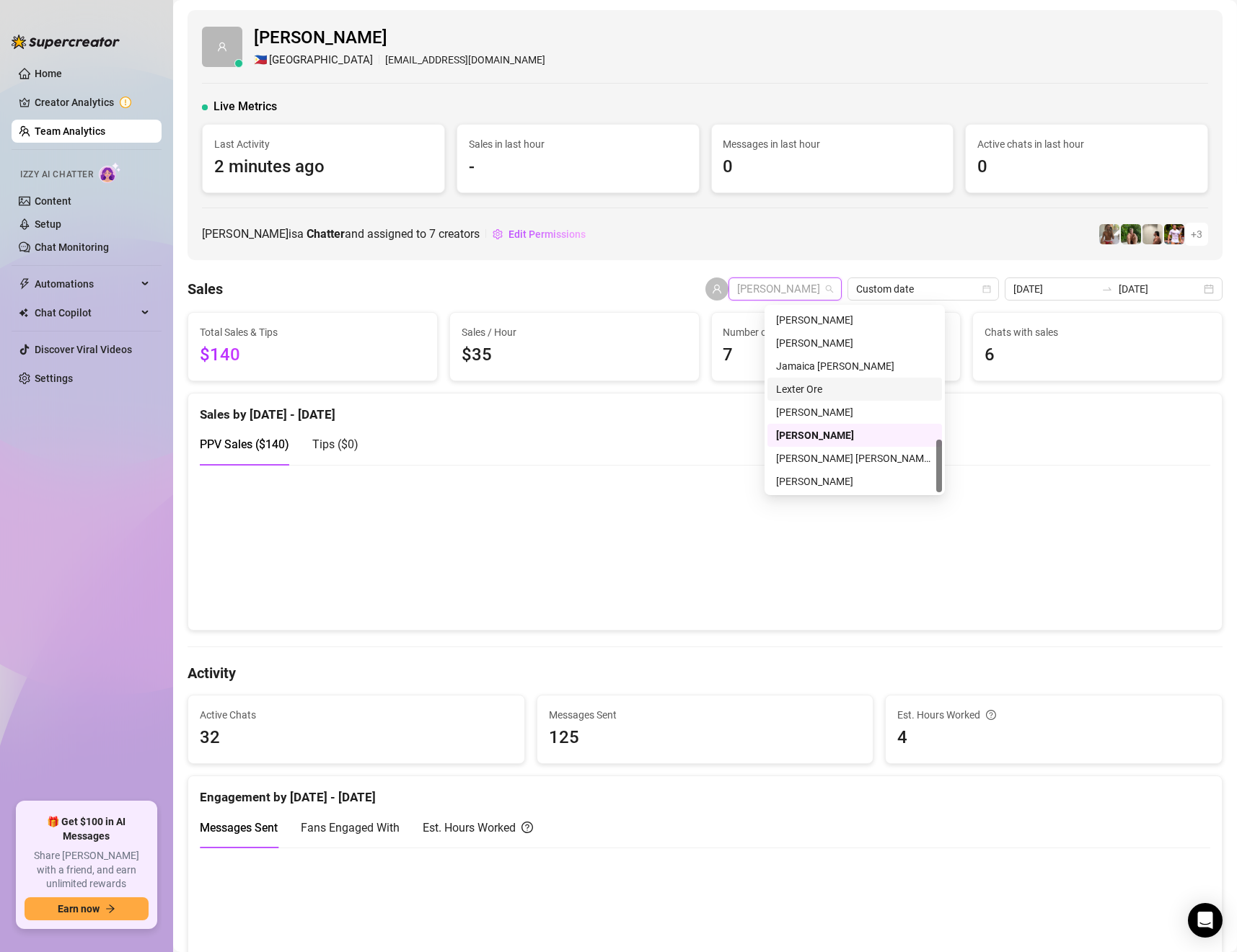
click at [825, 383] on div "Lexter Ore" at bounding box center [854, 389] width 157 height 16
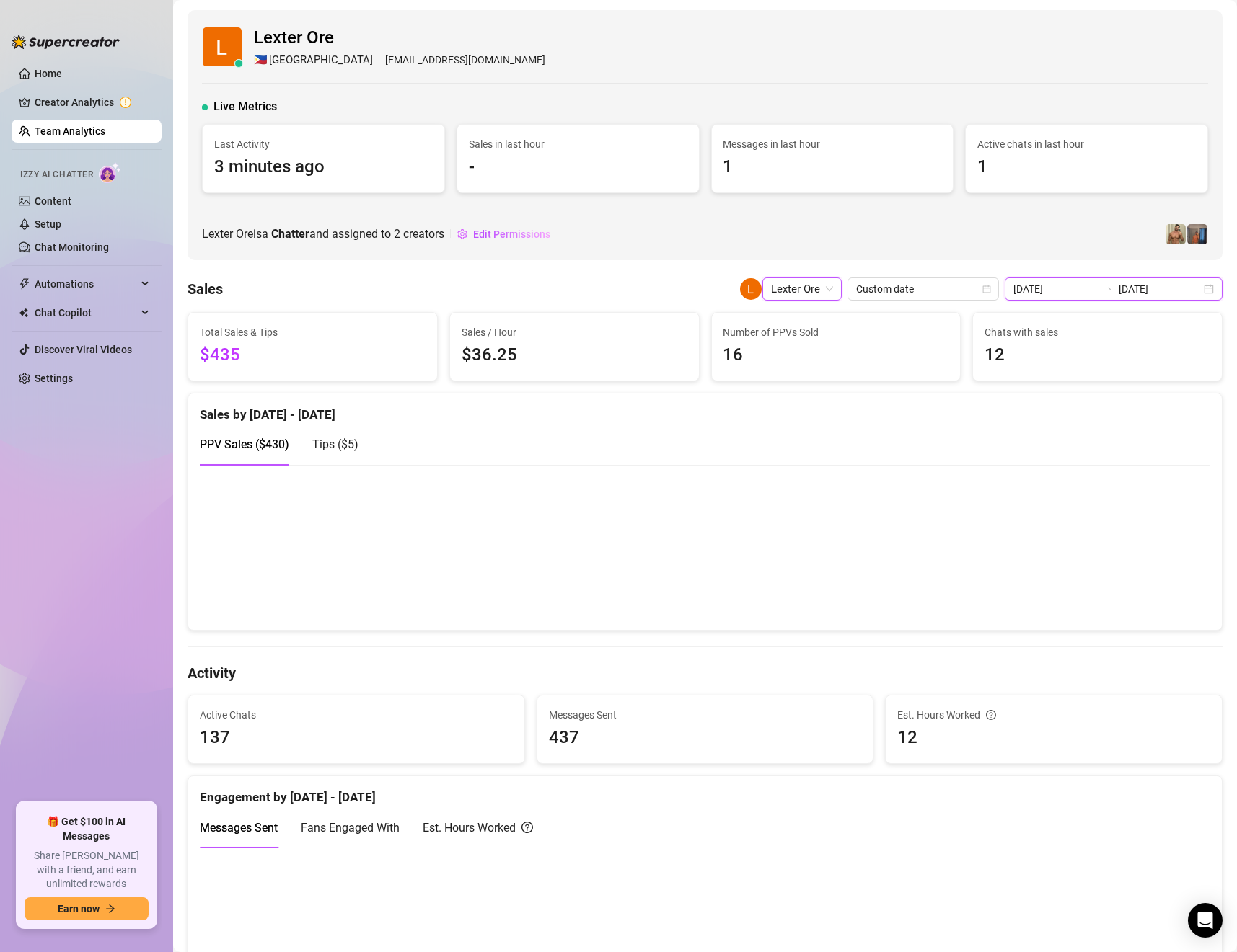
click at [1122, 293] on input "[DATE]" at bounding box center [1159, 289] width 82 height 16
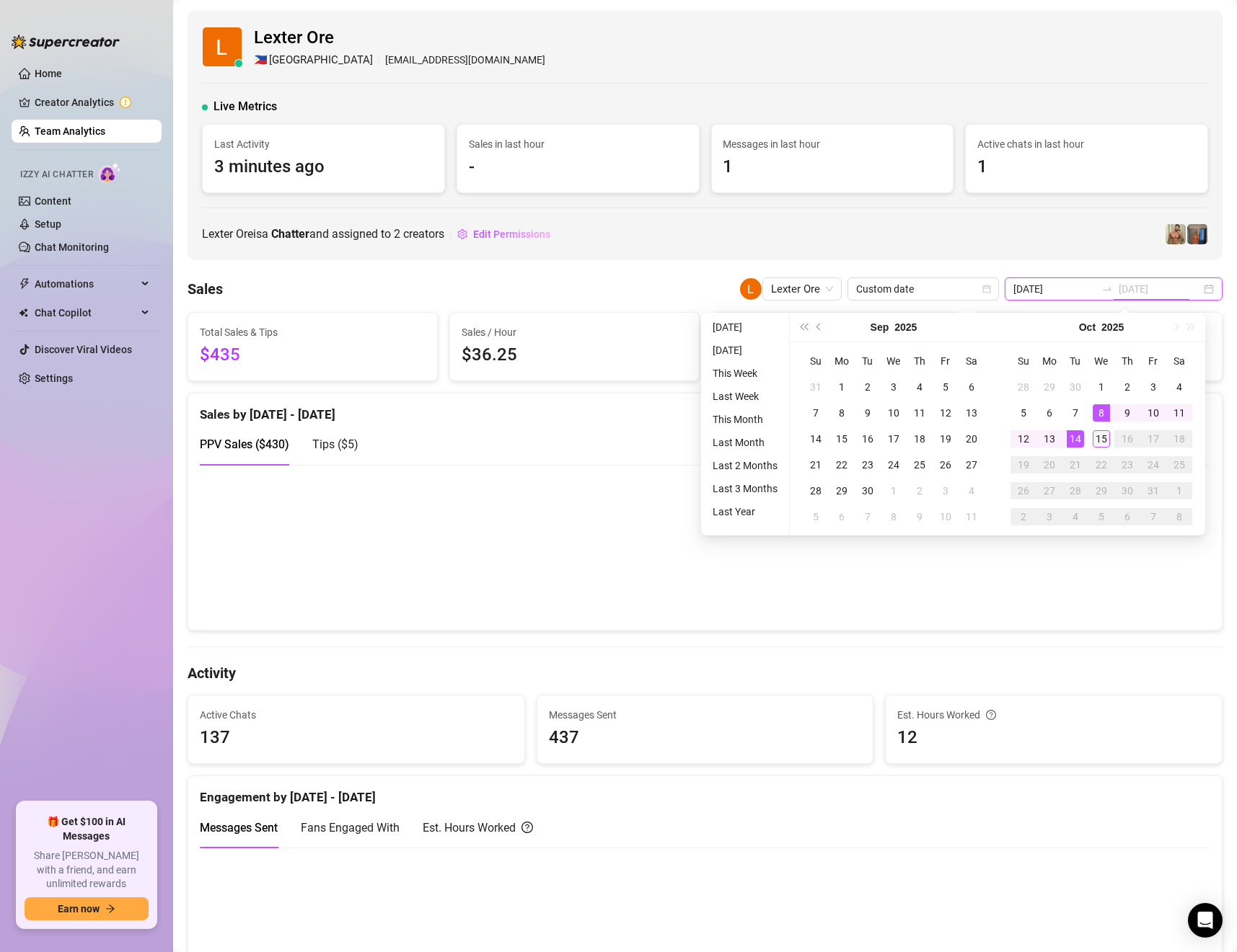
type input "[DATE]"
click at [1096, 438] on div "15" at bounding box center [1101, 439] width 17 height 17
click at [1096, 439] on div "PPV Sales ( $5 ) Tips ( $0 )" at bounding box center [705, 445] width 1010 height 41
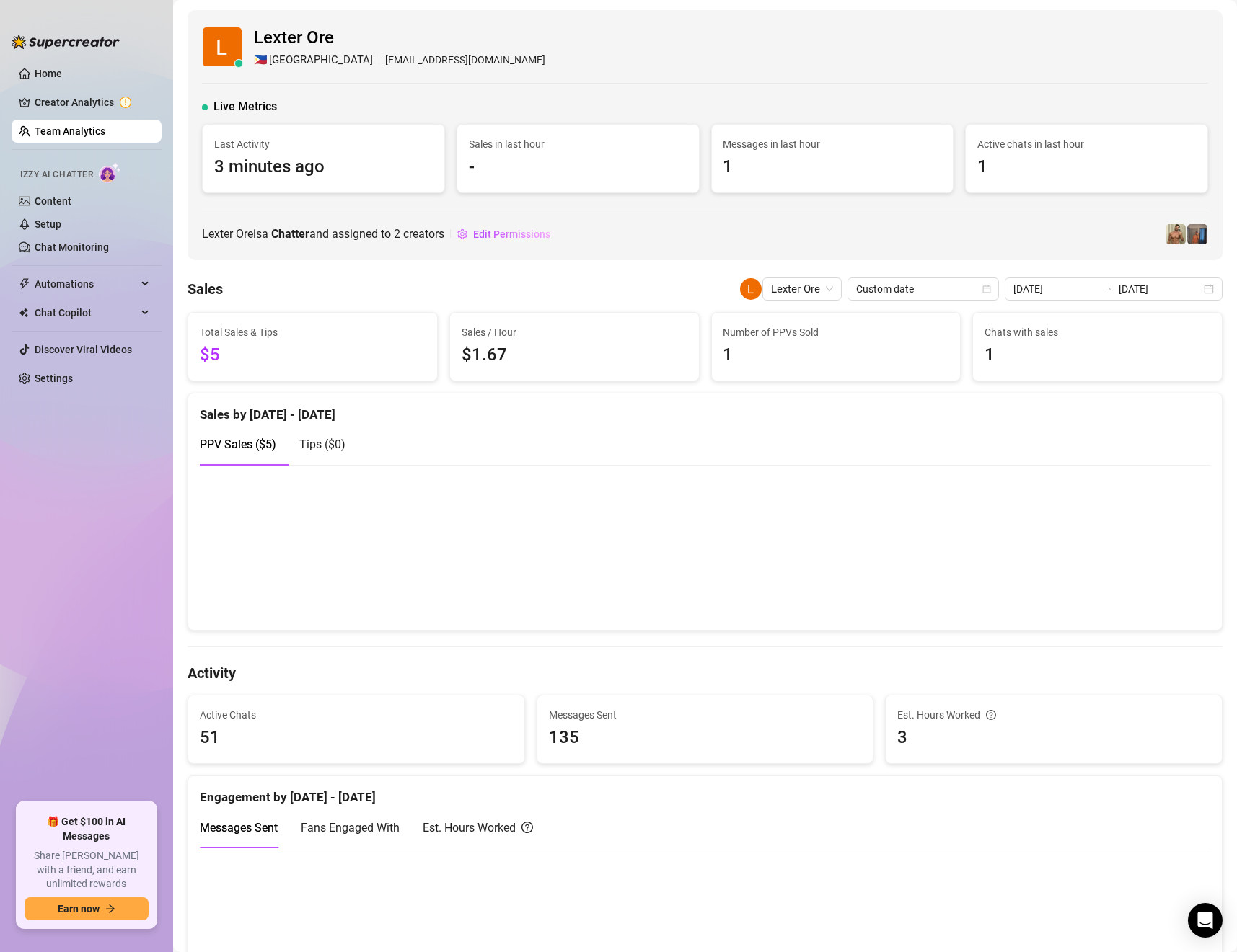
type input "[DATE]"
click at [1096, 439] on div "PPV Sales ( $5 ) Tips ( $0 )" at bounding box center [705, 445] width 1010 height 41
click at [788, 291] on span "Lexter Ore" at bounding box center [802, 289] width 62 height 22
click at [898, 255] on div "Lexter Ore 🇵🇭 Manila ronline06.lo@gmail.com Live Metrics Last Activity 3 minute…" at bounding box center [704, 135] width 1035 height 250
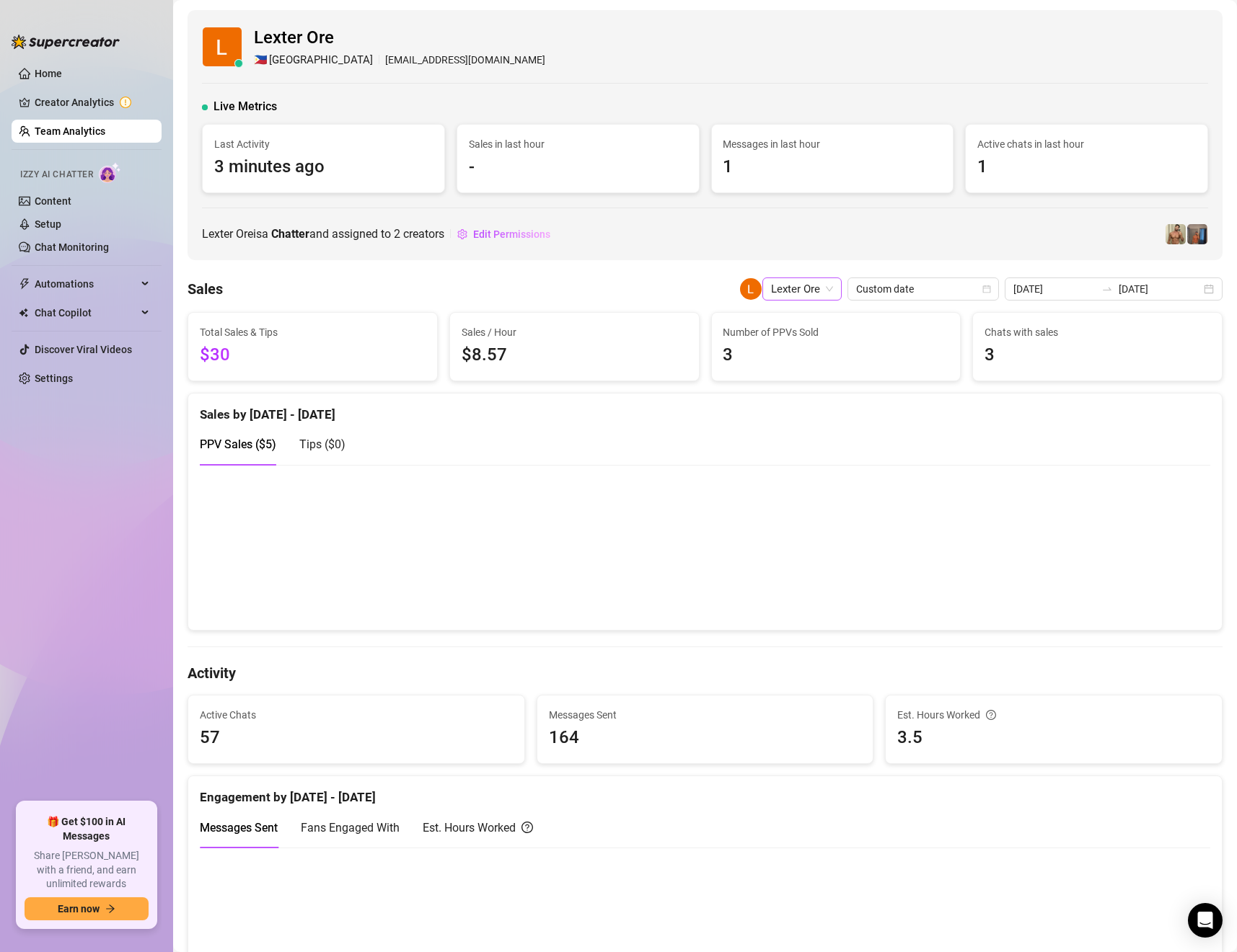
click at [799, 293] on span "Lexter Ore" at bounding box center [802, 289] width 62 height 22
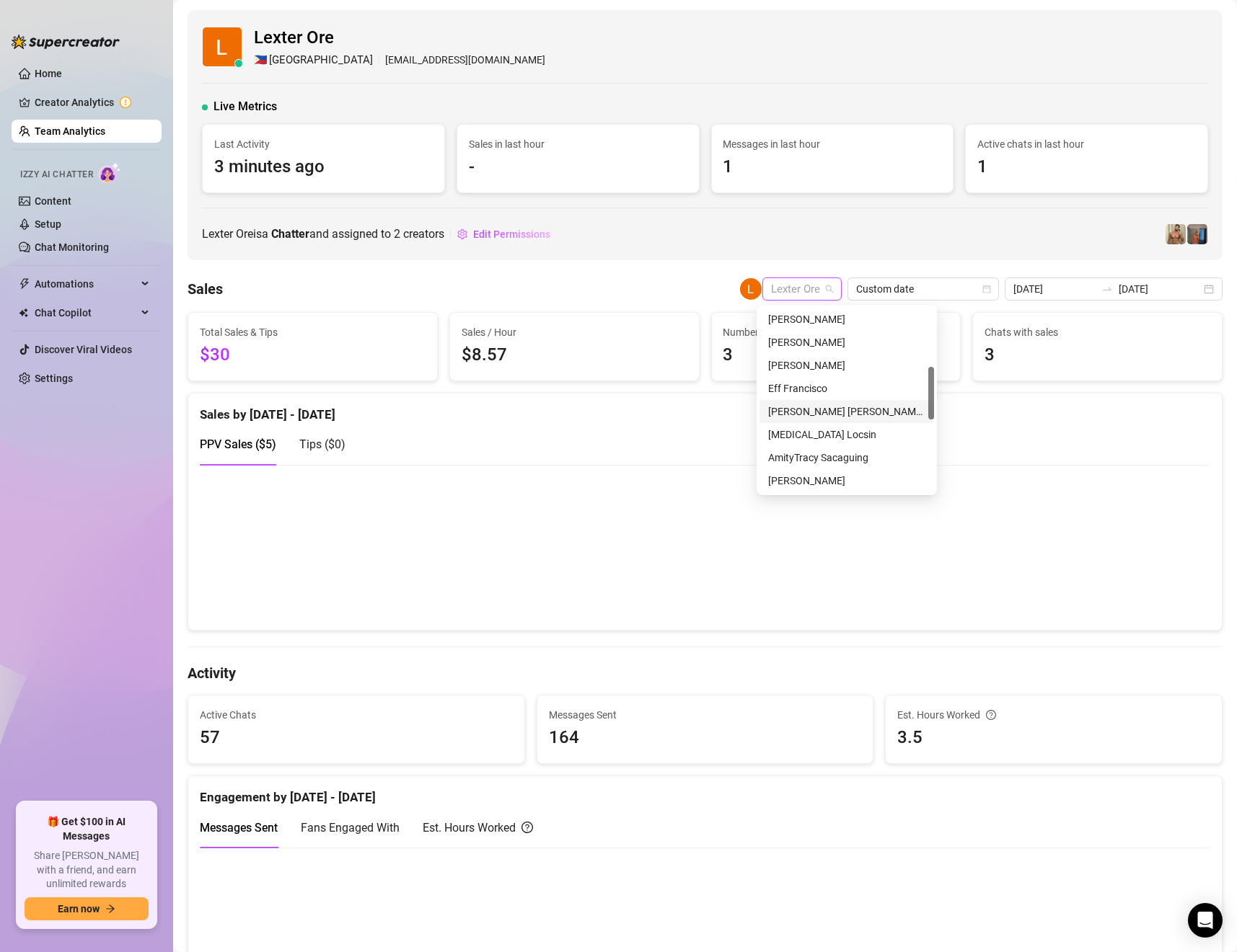
click at [821, 409] on div "[PERSON_NAME] [PERSON_NAME] Tarcena" at bounding box center [846, 412] width 157 height 16
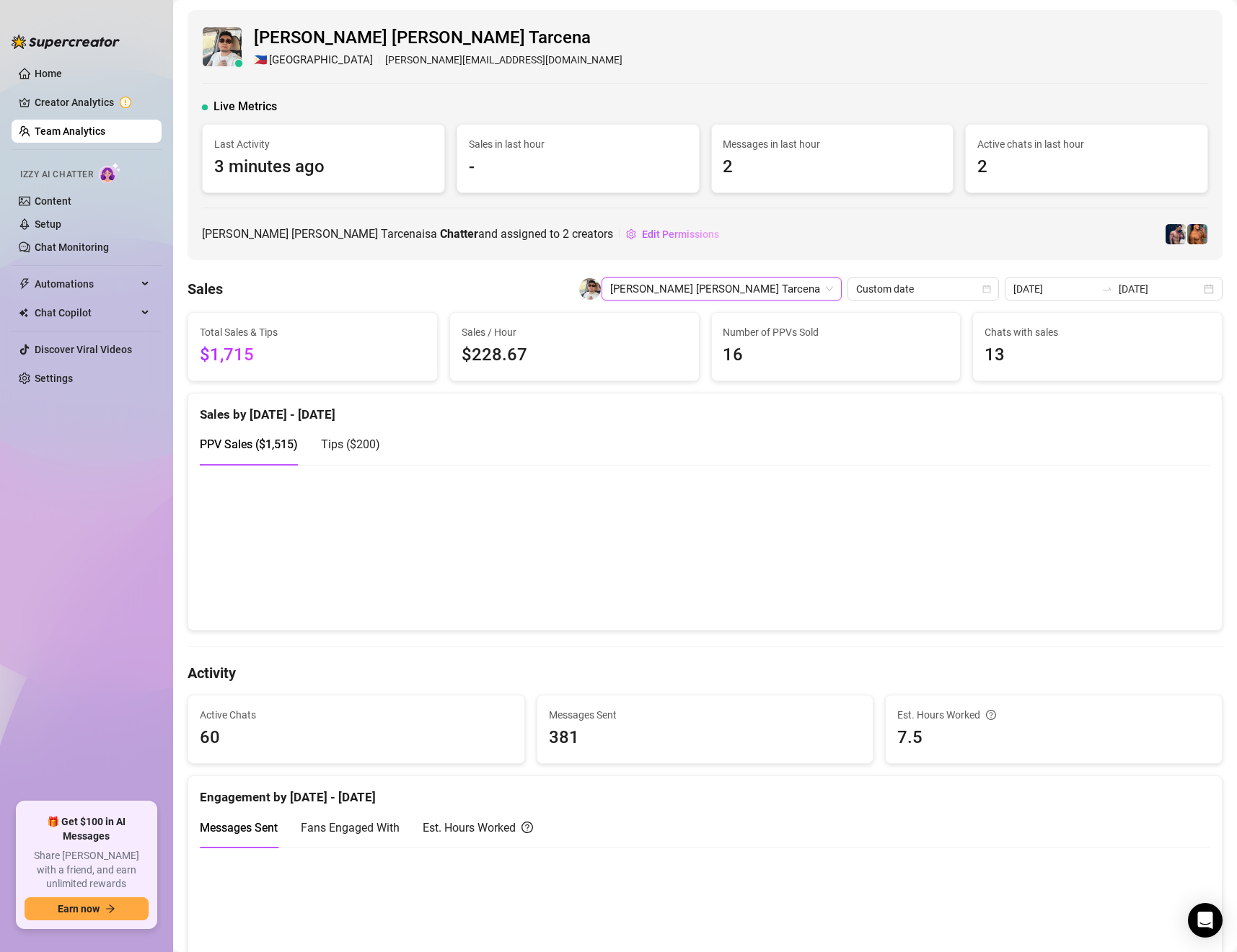
click at [820, 294] on span "[PERSON_NAME] [PERSON_NAME] Tarcena" at bounding box center [722, 289] width 223 height 22
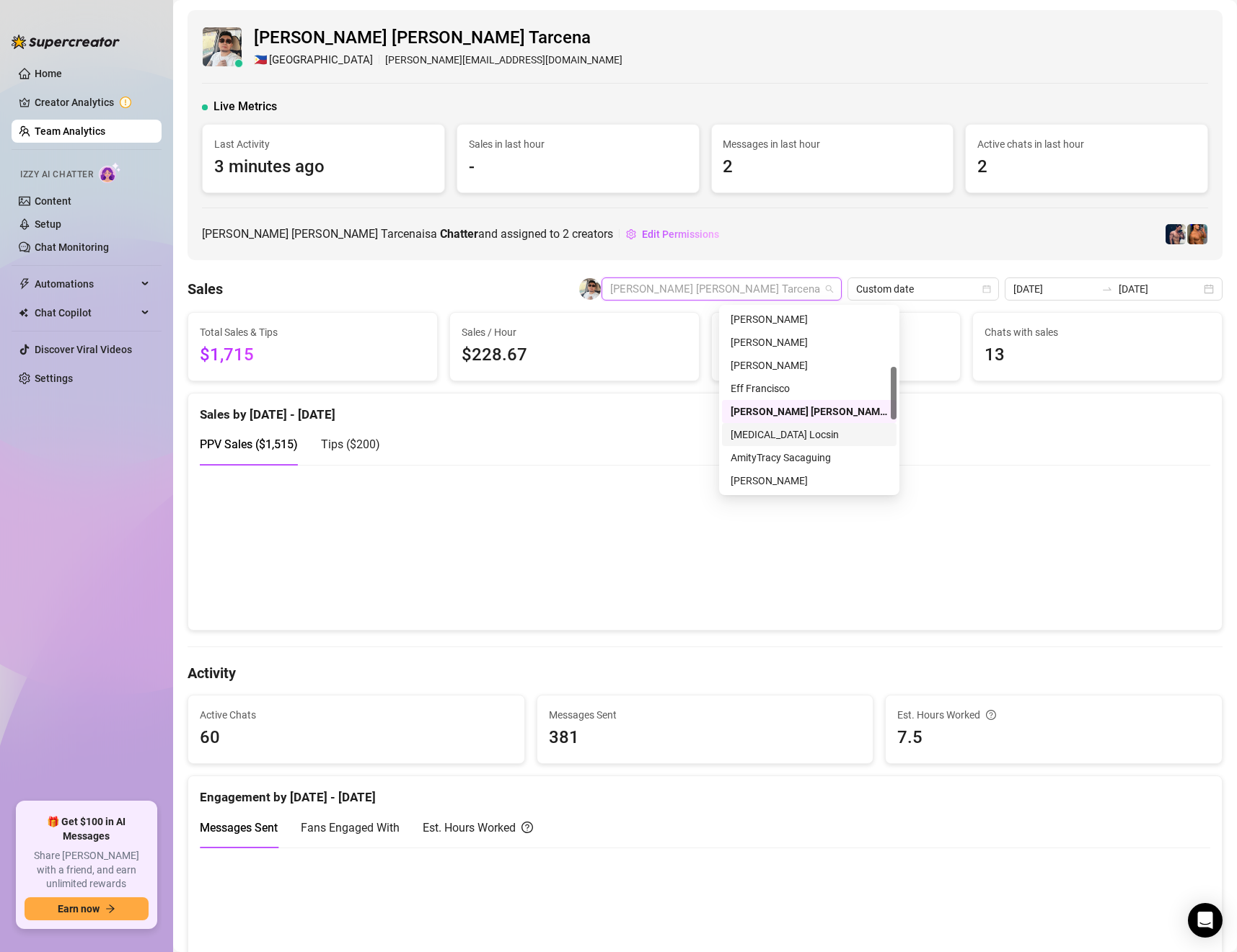
click at [773, 432] on div "[MEDICAL_DATA] Locsin" at bounding box center [809, 434] width 157 height 16
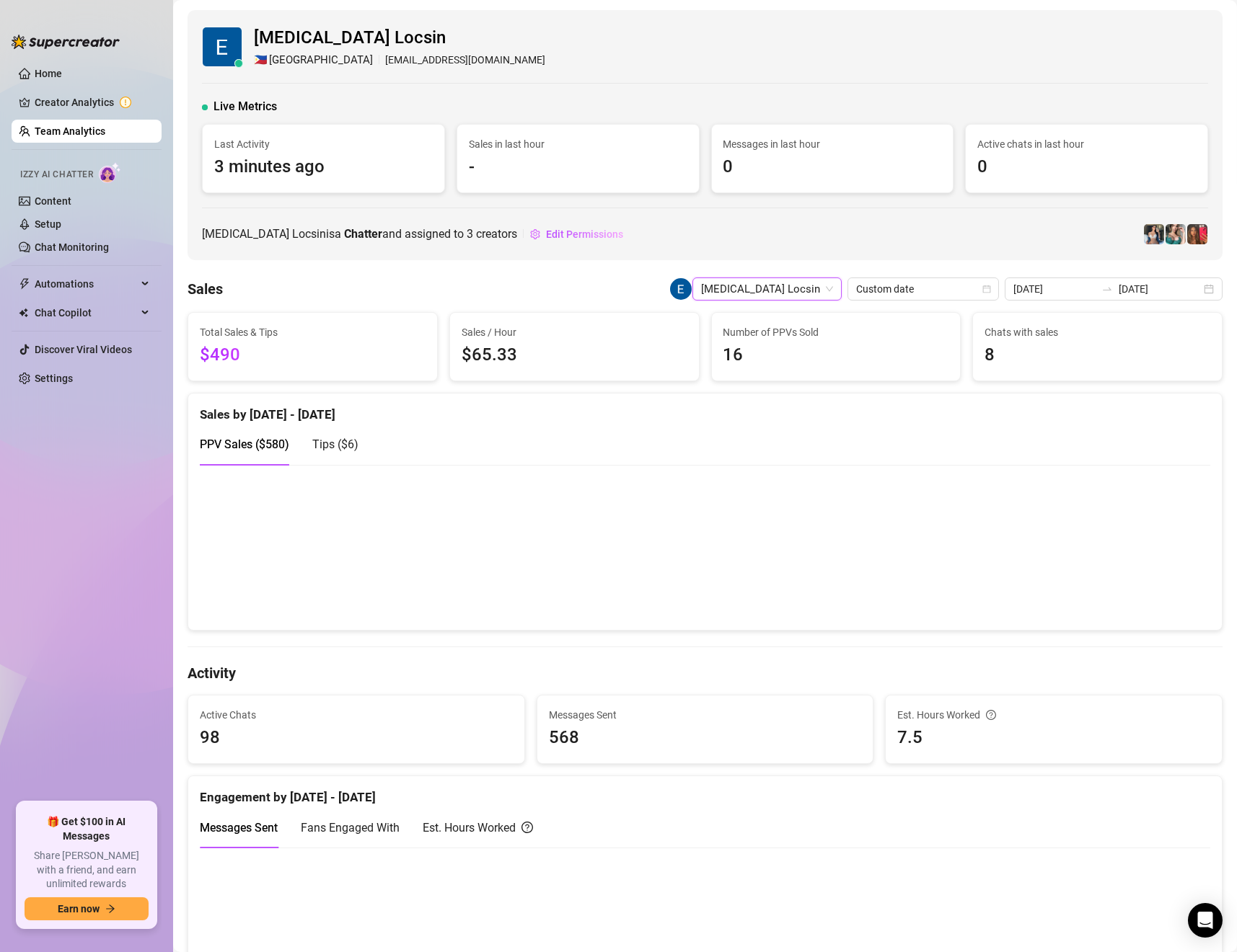
click at [808, 293] on span "[MEDICAL_DATA] Locsin" at bounding box center [767, 289] width 132 height 22
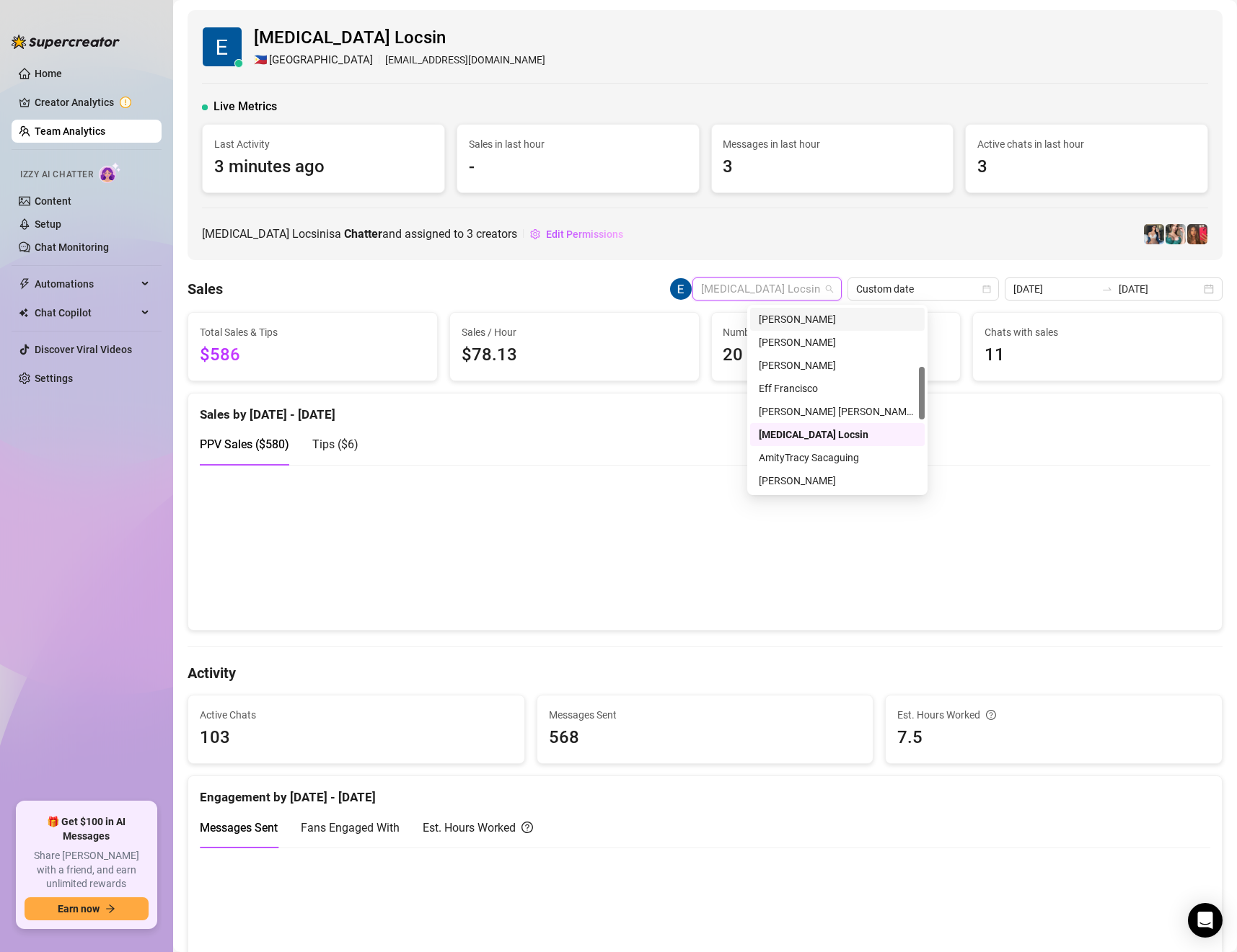
click at [790, 260] on div "Exon Locsin 🇵🇭 Manila l.exon0209@gmail.com Live Metrics Last Activity 3 minutes…" at bounding box center [704, 135] width 1035 height 250
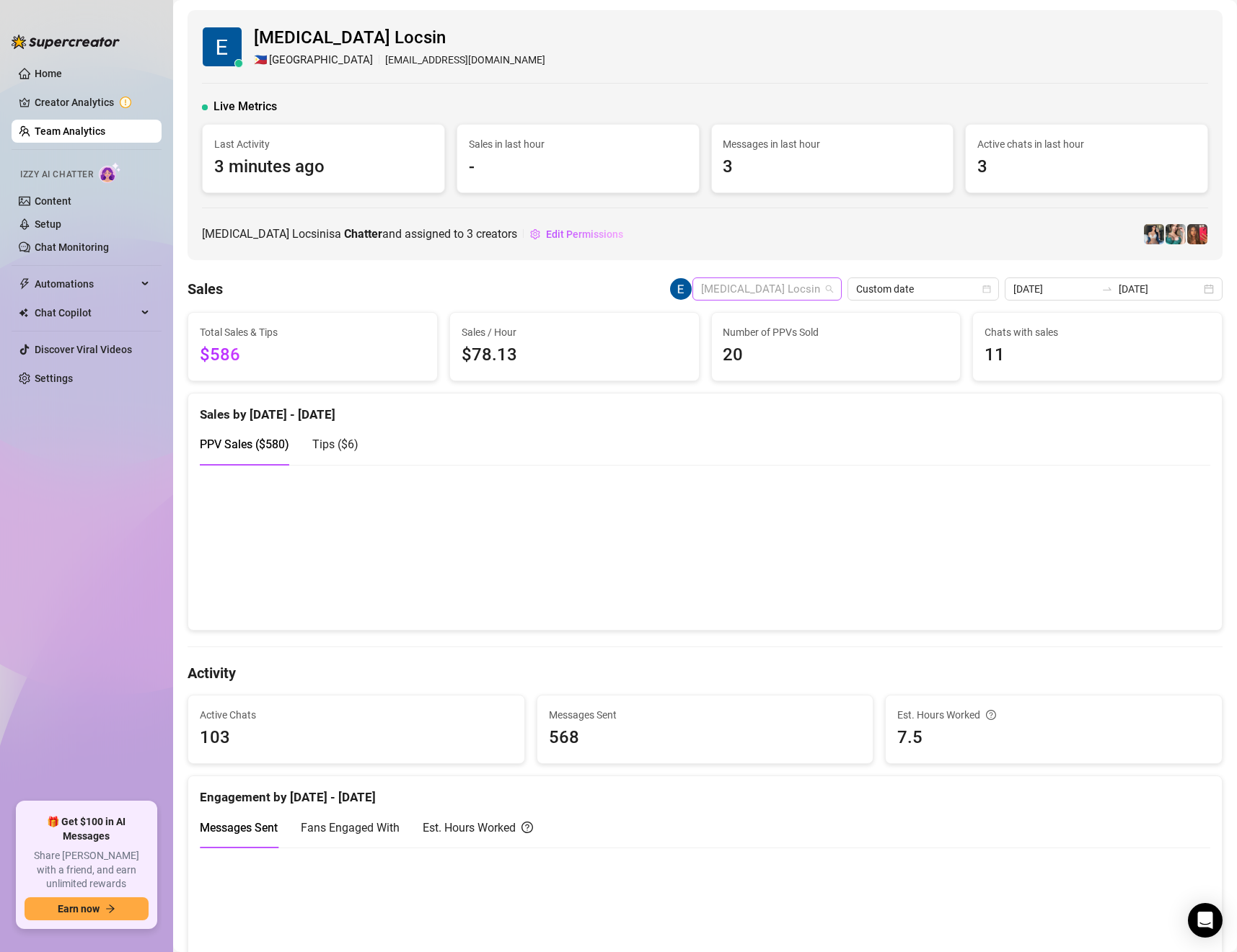
click at [823, 294] on span "[MEDICAL_DATA] Locsin" at bounding box center [767, 289] width 132 height 22
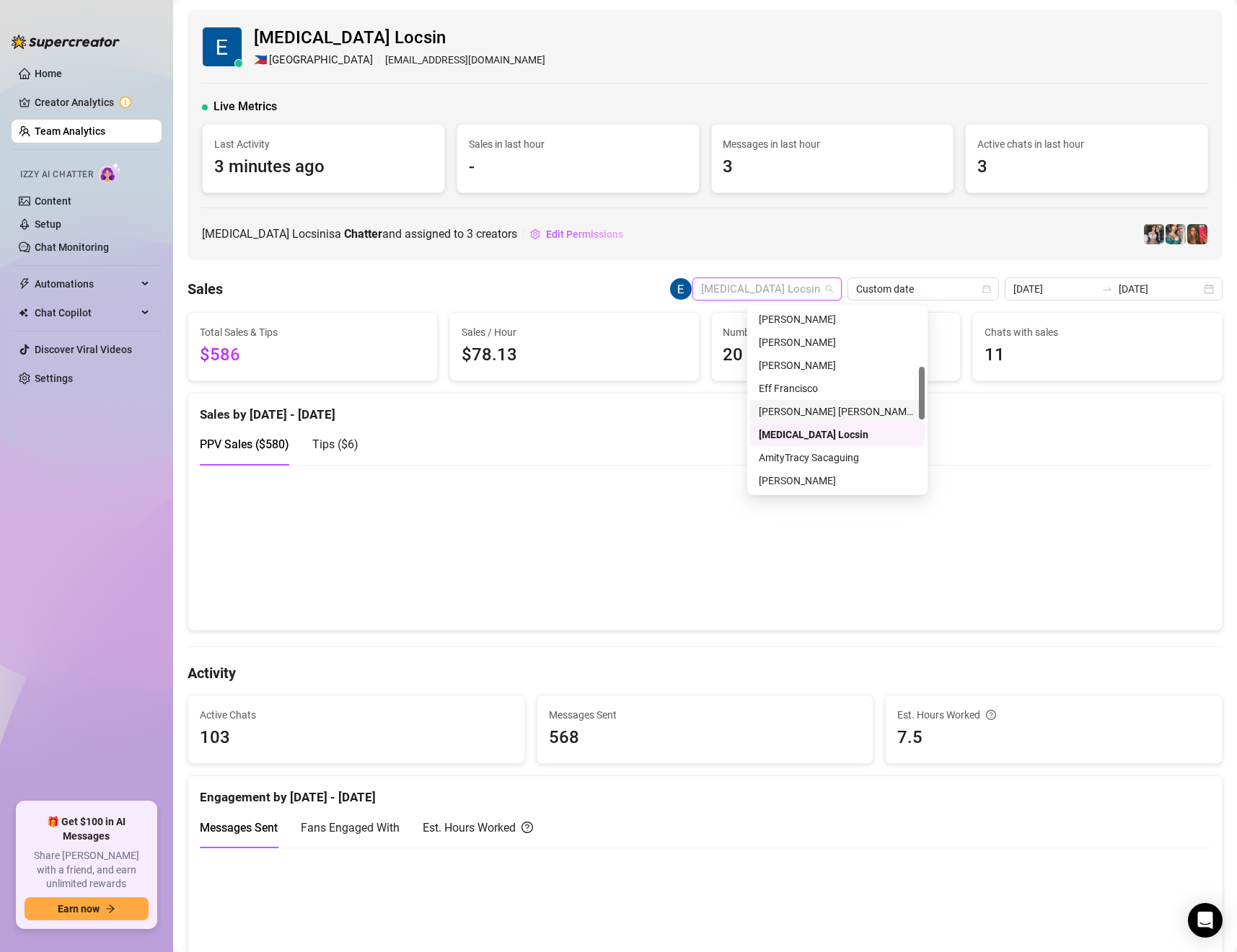
click at [784, 413] on div "[PERSON_NAME] [PERSON_NAME] Tarcena" at bounding box center [837, 412] width 157 height 16
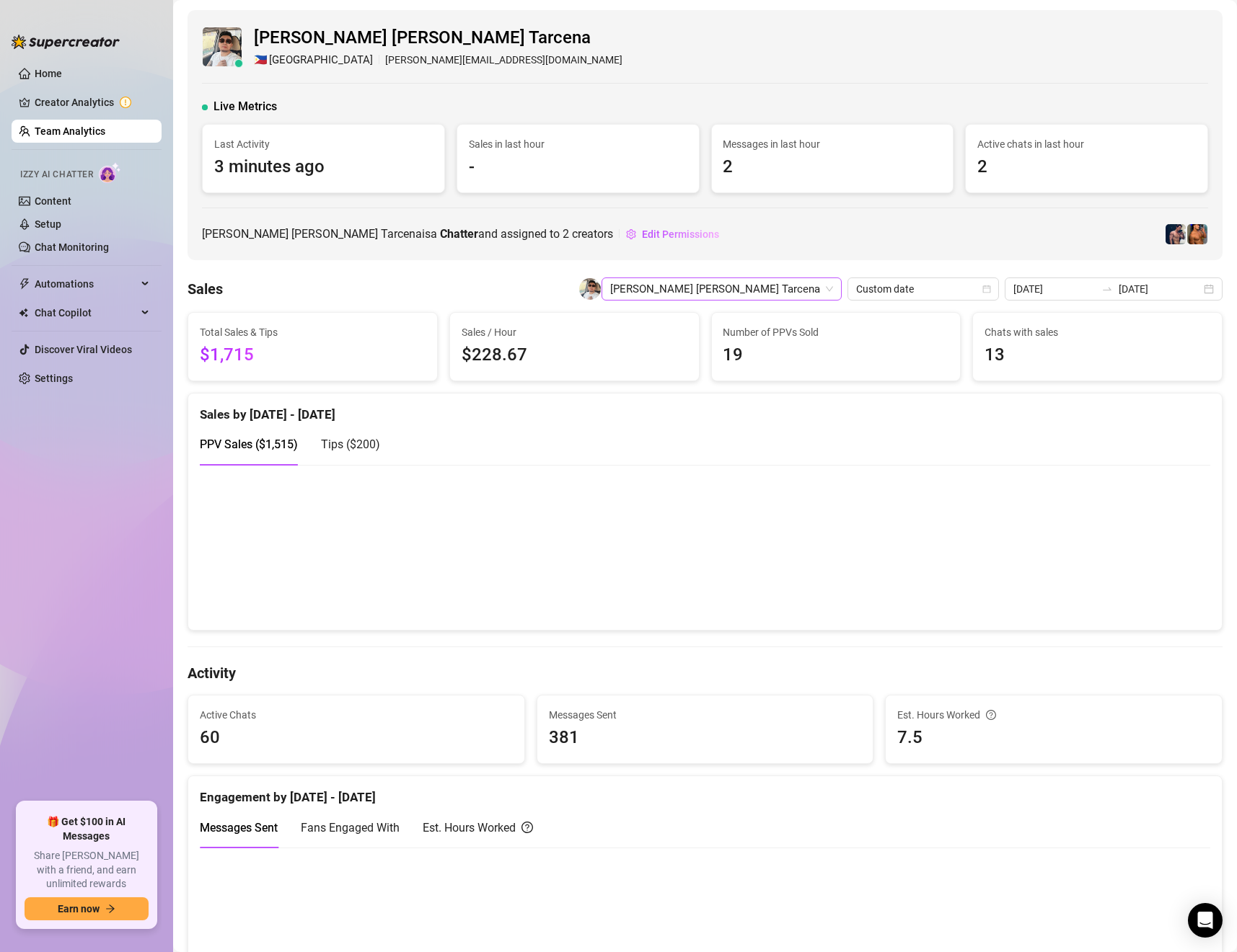
click at [794, 285] on span "[PERSON_NAME] [PERSON_NAME] Tarcena" at bounding box center [722, 289] width 223 height 22
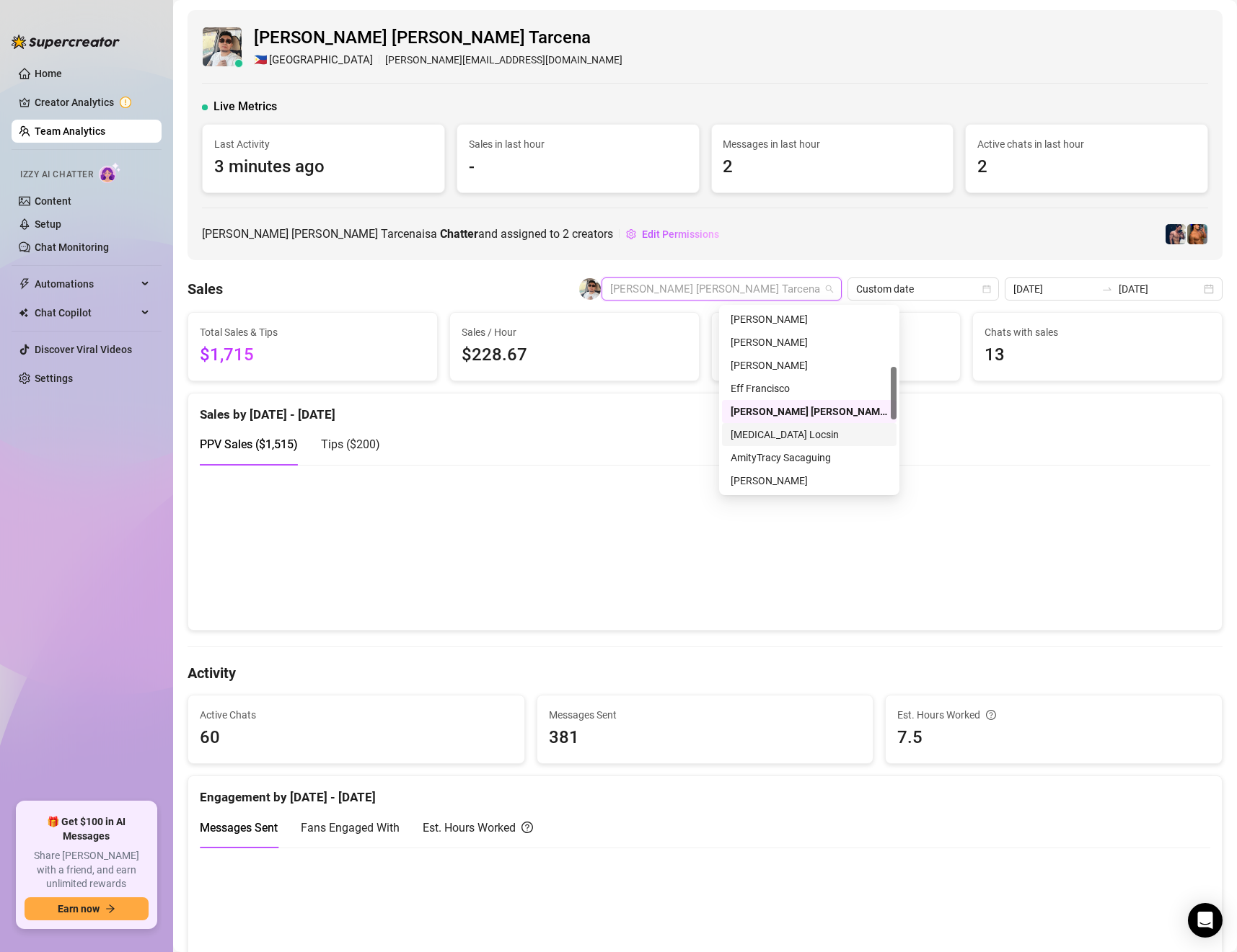
scroll to position [416, 0]
click at [784, 454] on div "[PERSON_NAME]" at bounding box center [809, 458] width 157 height 16
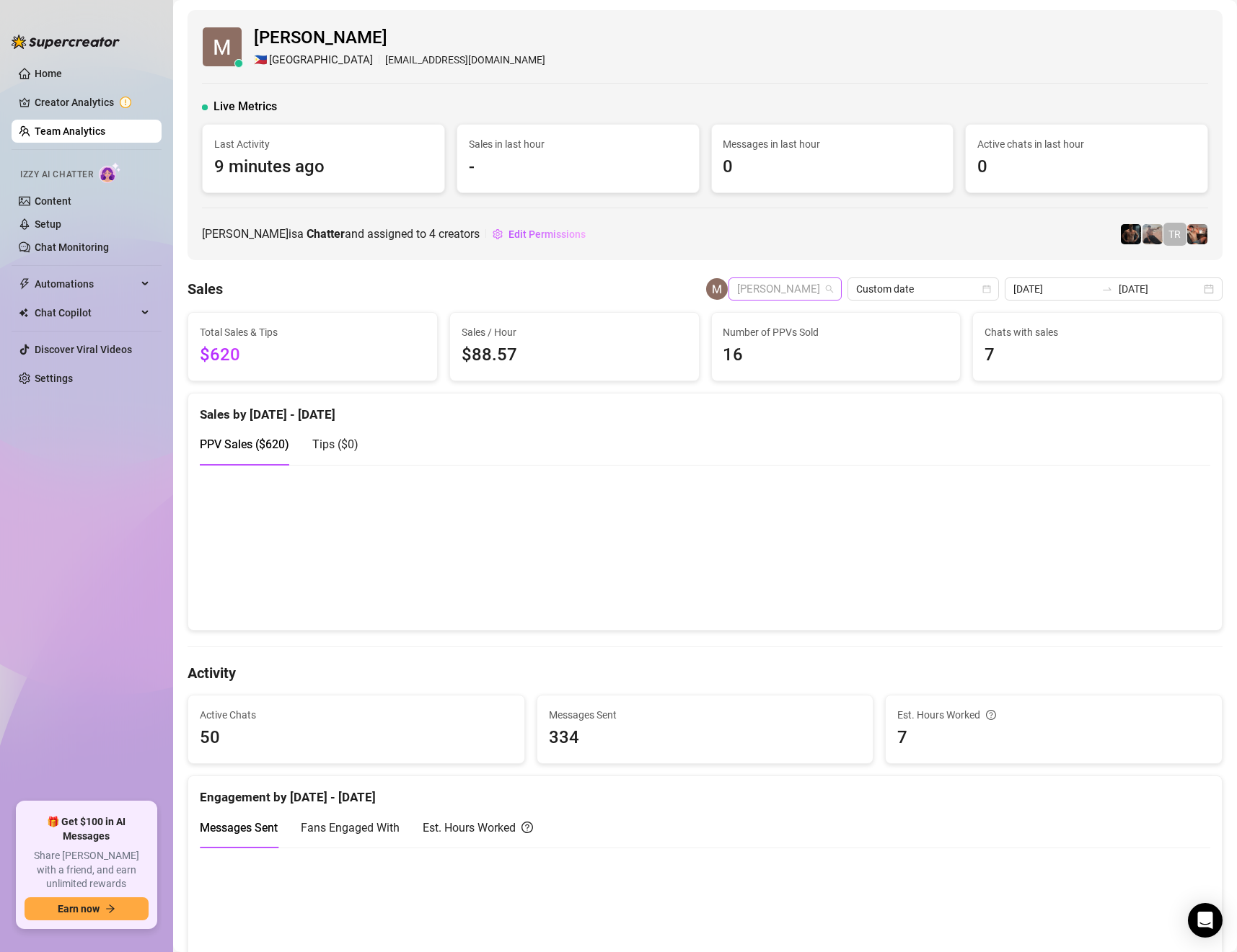
click at [810, 287] on span "[PERSON_NAME]" at bounding box center [785, 289] width 96 height 22
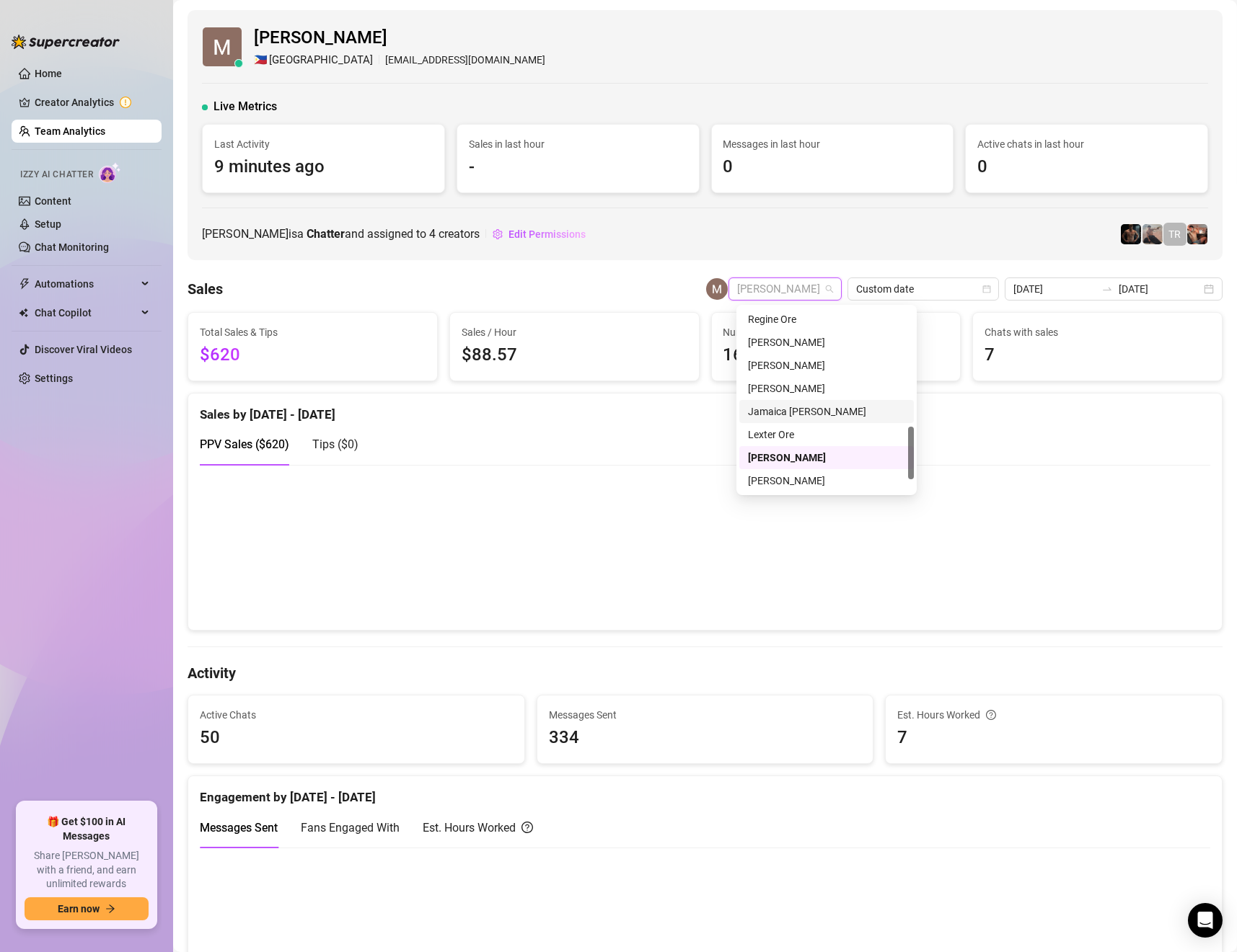
click at [791, 409] on div "Jamaica [PERSON_NAME]" at bounding box center [826, 412] width 157 height 16
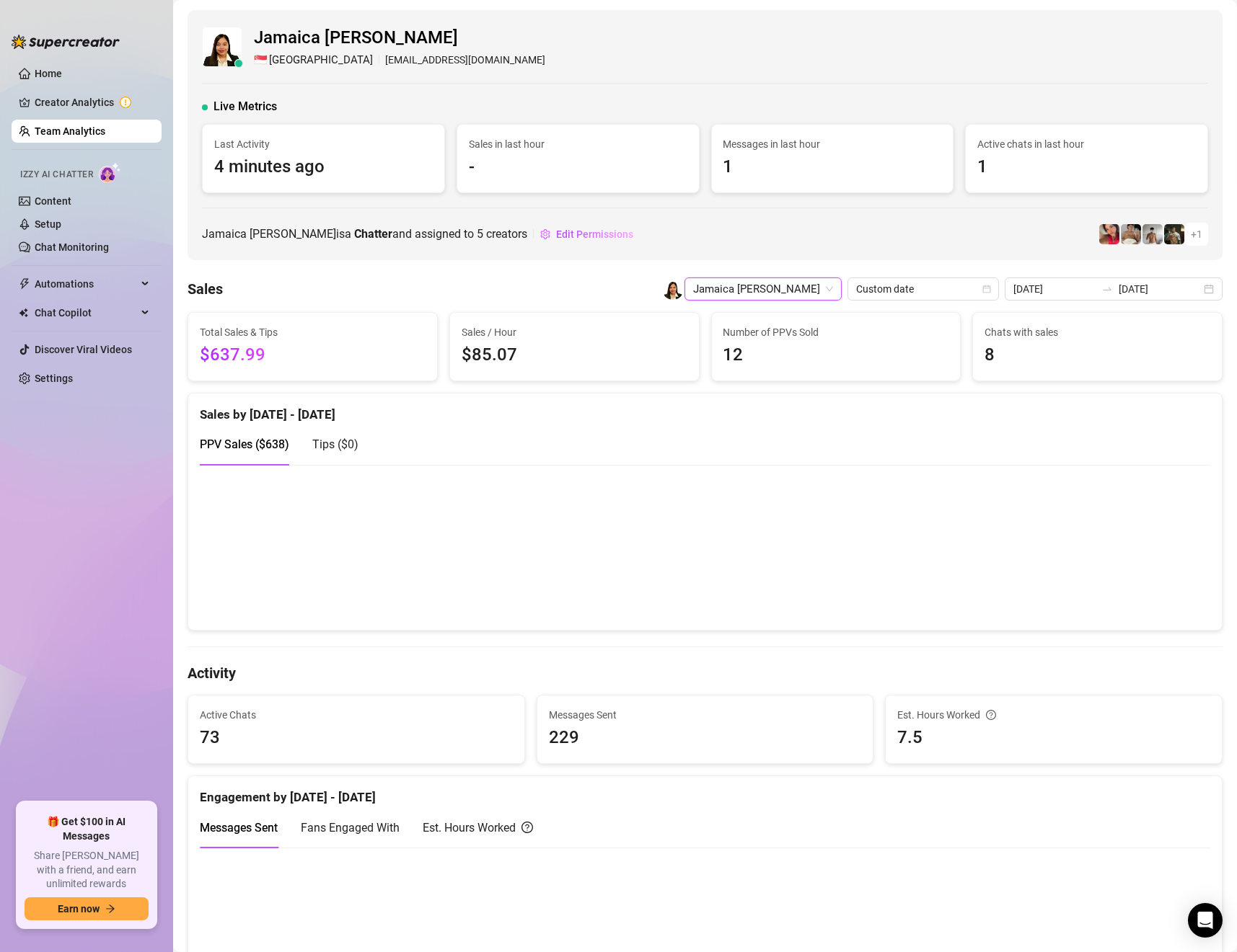
click at [806, 289] on span "Jamaica [PERSON_NAME]" at bounding box center [762, 289] width 140 height 22
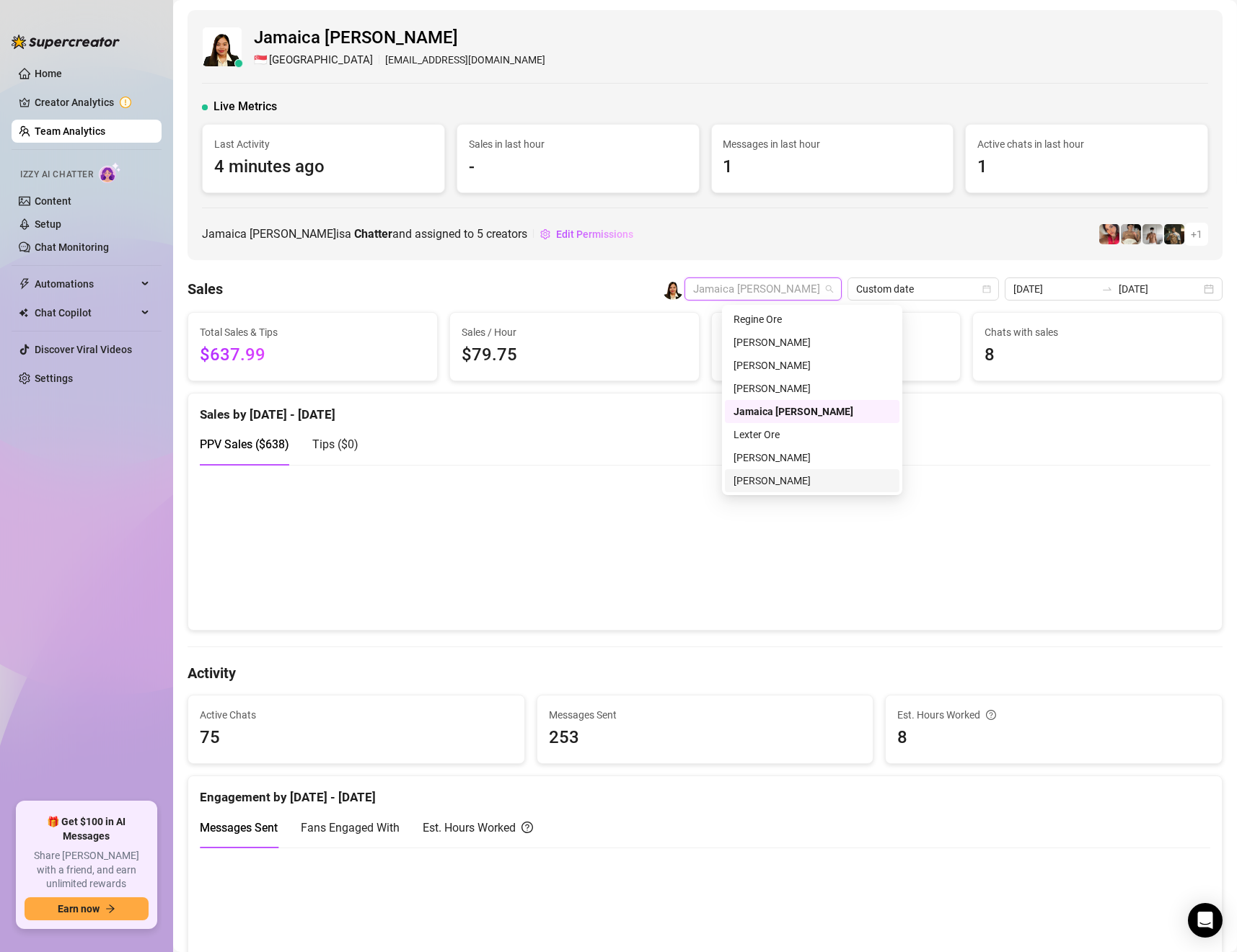
click at [761, 476] on div "[PERSON_NAME]" at bounding box center [812, 481] width 157 height 16
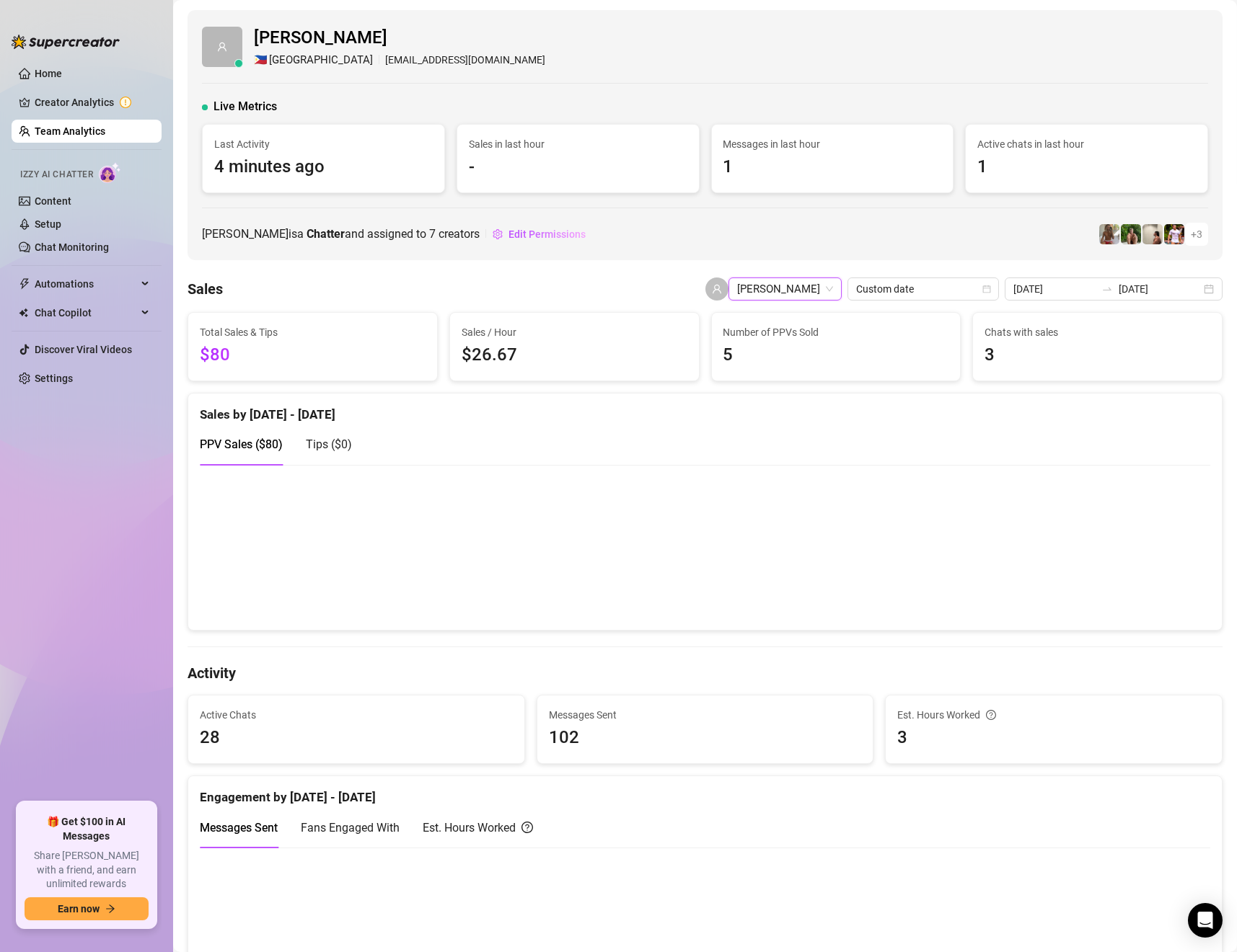
click at [905, 430] on div "PPV Sales ( $80 ) Tips ( $0 )" at bounding box center [705, 445] width 1010 height 41
click at [1131, 289] on input "[DATE]" at bounding box center [1159, 289] width 82 height 16
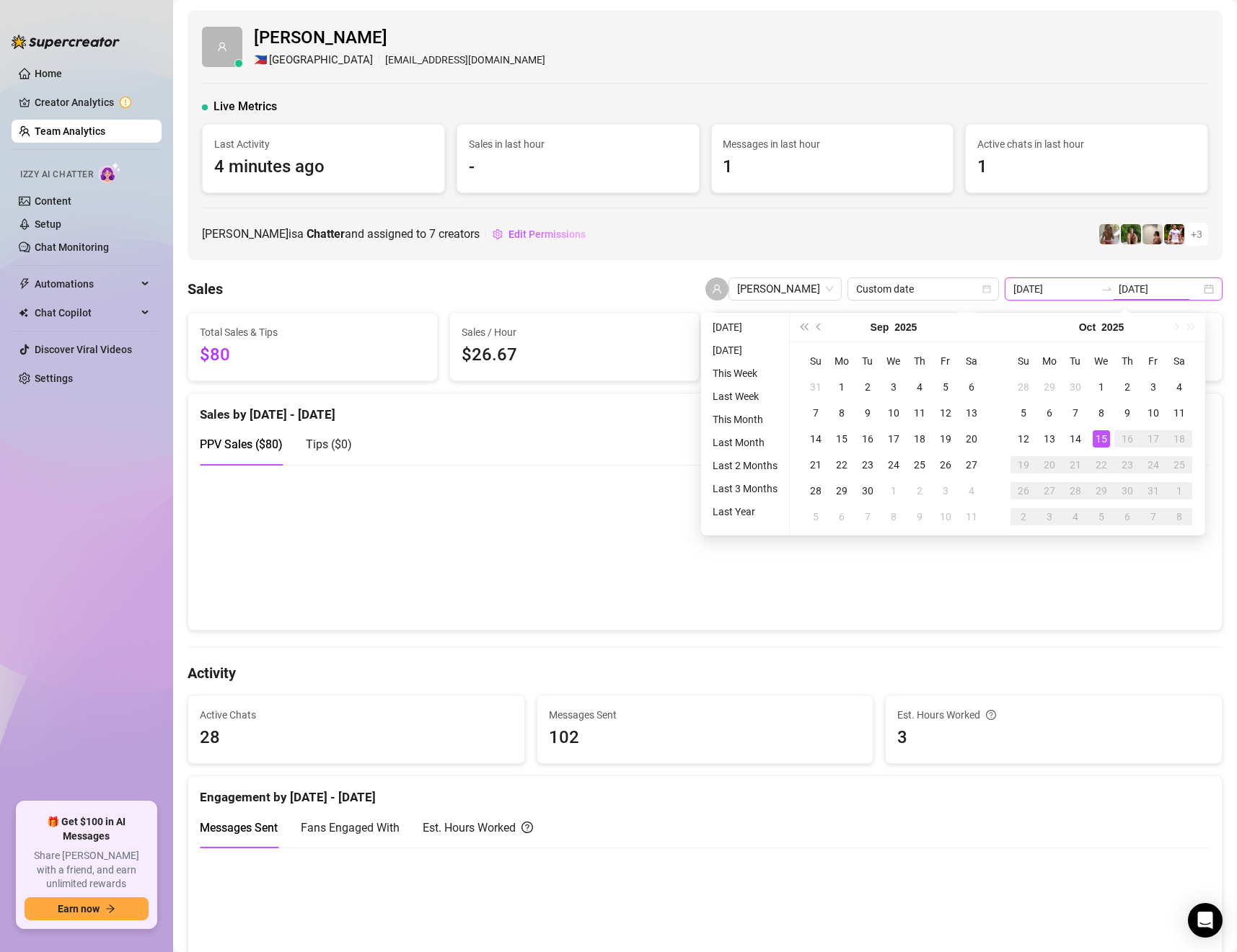
click at [1131, 289] on input "[DATE]" at bounding box center [1159, 289] width 82 height 16
click at [947, 246] on div "Anjo Ty 🇵🇭 Manila aestera117@gmail.com Live Metrics Last Activity 4 minutes ago…" at bounding box center [704, 135] width 1035 height 250
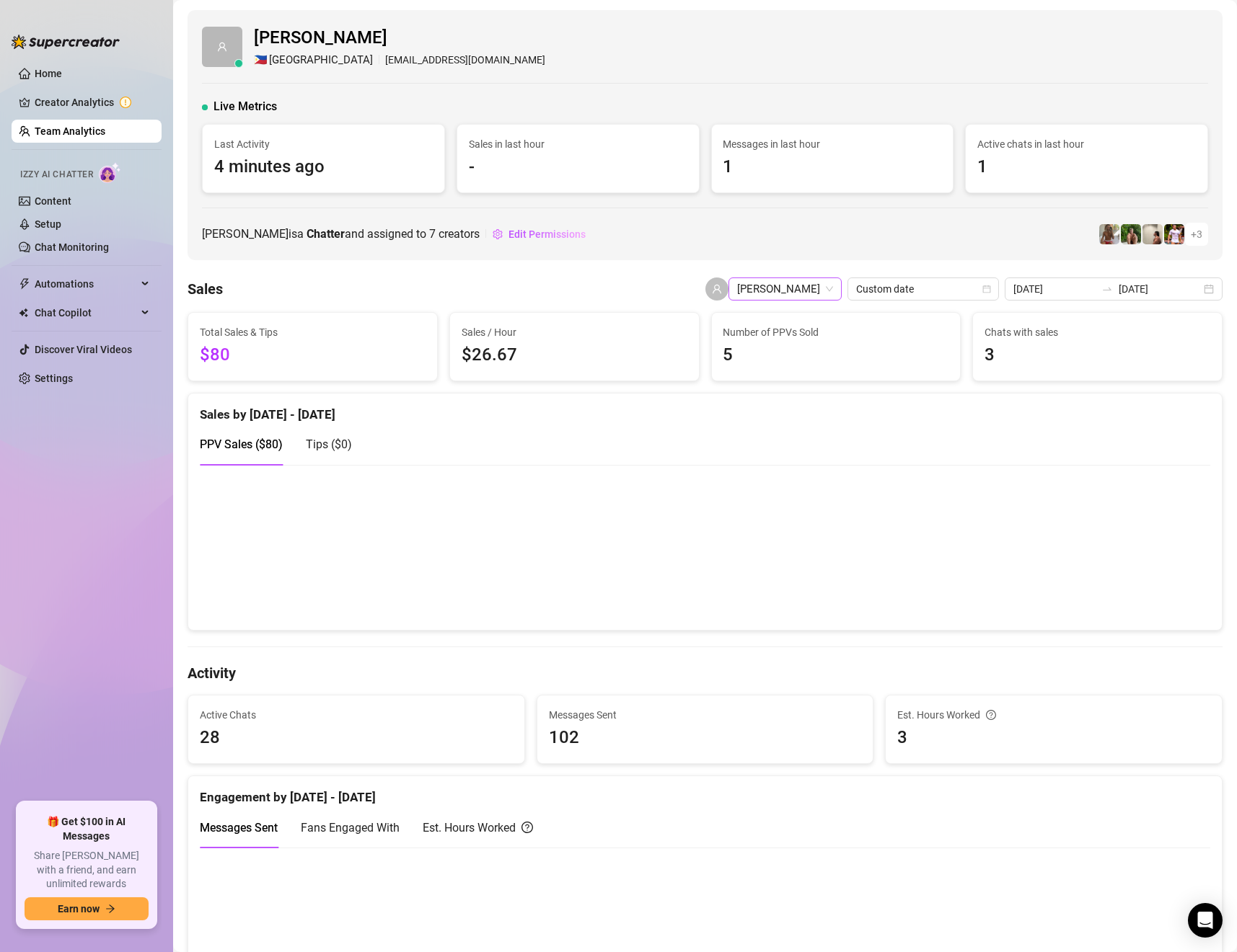
click at [816, 293] on span "[PERSON_NAME]" at bounding box center [785, 289] width 96 height 22
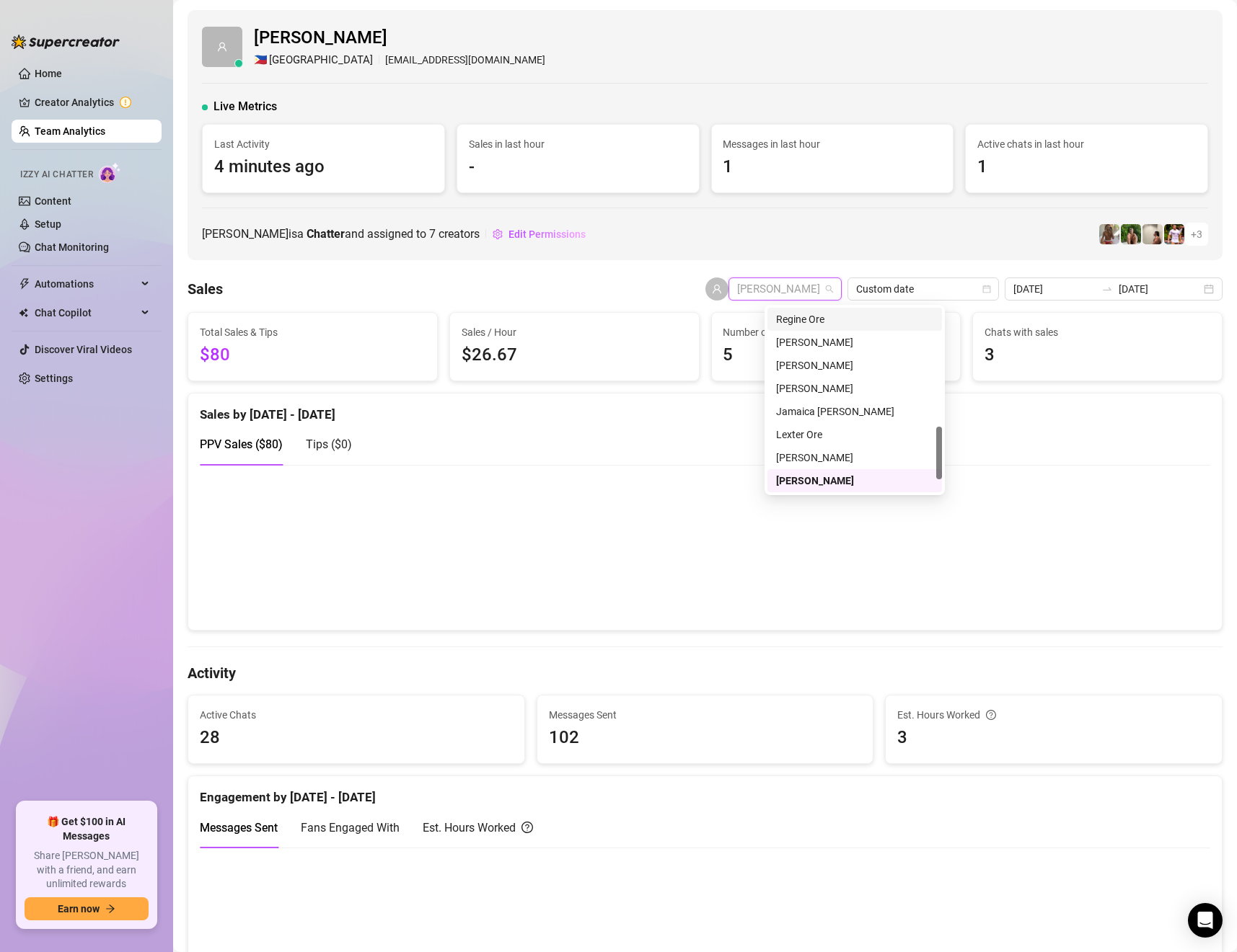
click at [891, 248] on div "Anjo Ty 🇵🇭 Manila aestera117@gmail.com Live Metrics Last Activity 4 minutes ago…" at bounding box center [704, 135] width 1035 height 250
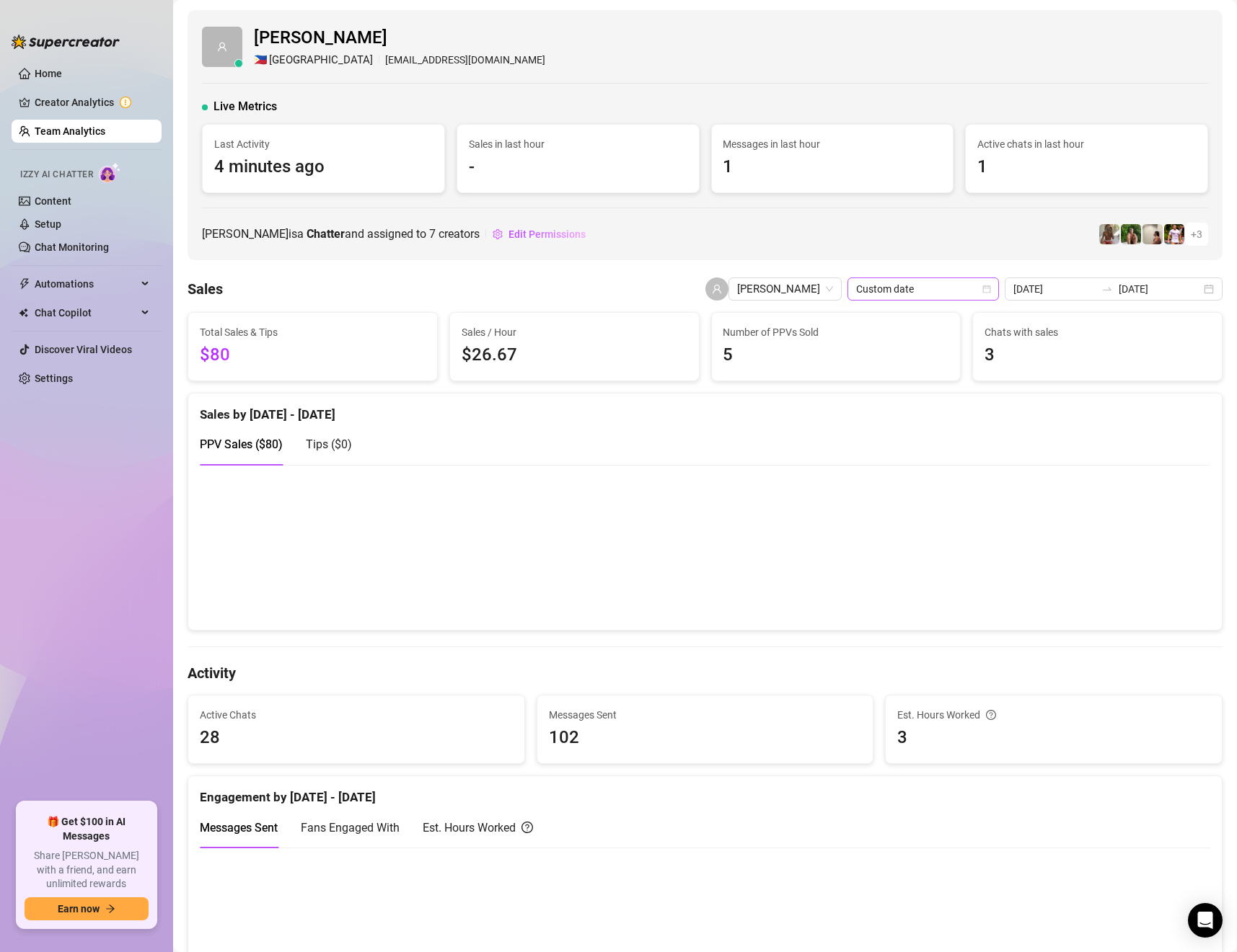
click at [916, 291] on span "Custom date" at bounding box center [922, 289] width 134 height 22
click at [805, 287] on span "[PERSON_NAME]" at bounding box center [785, 289] width 96 height 22
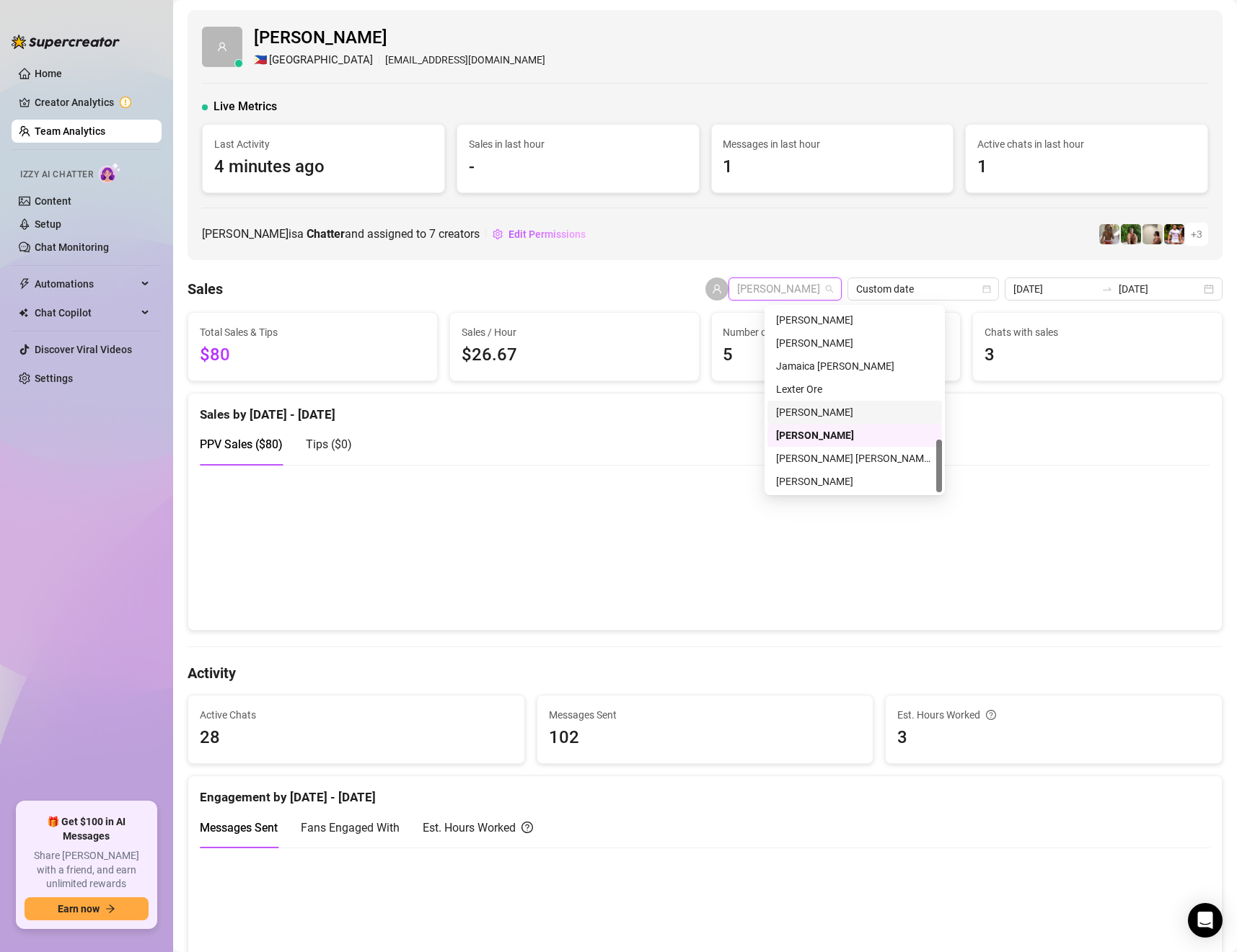
scroll to position [357, 0]
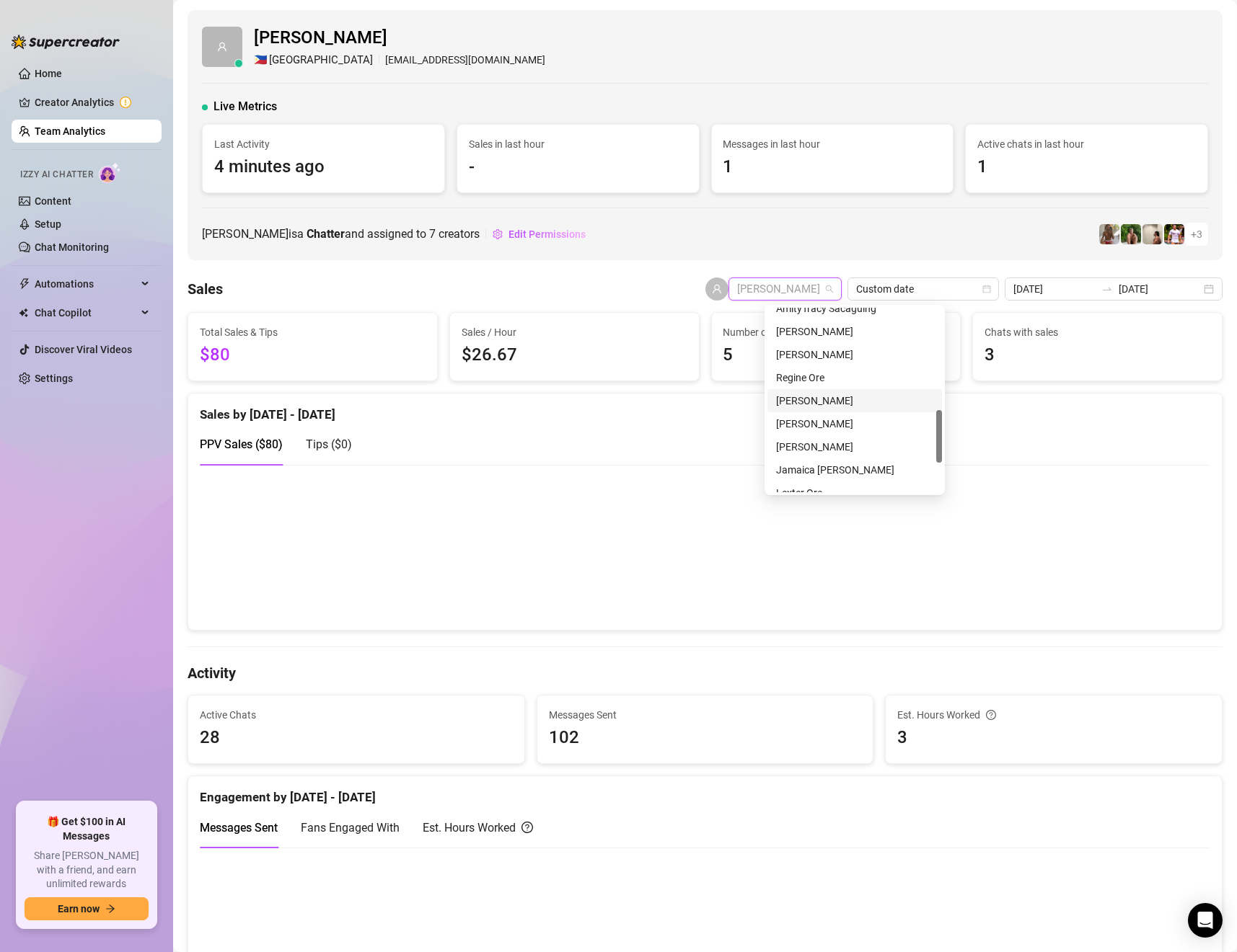
click at [832, 398] on div "[PERSON_NAME]" at bounding box center [854, 401] width 157 height 16
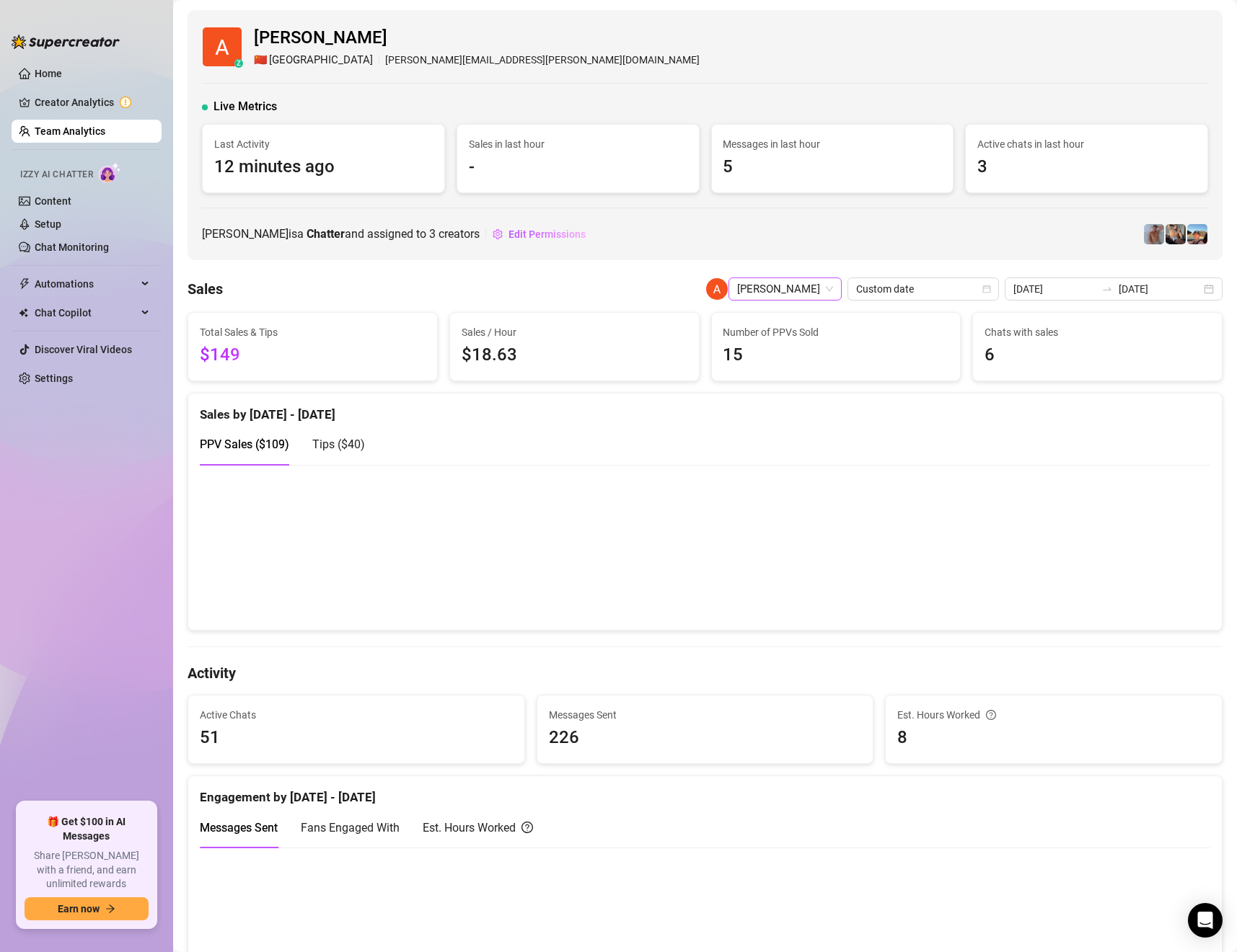
click at [790, 290] on span "[PERSON_NAME]" at bounding box center [785, 289] width 96 height 22
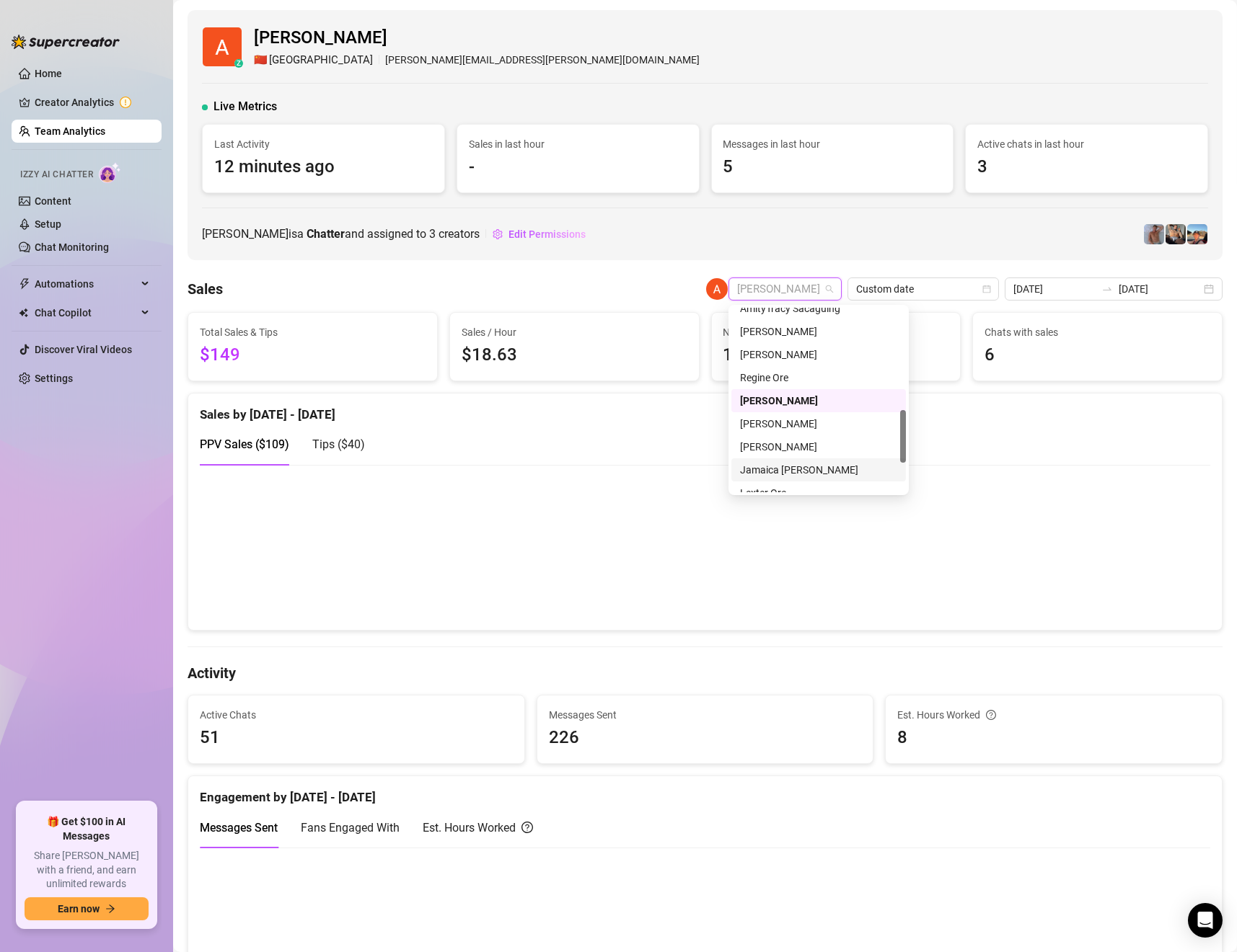
click at [782, 469] on div "Jamaica [PERSON_NAME]" at bounding box center [818, 470] width 157 height 16
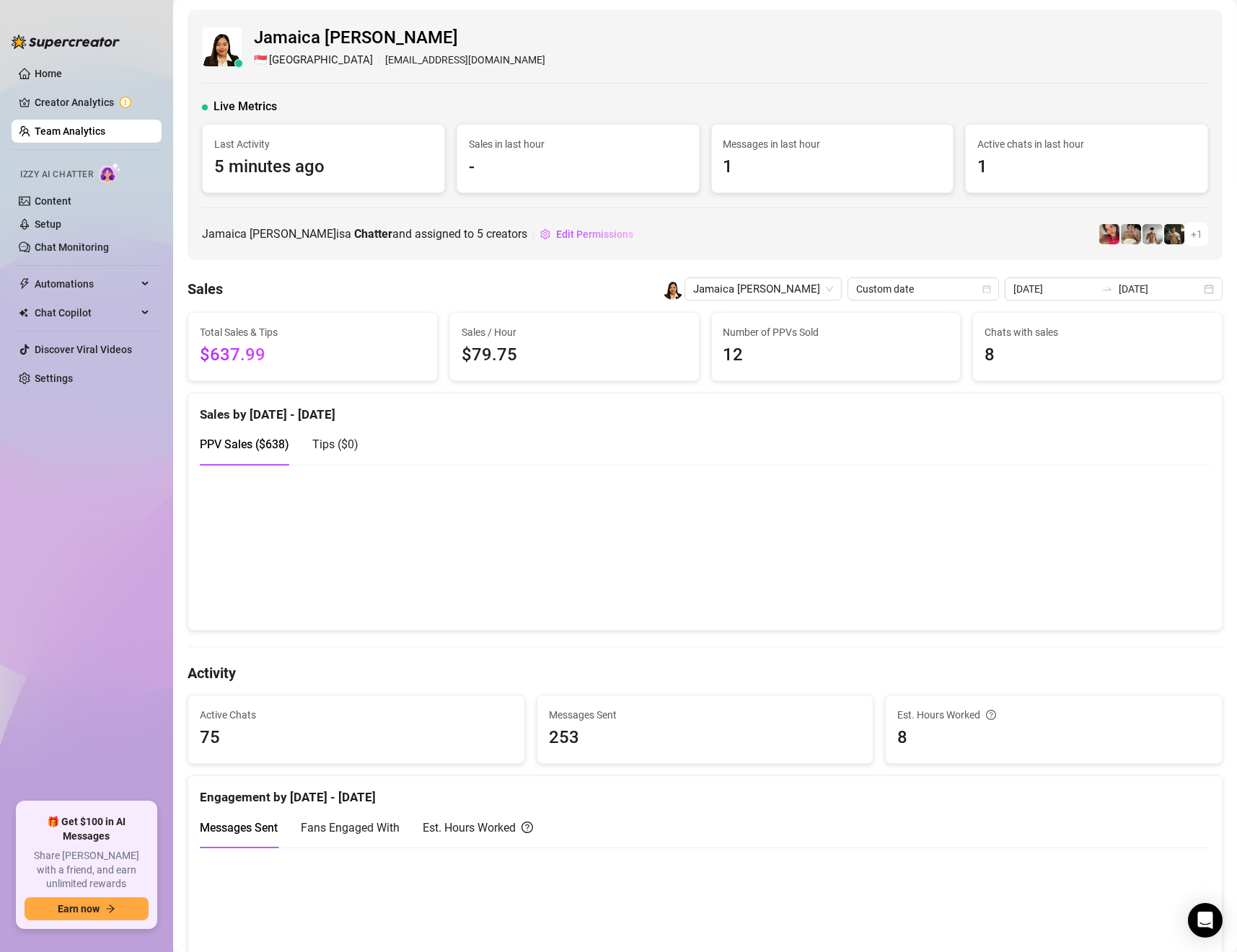
click at [854, 333] on span "Number of PPVs Sold" at bounding box center [836, 332] width 226 height 16
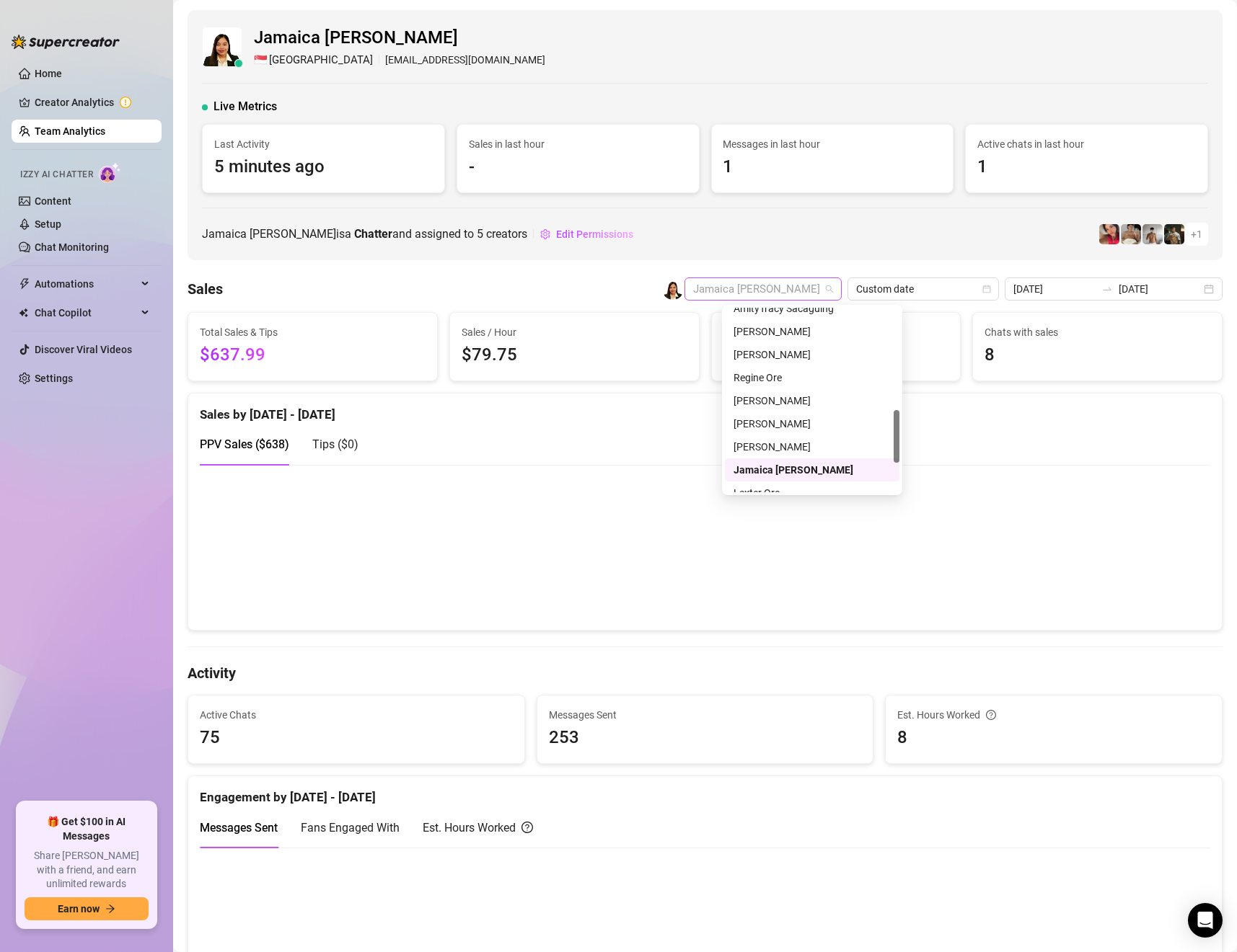
click at [806, 286] on span "Jamaica [PERSON_NAME]" at bounding box center [762, 289] width 140 height 22
click at [801, 328] on div "[PERSON_NAME]" at bounding box center [812, 332] width 157 height 16
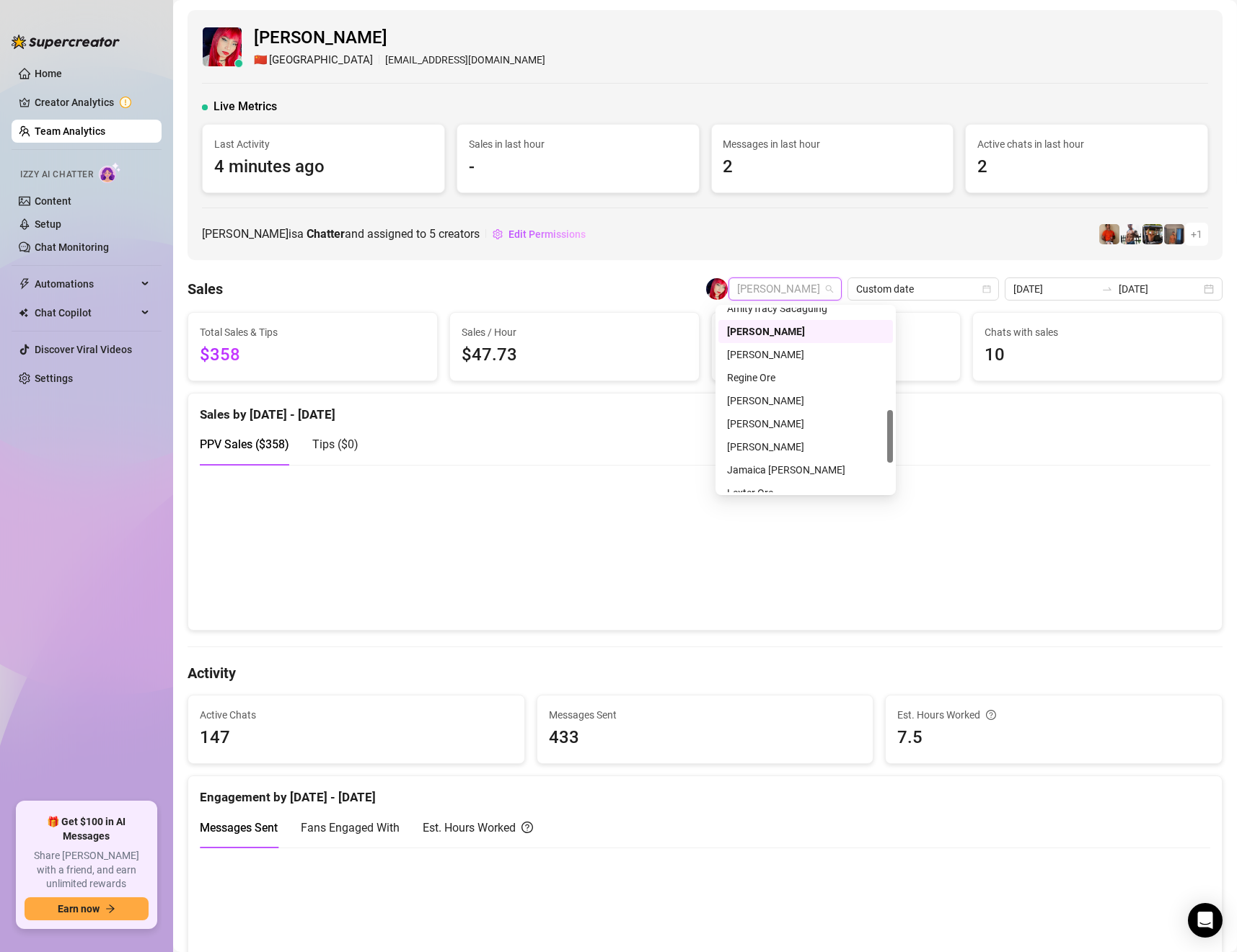
click at [786, 283] on span "[PERSON_NAME]" at bounding box center [785, 289] width 96 height 22
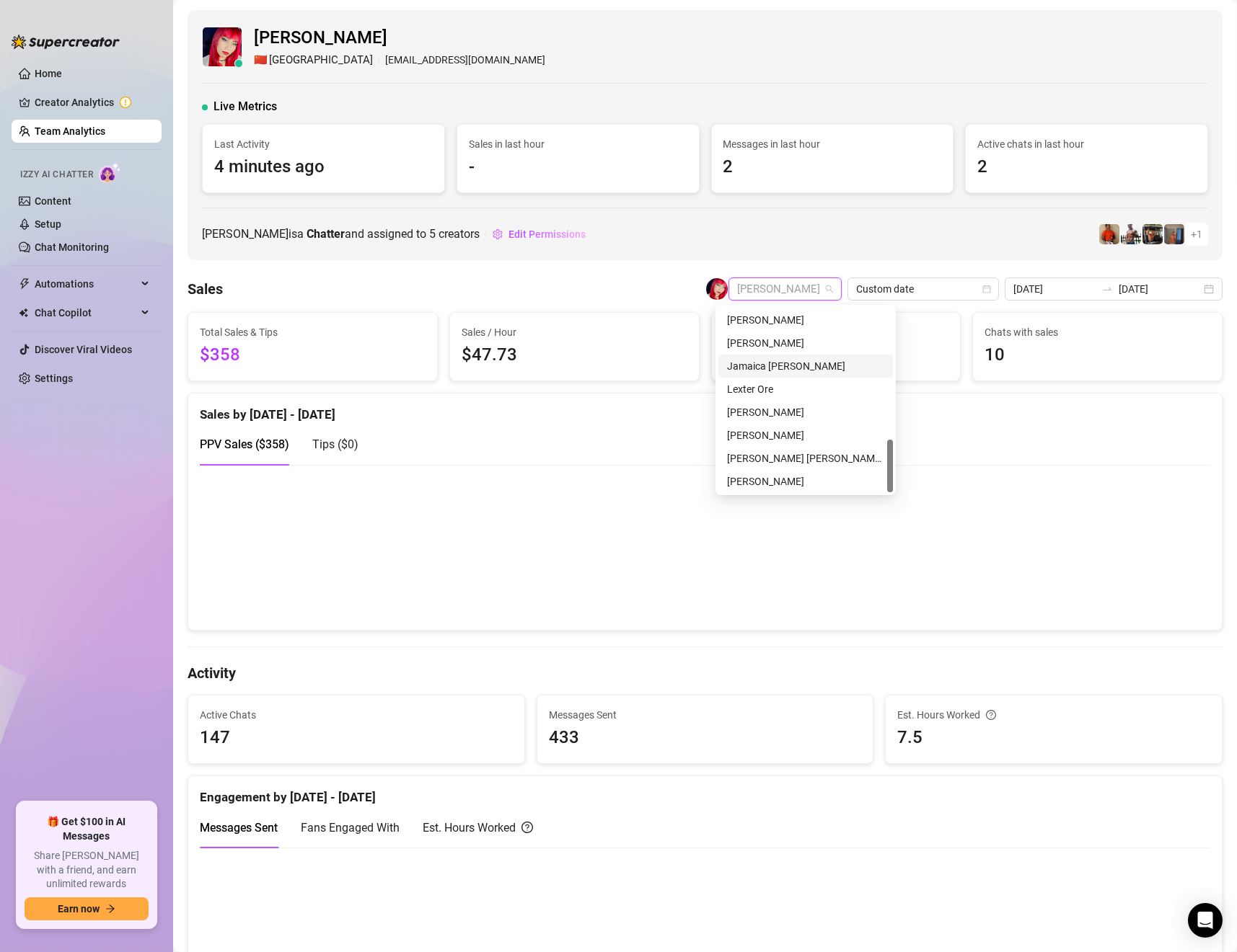
click at [805, 364] on div "Jamaica [PERSON_NAME]" at bounding box center [806, 366] width 157 height 16
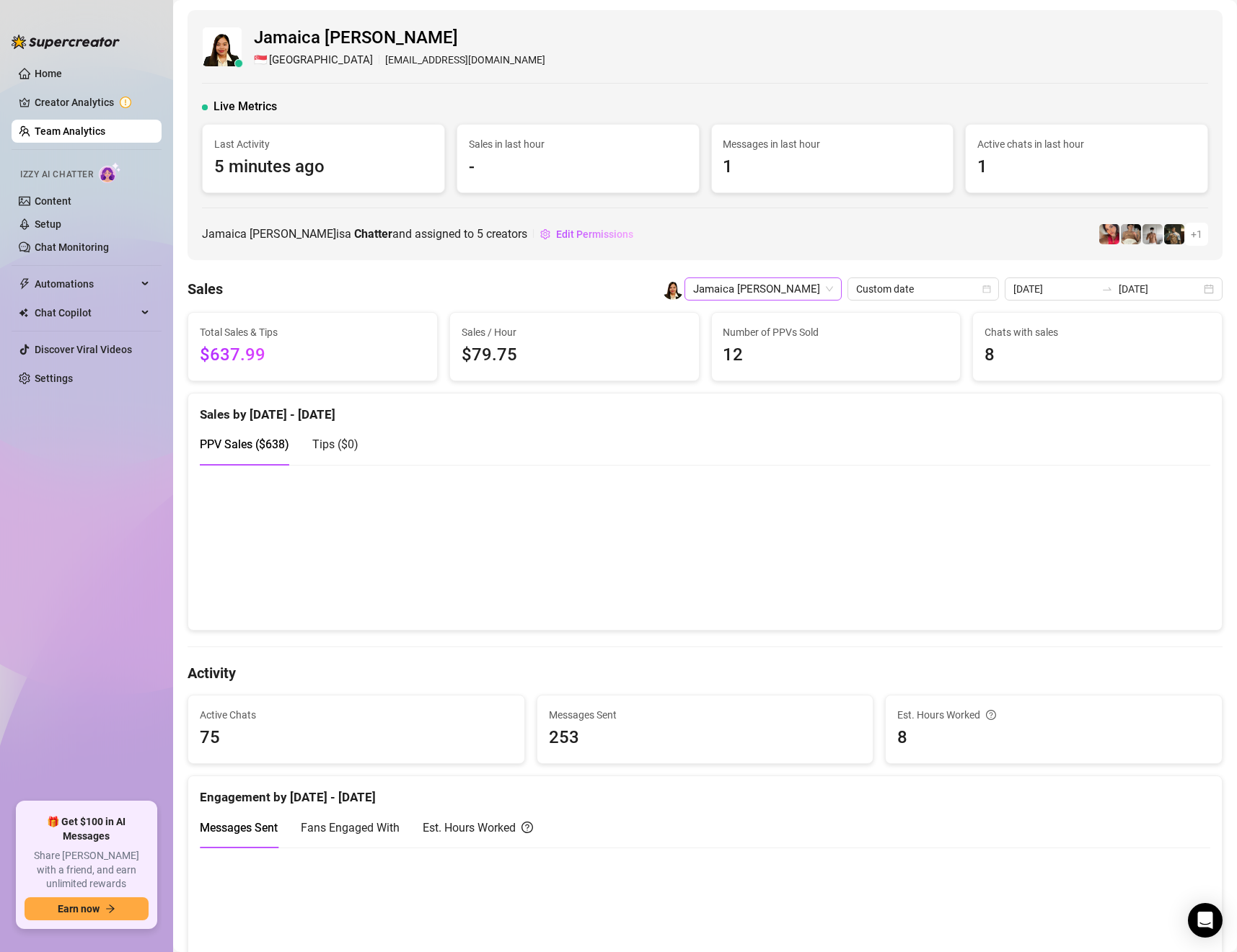
click at [809, 289] on span "Jamaica [PERSON_NAME]" at bounding box center [762, 289] width 140 height 22
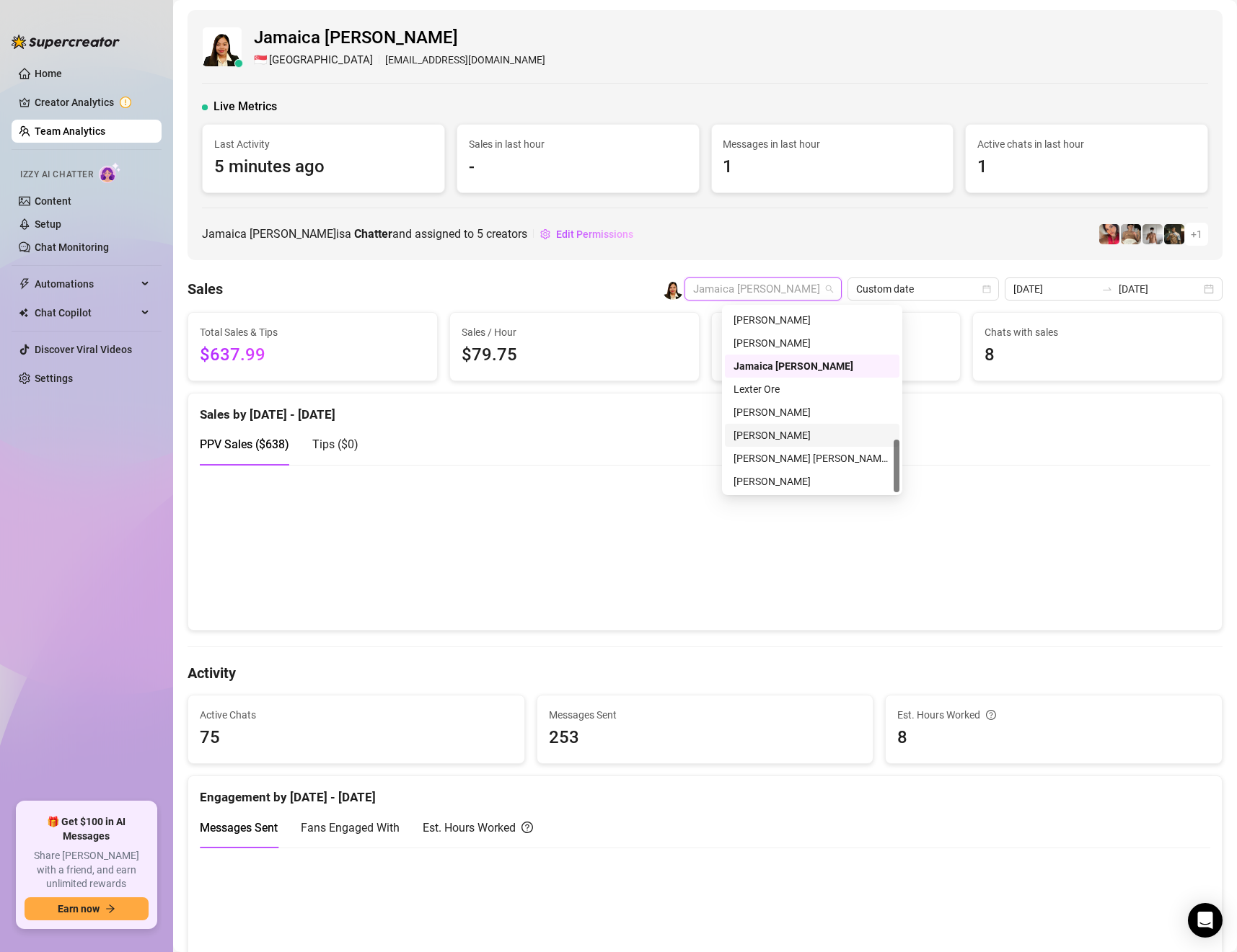
drag, startPoint x: 784, startPoint y: 432, endPoint x: 777, endPoint y: 390, distance: 42.6
click at [784, 432] on div "[PERSON_NAME]" at bounding box center [812, 435] width 157 height 16
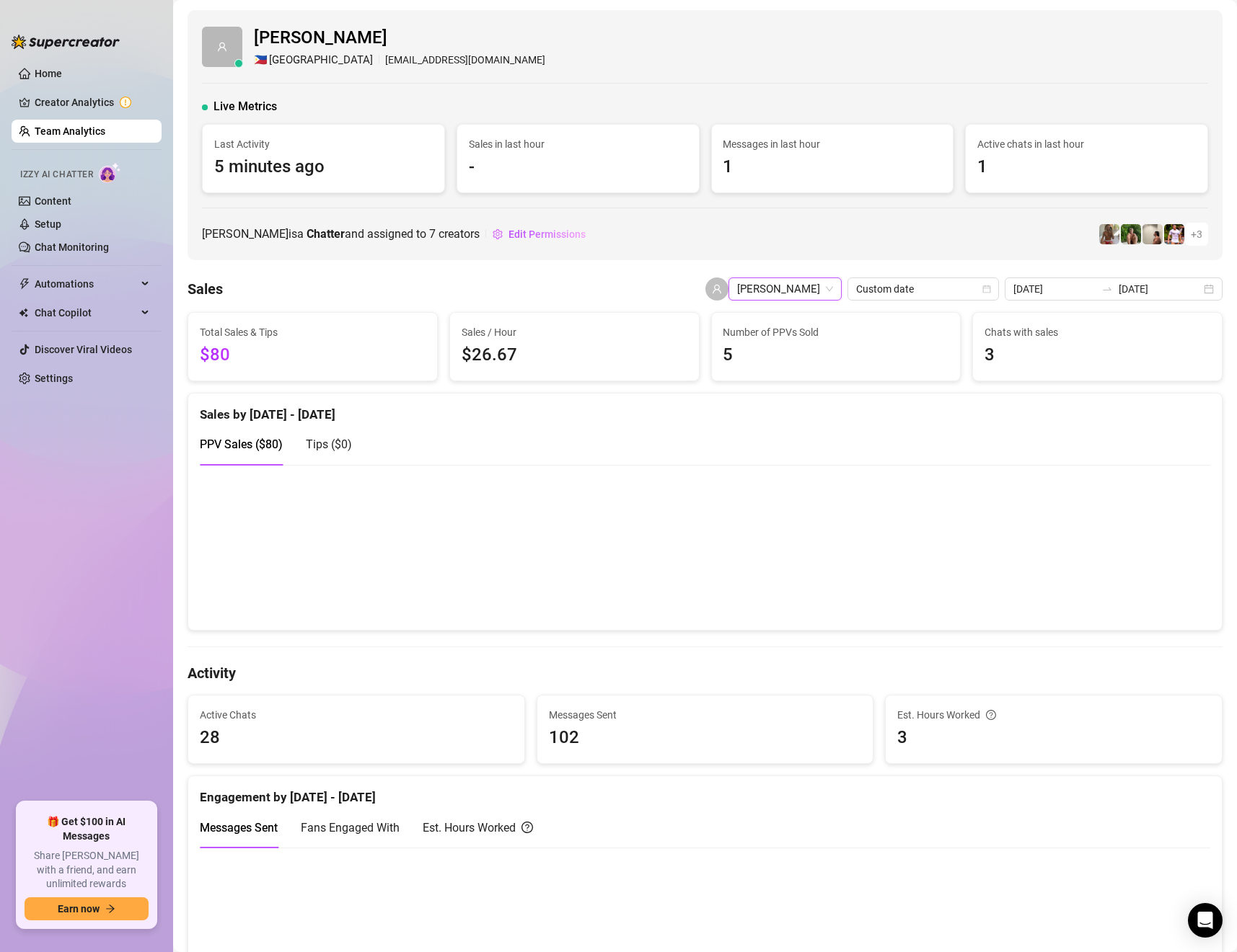
click at [819, 290] on span "[PERSON_NAME]" at bounding box center [785, 289] width 96 height 22
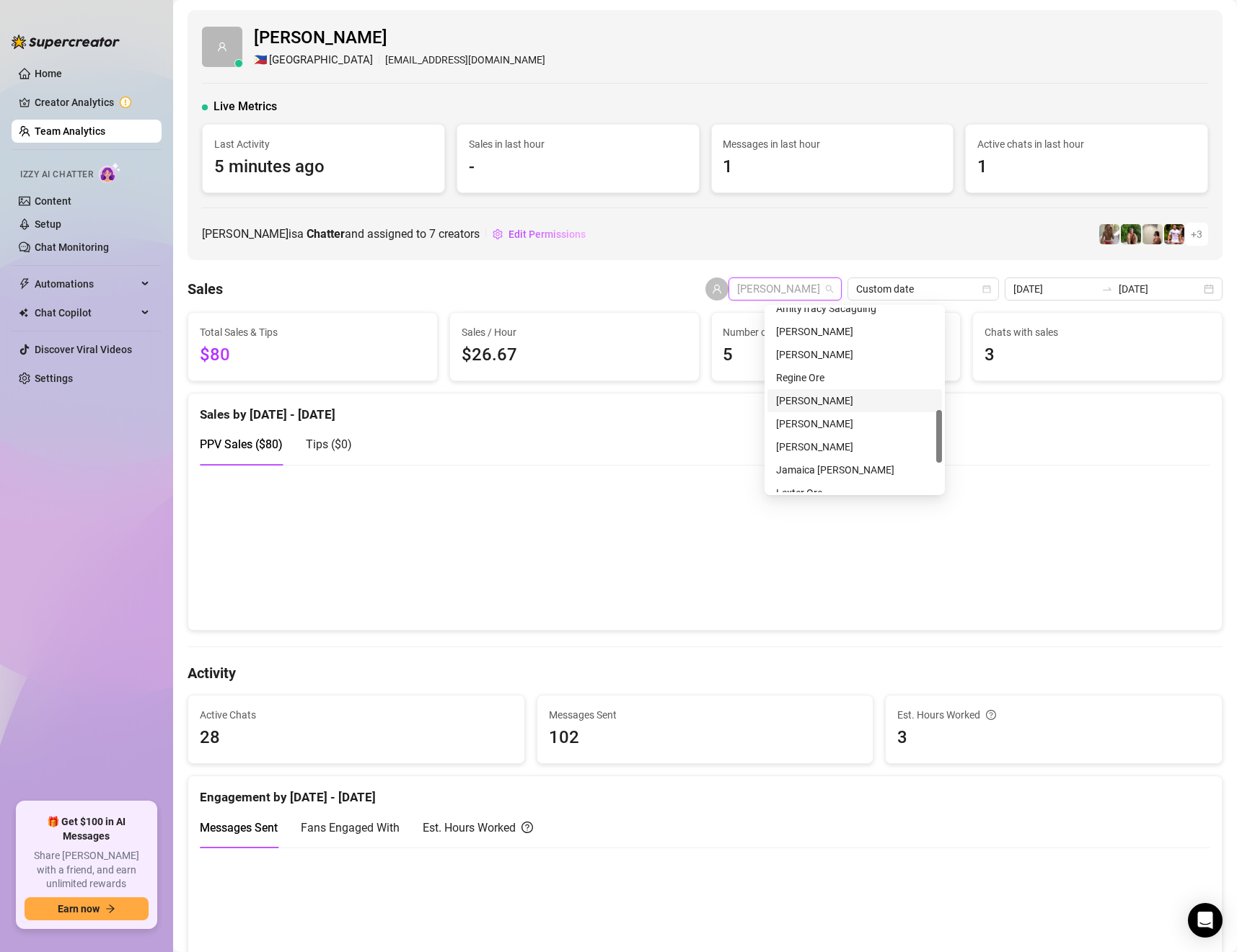
scroll to position [253, 0]
click at [851, 432] on div "[PERSON_NAME]" at bounding box center [854, 435] width 157 height 16
